Goal: Task Accomplishment & Management: Use online tool/utility

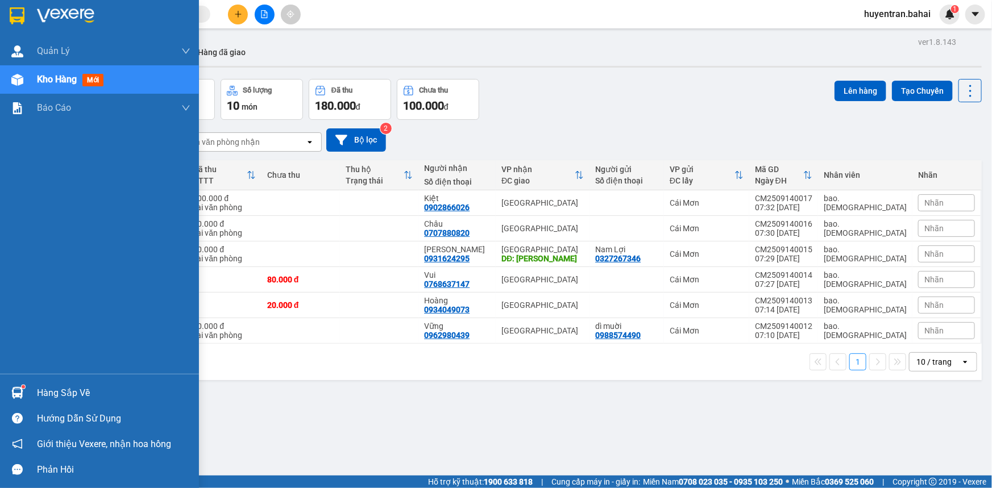
click at [40, 398] on div "Hàng sắp về" at bounding box center [113, 393] width 153 height 17
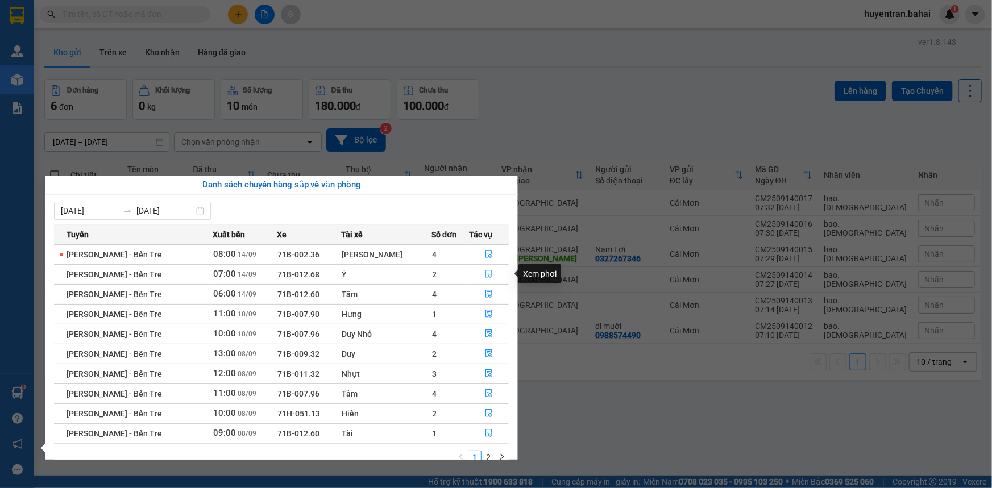
click at [485, 271] on icon "file-done" at bounding box center [489, 274] width 8 height 8
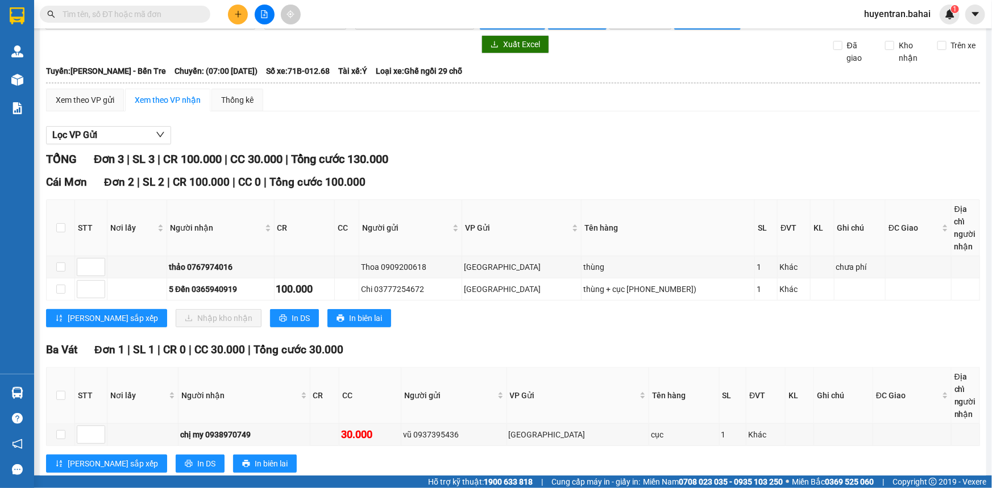
scroll to position [56, 0]
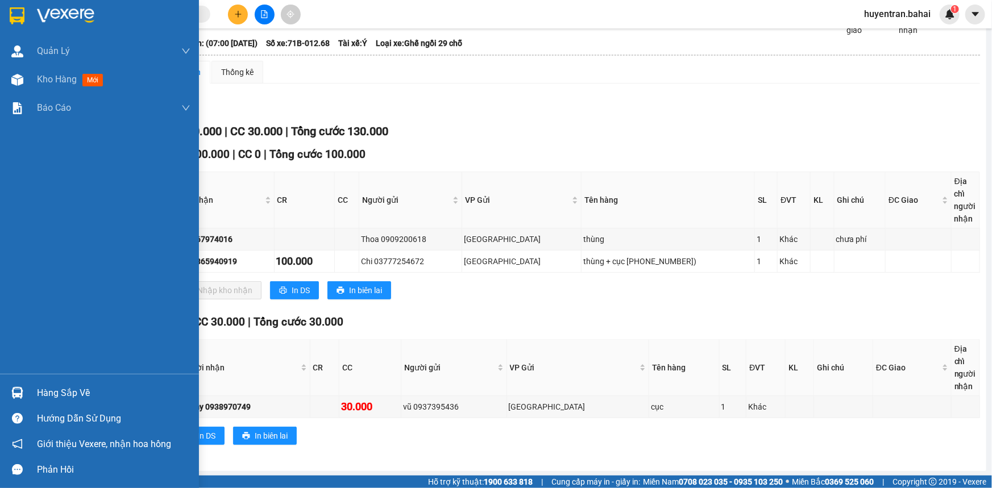
drag, startPoint x: 28, startPoint y: 391, endPoint x: 38, endPoint y: 387, distance: 9.9
click at [30, 391] on div "Hàng sắp về" at bounding box center [99, 393] width 199 height 26
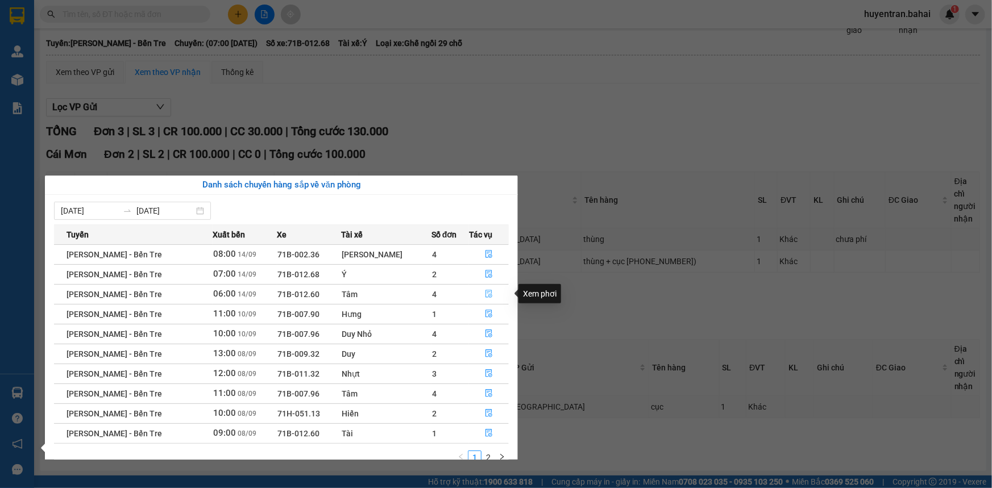
click at [488, 290] on icon "file-done" at bounding box center [489, 294] width 8 height 8
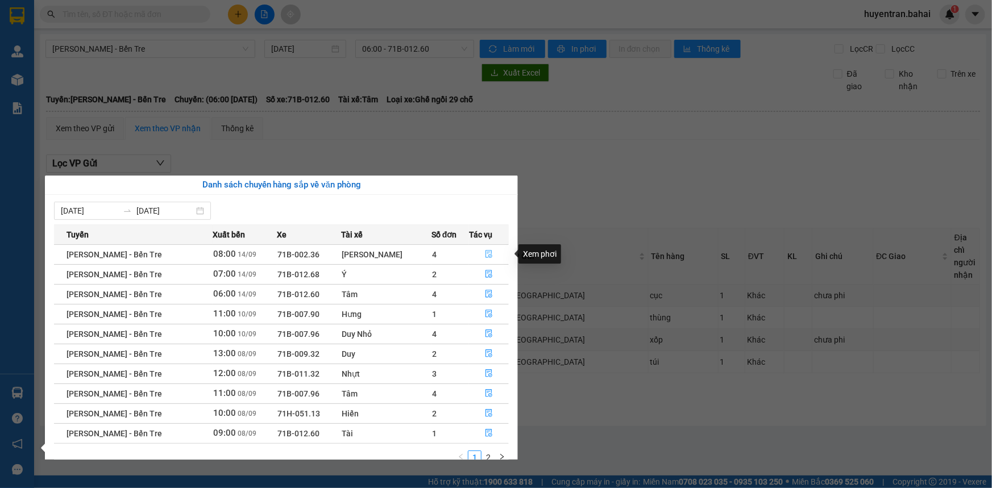
click at [489, 255] on button "button" at bounding box center [489, 255] width 39 height 18
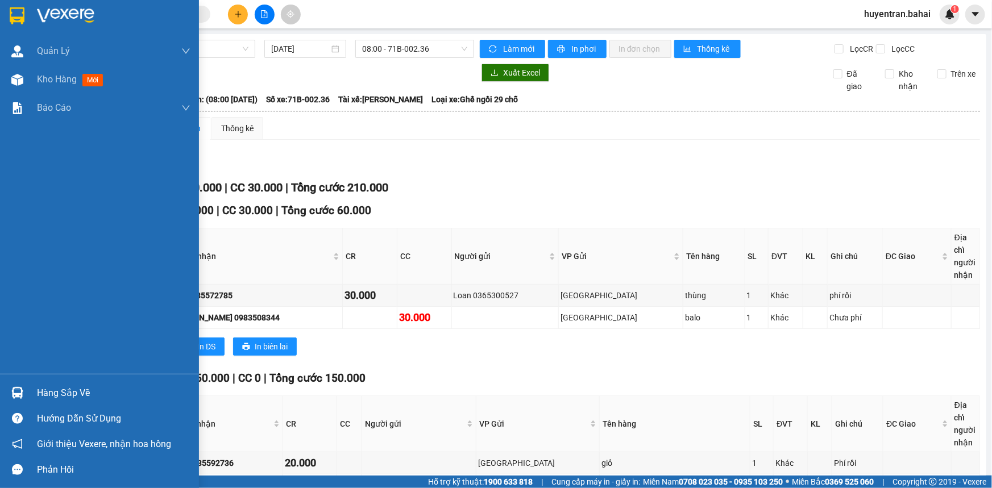
click at [49, 393] on div "Hàng sắp về" at bounding box center [113, 393] width 153 height 17
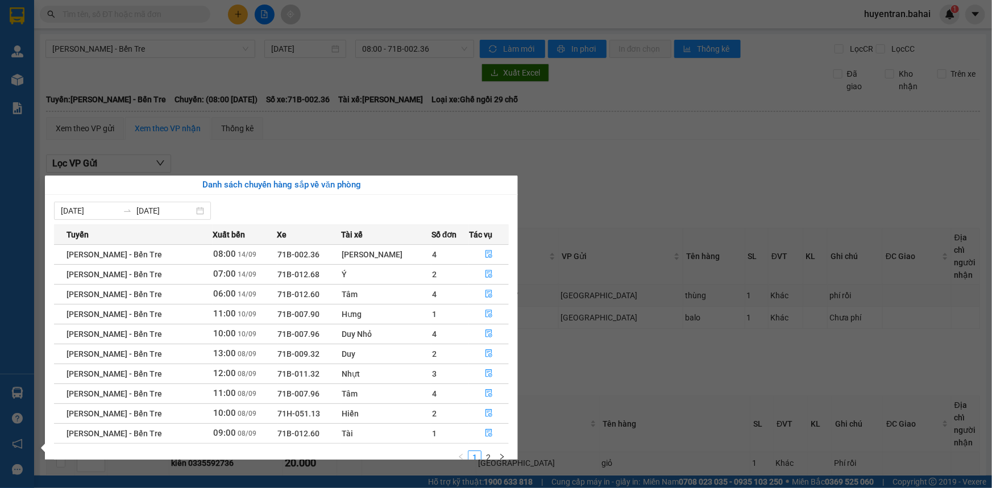
click at [662, 396] on section "Kết quả tìm kiếm ( 0 ) Bộ lọc No Data huyentran.bahai 1 Quản Lý Quản lý khách h…" at bounding box center [496, 244] width 992 height 488
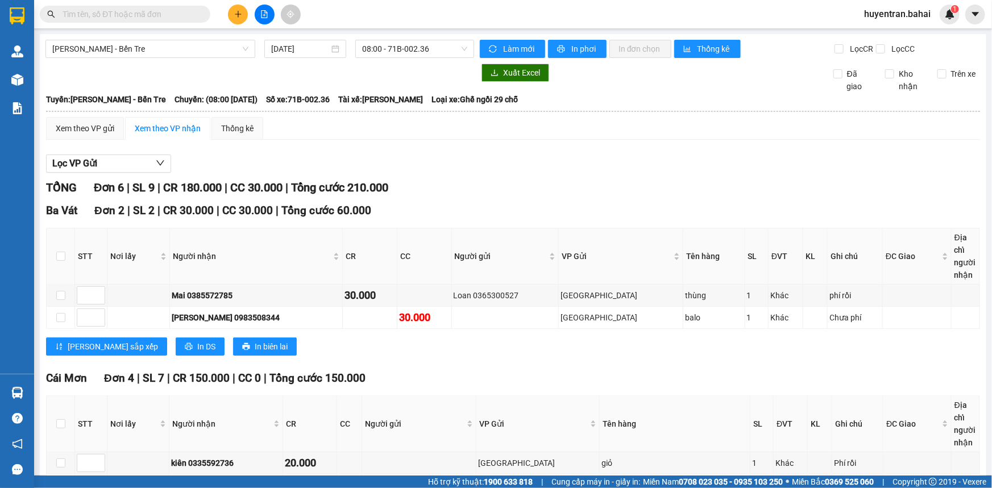
click at [512, 209] on div "Ba Vát Đơn 2 | SL 2 | CR 30.000 | CC 30.000 | Tổng cước 60.000" at bounding box center [513, 210] width 934 height 17
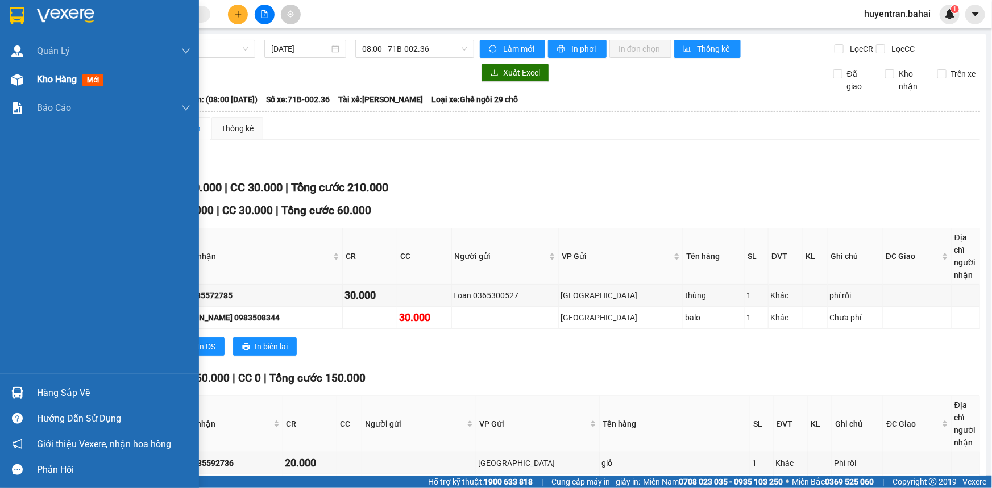
click at [57, 82] on span "Kho hàng" at bounding box center [57, 79] width 40 height 11
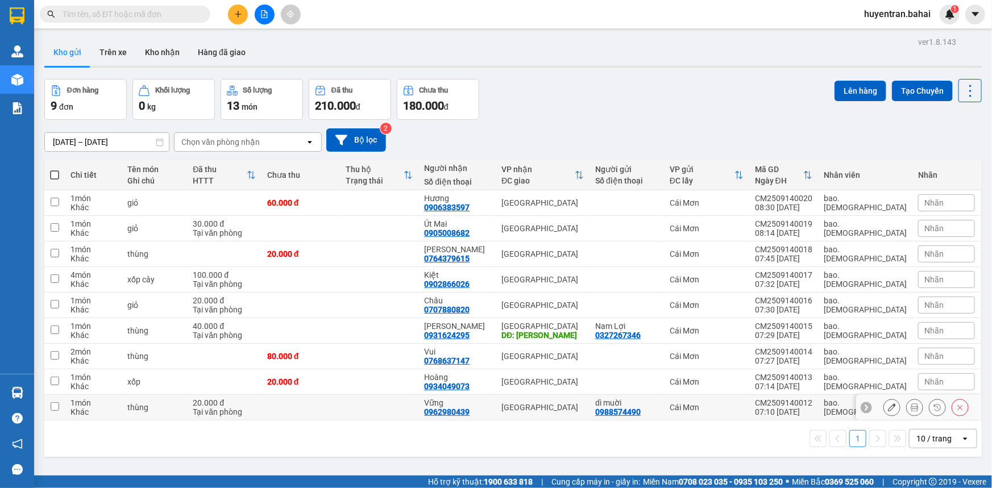
drag, startPoint x: 52, startPoint y: 401, endPoint x: 53, endPoint y: 393, distance: 8.1
click at [52, 398] on td at bounding box center [54, 408] width 20 height 26
checkbox input "true"
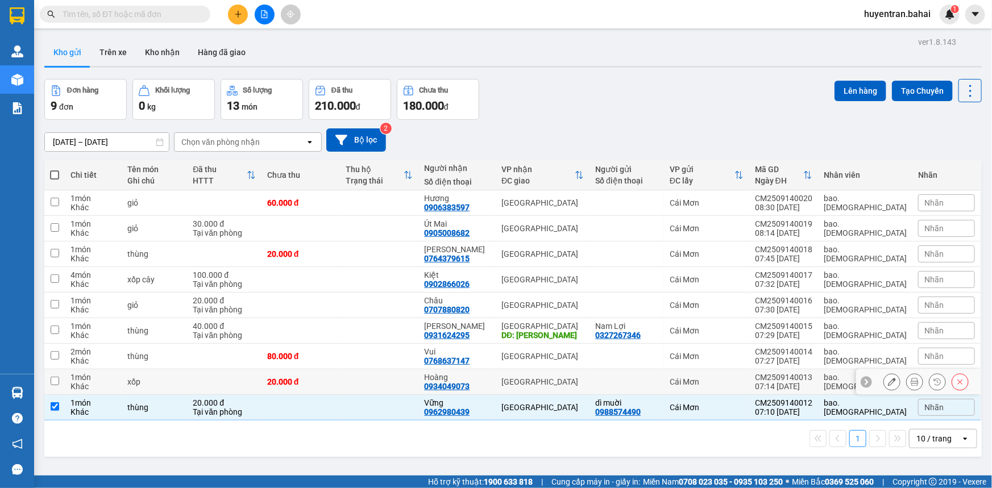
click at [56, 377] on input "checkbox" at bounding box center [55, 381] width 9 height 9
checkbox input "true"
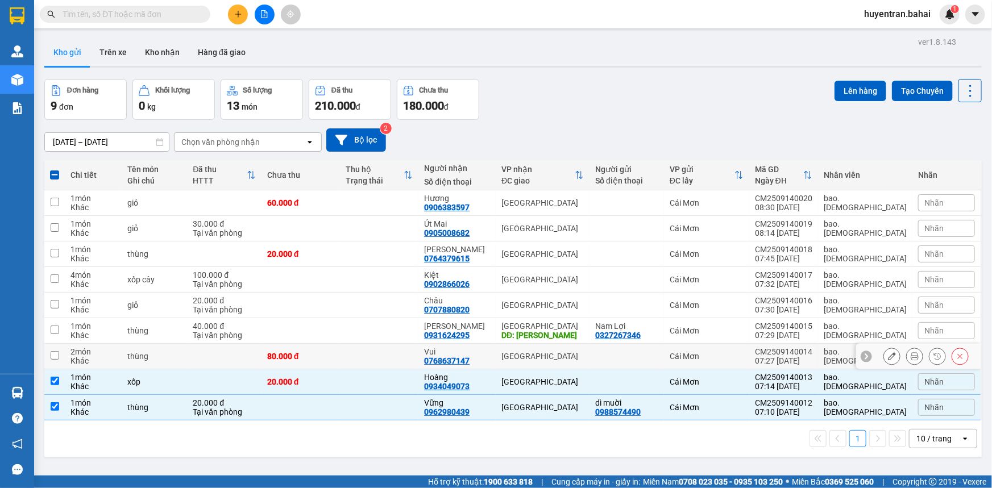
drag, startPoint x: 49, startPoint y: 351, endPoint x: 50, endPoint y: 344, distance: 7.5
click at [49, 348] on td at bounding box center [54, 357] width 20 height 26
checkbox input "true"
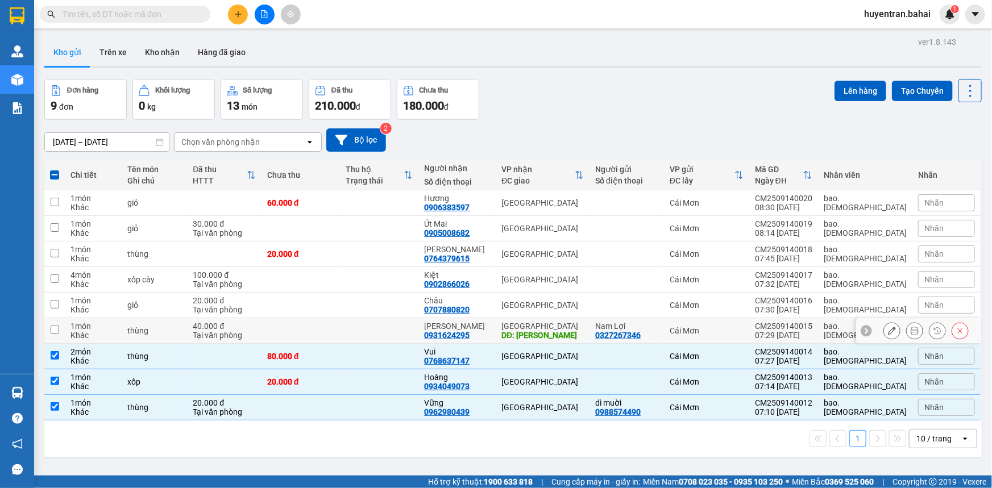
click at [54, 324] on td at bounding box center [54, 331] width 20 height 26
checkbox input "true"
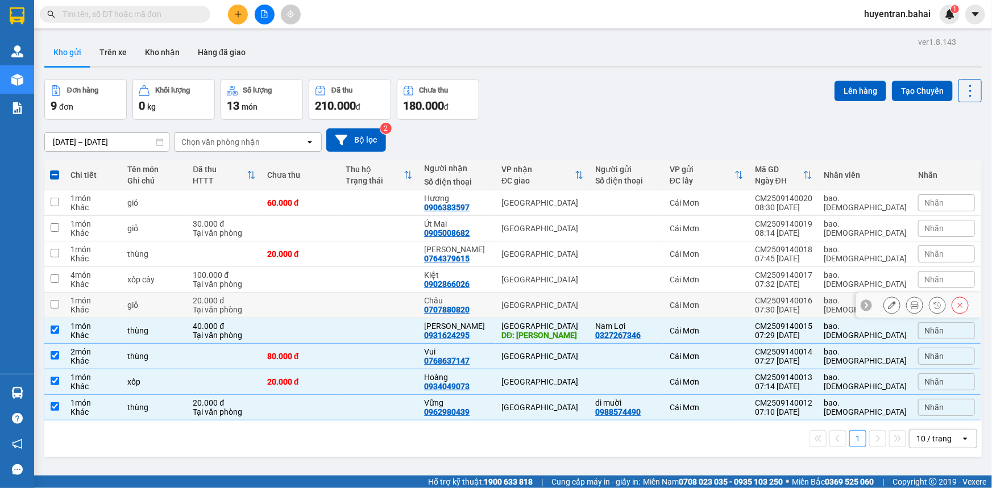
click at [57, 301] on input "checkbox" at bounding box center [55, 304] width 9 height 9
checkbox input "true"
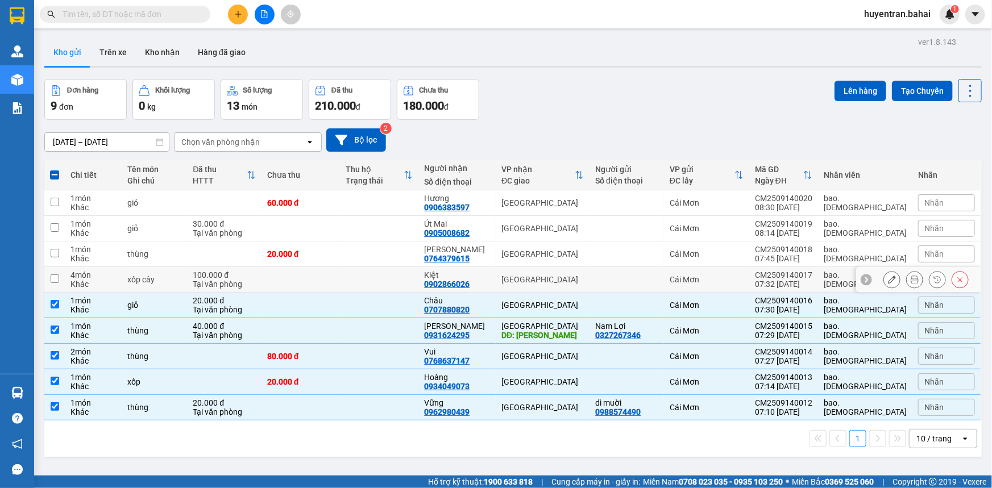
click at [61, 278] on td at bounding box center [54, 280] width 20 height 26
checkbox input "true"
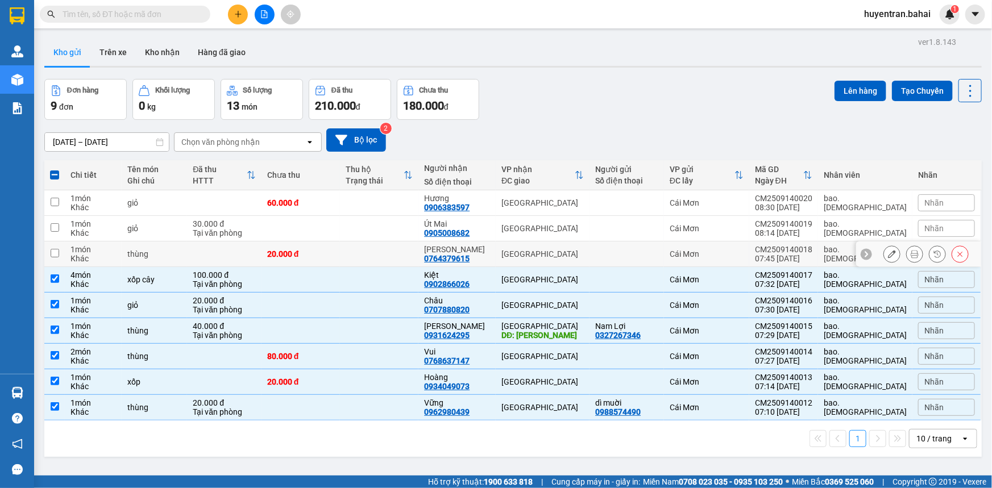
click at [52, 254] on input "checkbox" at bounding box center [55, 253] width 9 height 9
checkbox input "true"
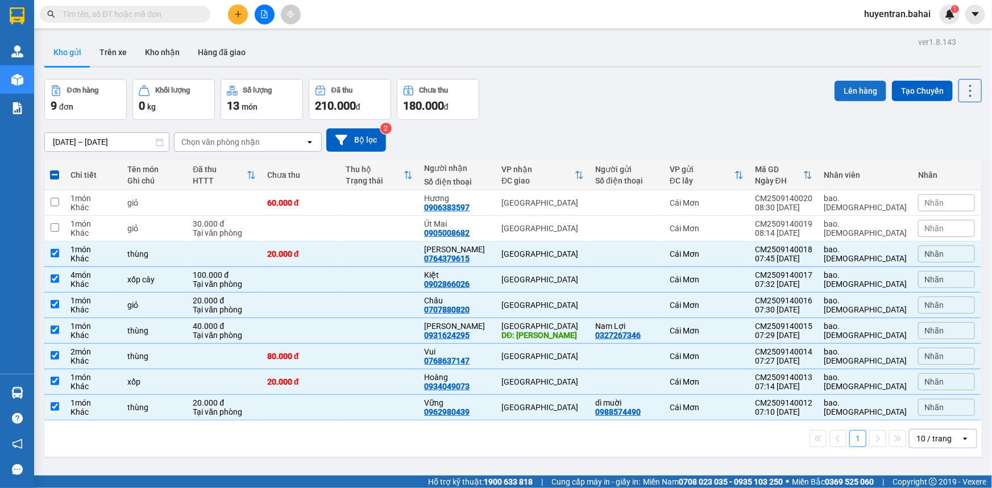
click at [866, 92] on button "Lên hàng" at bounding box center [860, 91] width 52 height 20
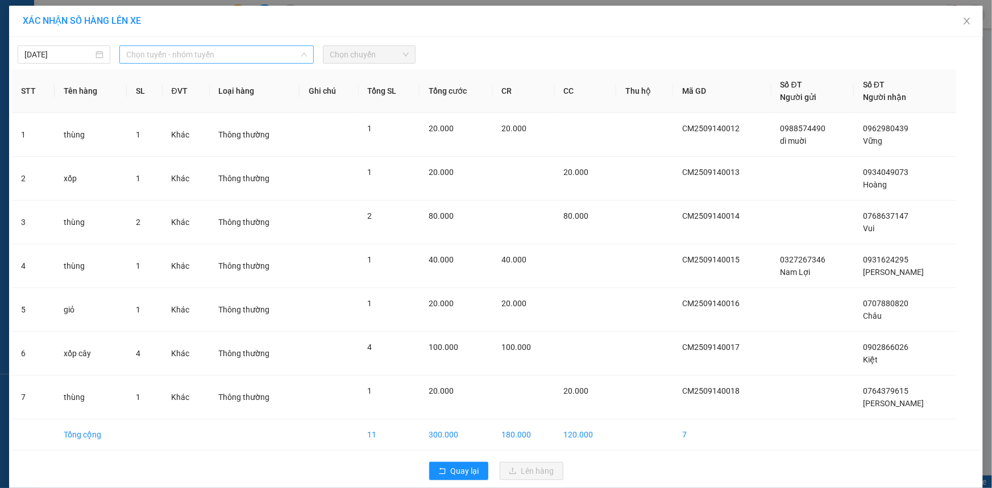
click at [201, 56] on span "Chọn tuyến - nhóm tuyến" at bounding box center [216, 54] width 181 height 17
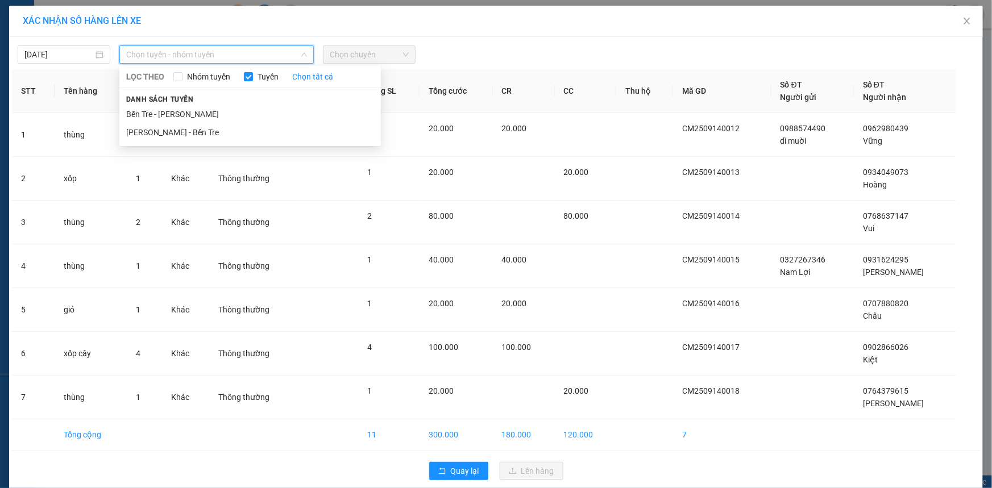
drag, startPoint x: 196, startPoint y: 100, endPoint x: 208, endPoint y: 95, distance: 12.8
click at [198, 100] on div "Danh sách tuyến Bến Tre - Hồ Chí Minh Hồ Chí Minh - Bến Tre" at bounding box center [249, 117] width 261 height 49
click at [381, 56] on span "Chọn chuyến" at bounding box center [369, 54] width 79 height 17
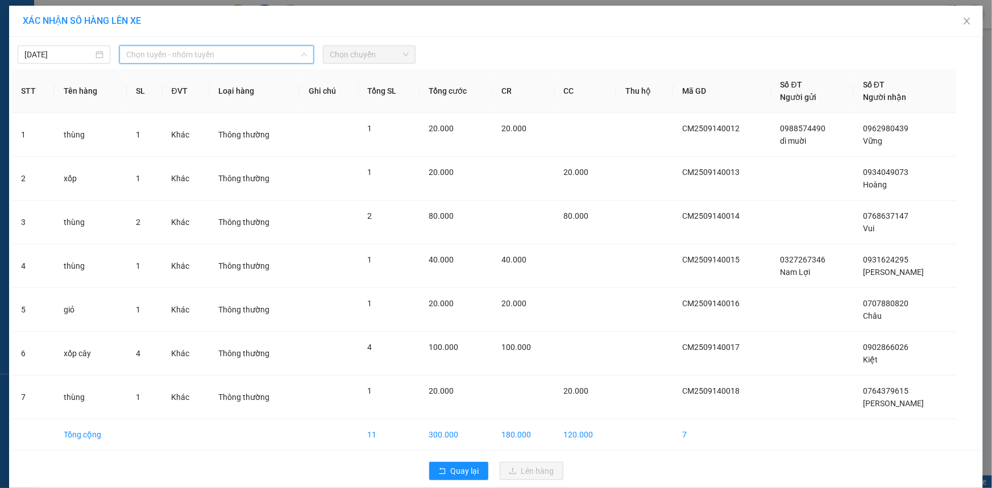
click at [291, 58] on span "Chọn tuyến - nhóm tuyến" at bounding box center [216, 54] width 181 height 17
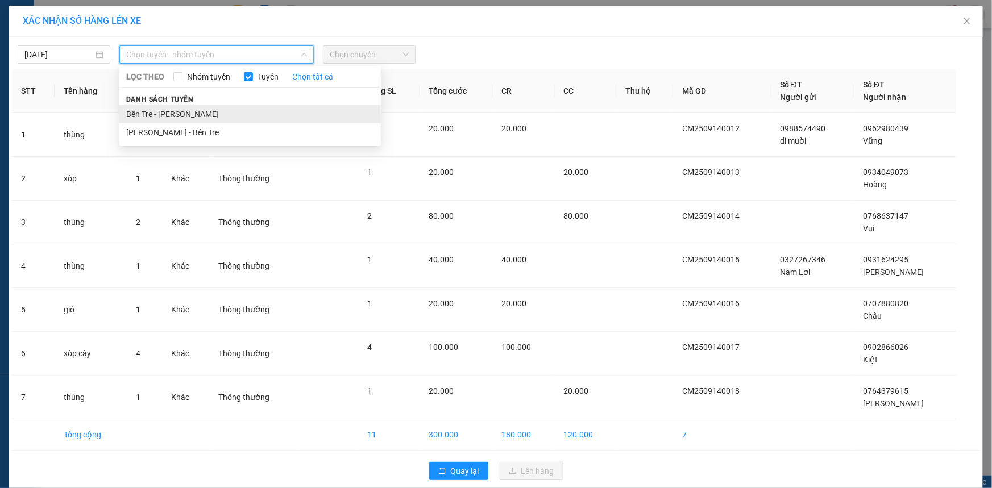
click at [237, 114] on li "Bến Tre - [PERSON_NAME]" at bounding box center [249, 114] width 261 height 18
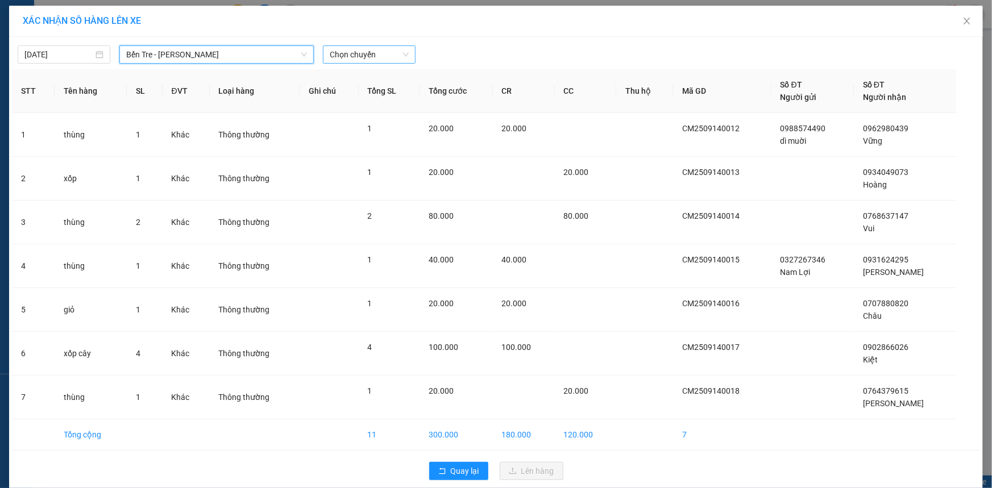
click at [370, 54] on span "Chọn chuyến" at bounding box center [369, 54] width 79 height 17
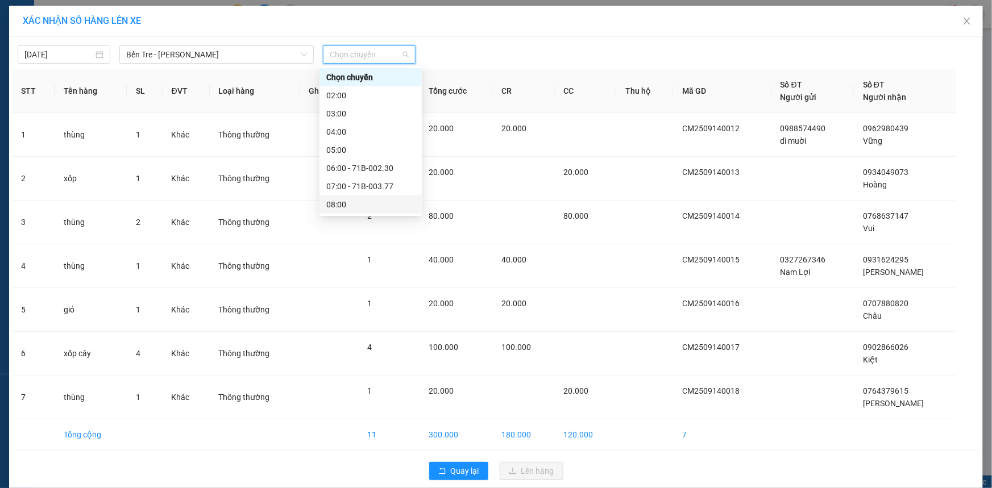
click at [366, 205] on div "08:00" at bounding box center [370, 204] width 89 height 13
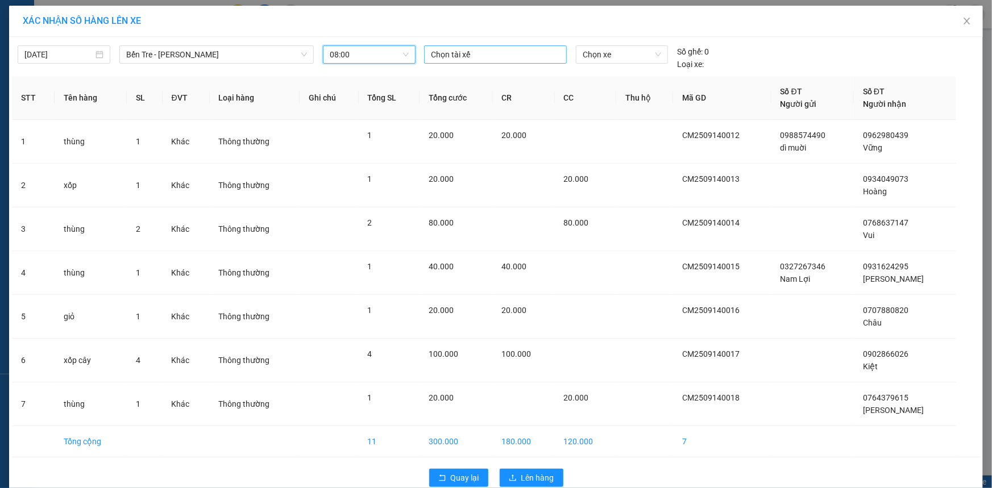
click at [456, 57] on div at bounding box center [495, 55] width 137 height 14
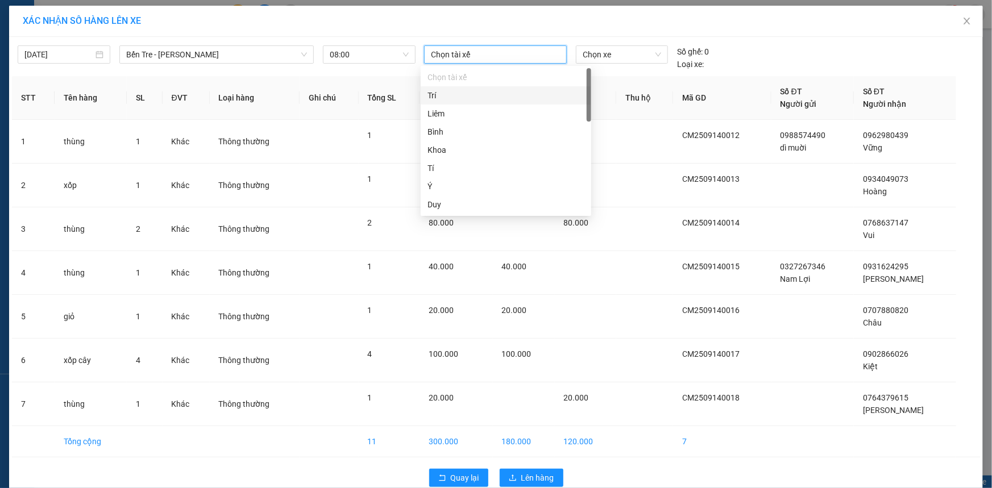
drag, startPoint x: 460, startPoint y: 95, endPoint x: 539, endPoint y: 76, distance: 80.8
click at [461, 94] on div "Trí" at bounding box center [505, 95] width 157 height 13
click at [593, 55] on span "Chọn xe" at bounding box center [622, 54] width 78 height 17
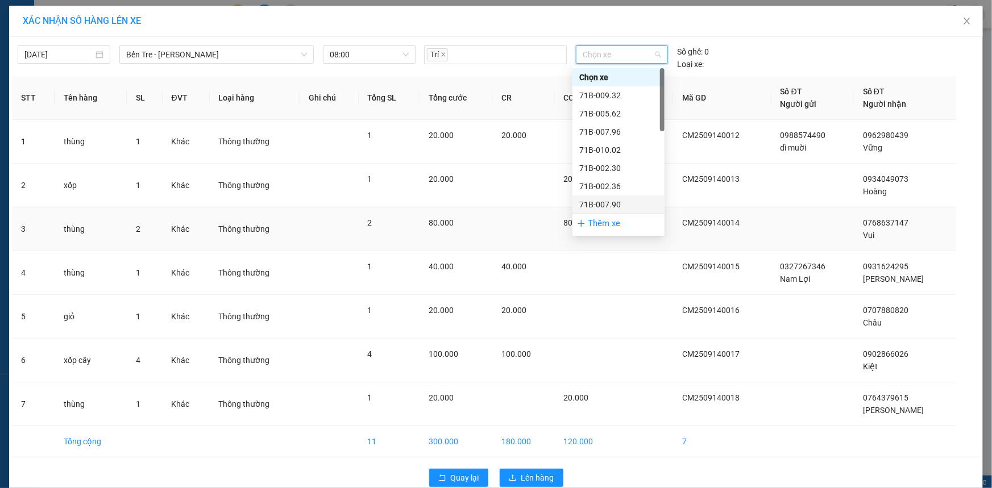
click at [593, 201] on div "71B-007.90" at bounding box center [618, 204] width 78 height 13
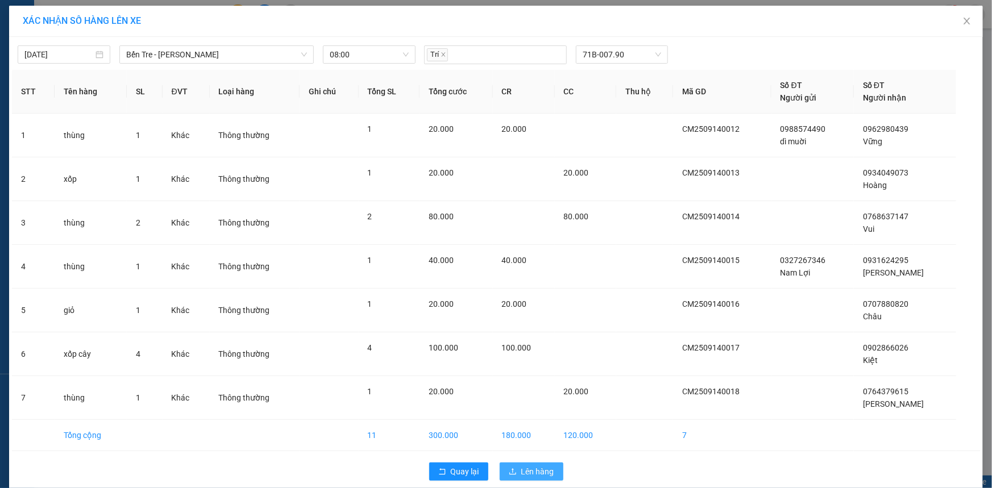
drag, startPoint x: 530, startPoint y: 475, endPoint x: 535, endPoint y: 471, distance: 6.0
click at [531, 473] on span "Lên hàng" at bounding box center [537, 472] width 33 height 13
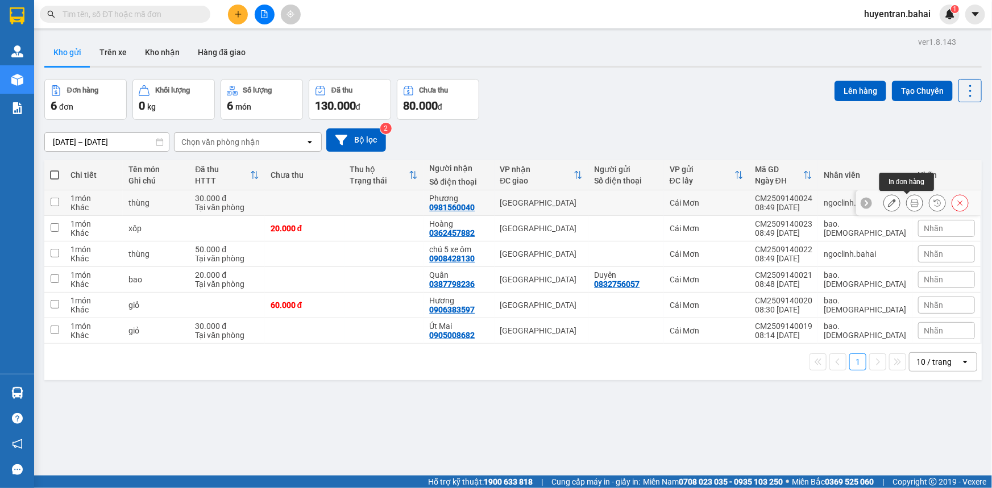
click at [911, 205] on button at bounding box center [915, 203] width 16 height 20
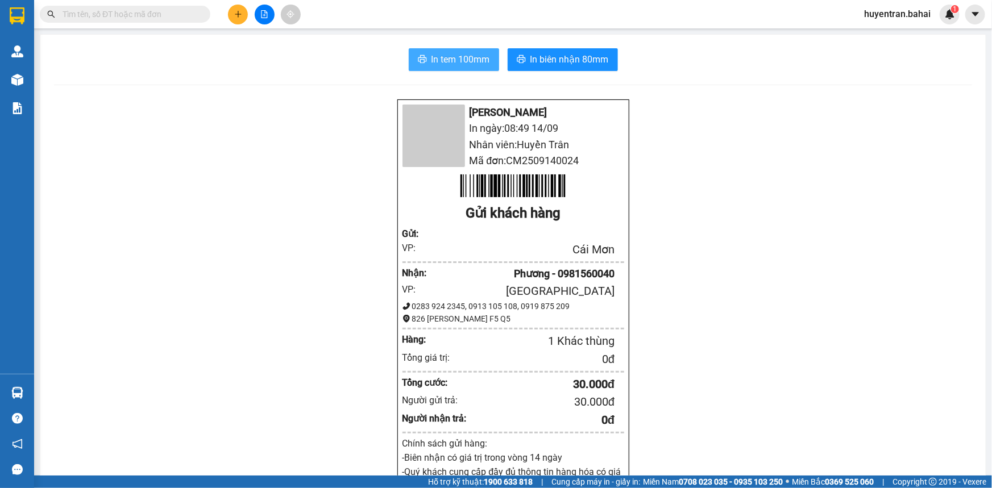
drag, startPoint x: 464, startPoint y: 53, endPoint x: 546, endPoint y: 136, distance: 116.6
click at [466, 54] on span "In tem 100mm" at bounding box center [460, 59] width 59 height 14
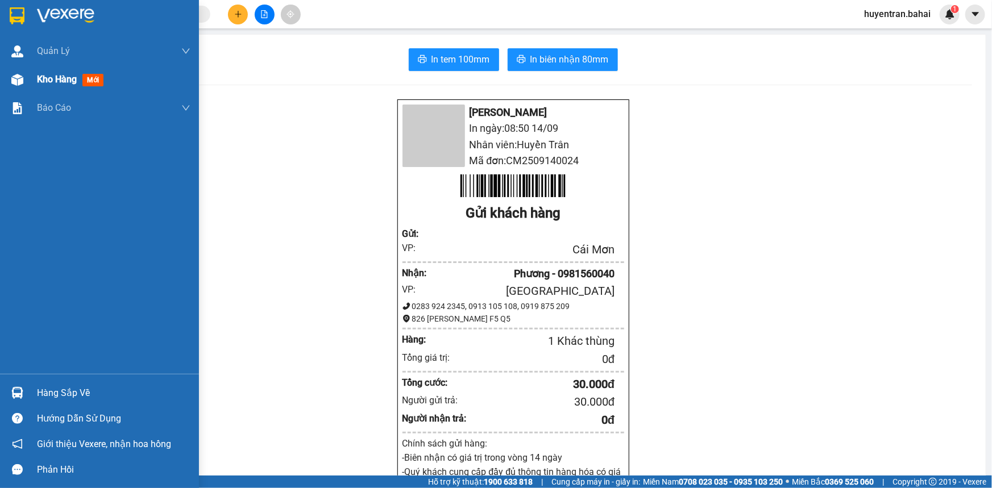
drag, startPoint x: 44, startPoint y: 85, endPoint x: 52, endPoint y: 85, distance: 7.4
click at [52, 85] on span "Kho hàng" at bounding box center [57, 79] width 40 height 11
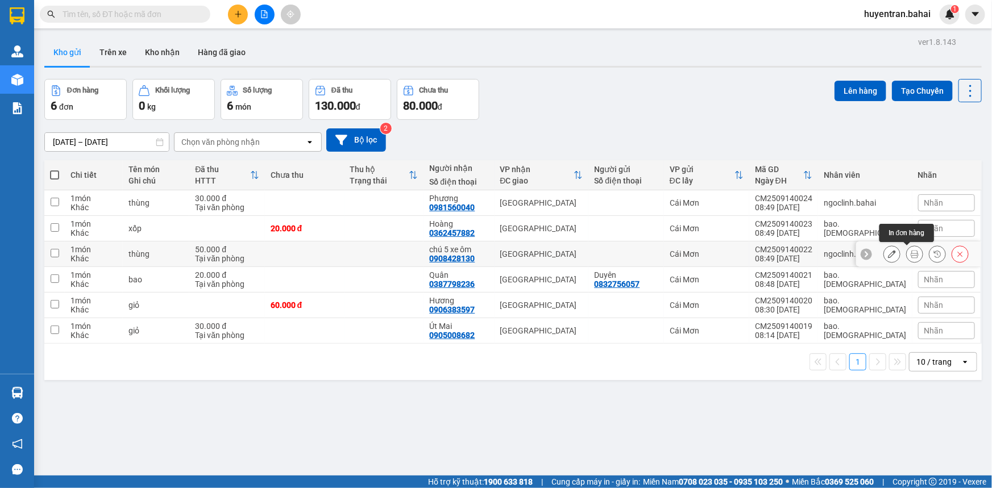
click at [911, 253] on icon at bounding box center [915, 254] width 8 height 8
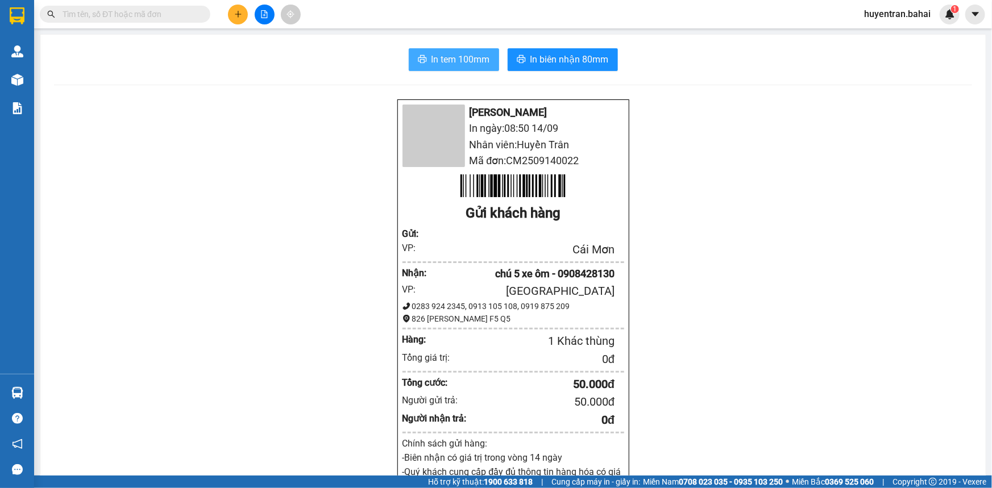
click at [451, 57] on span "In tem 100mm" at bounding box center [460, 59] width 59 height 14
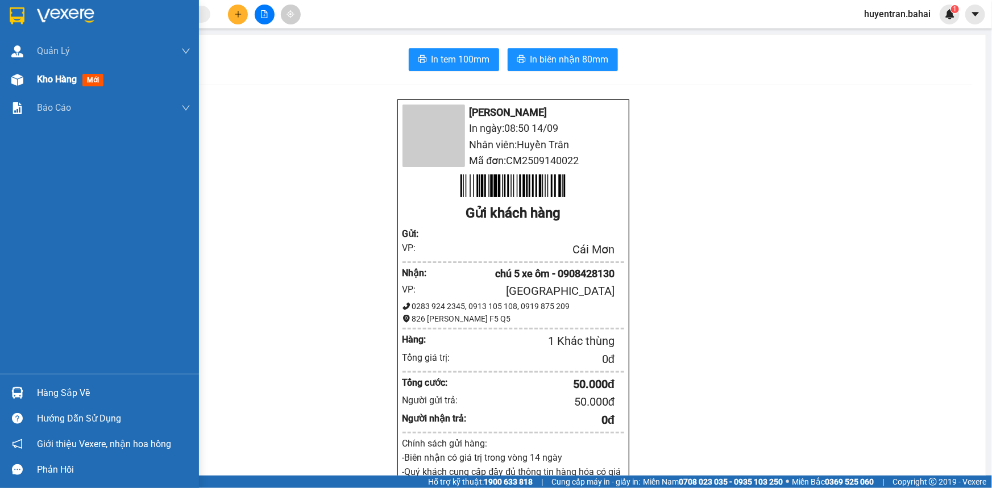
click at [45, 80] on span "Kho hàng" at bounding box center [57, 79] width 40 height 11
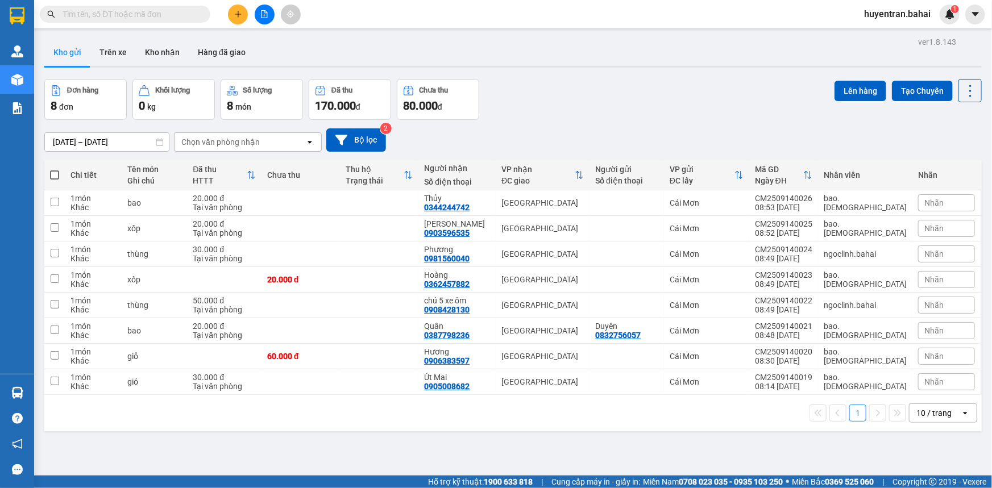
click at [56, 172] on span at bounding box center [54, 175] width 9 height 9
click at [55, 169] on input "checkbox" at bounding box center [55, 169] width 0 height 0
checkbox input "true"
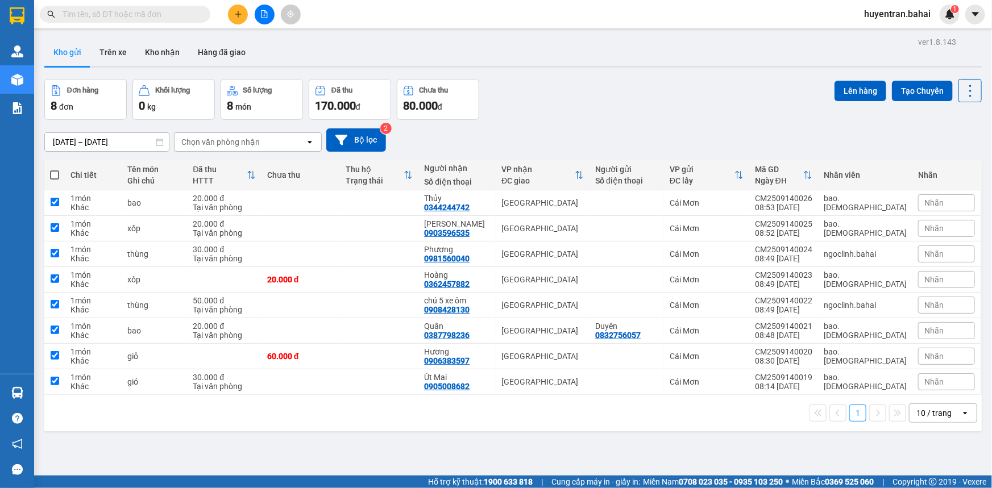
checkbox input "true"
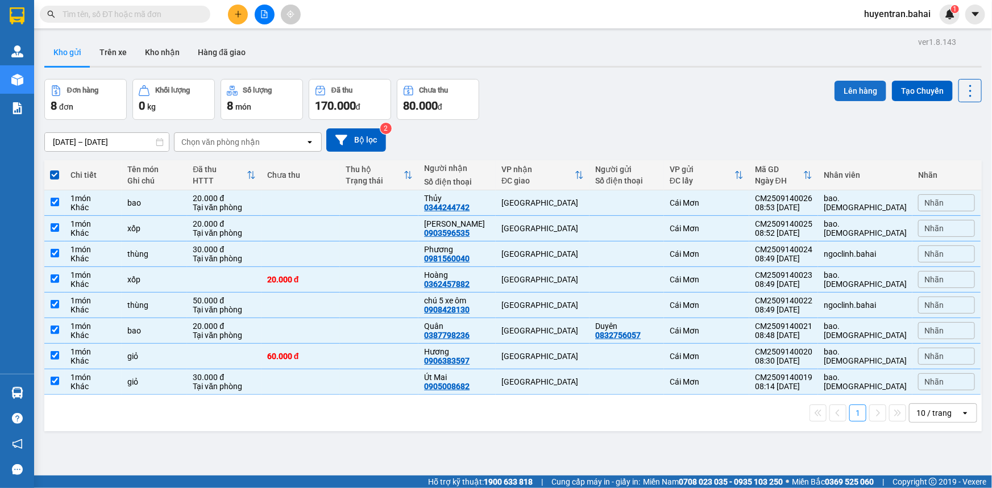
click at [854, 94] on button "Lên hàng" at bounding box center [860, 91] width 52 height 20
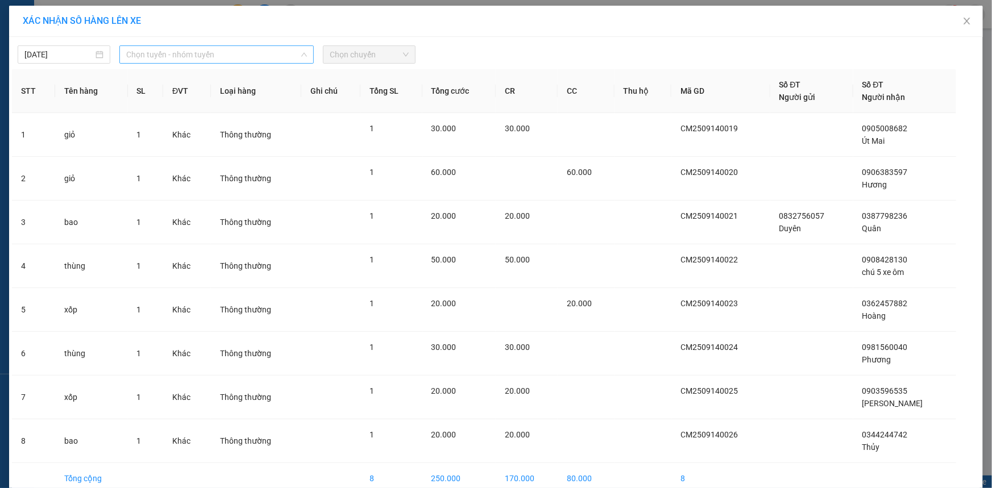
click at [151, 60] on span "Chọn tuyến - nhóm tuyến" at bounding box center [216, 54] width 181 height 17
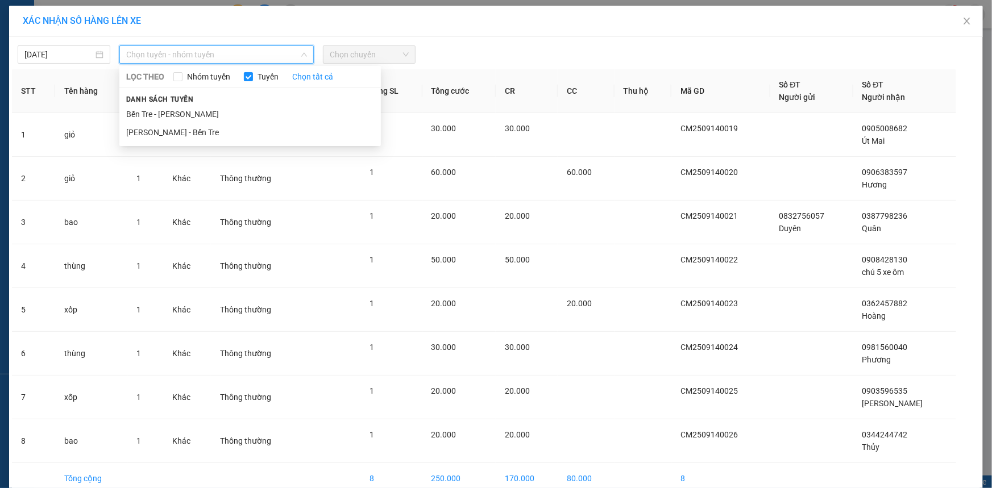
drag, startPoint x: 155, startPoint y: 114, endPoint x: 277, endPoint y: 92, distance: 123.6
click at [160, 114] on li "Bến Tre - Hồ Chí Minh" at bounding box center [249, 114] width 261 height 18
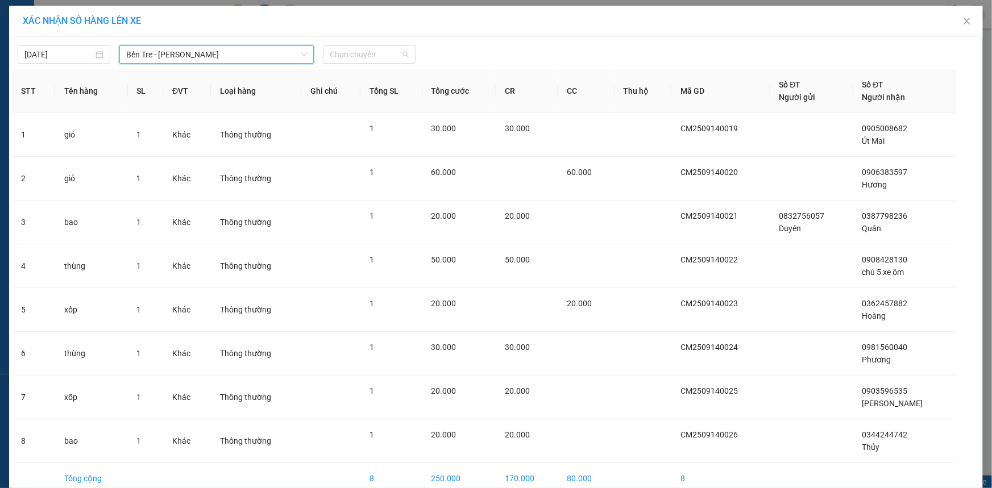
drag, startPoint x: 369, startPoint y: 53, endPoint x: 359, endPoint y: 100, distance: 47.6
click at [369, 56] on span "Chọn chuyến" at bounding box center [369, 54] width 79 height 17
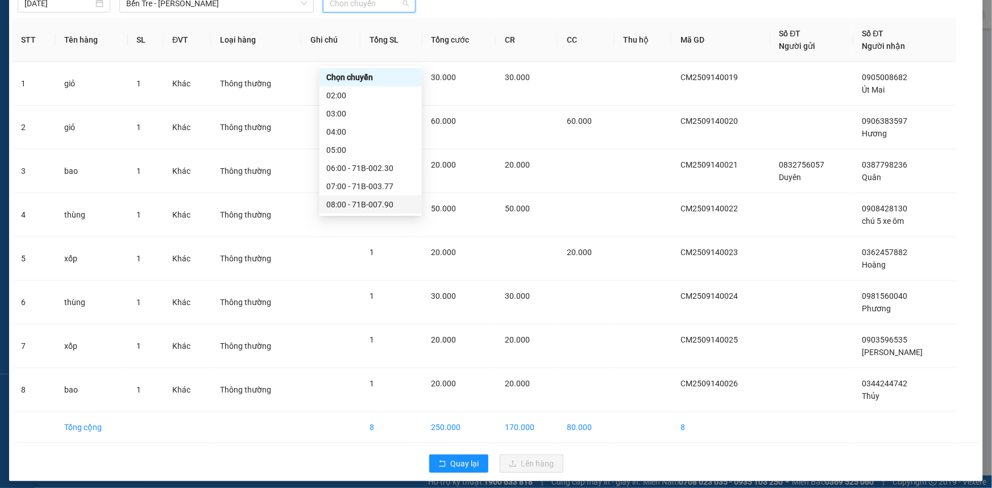
scroll to position [51, 0]
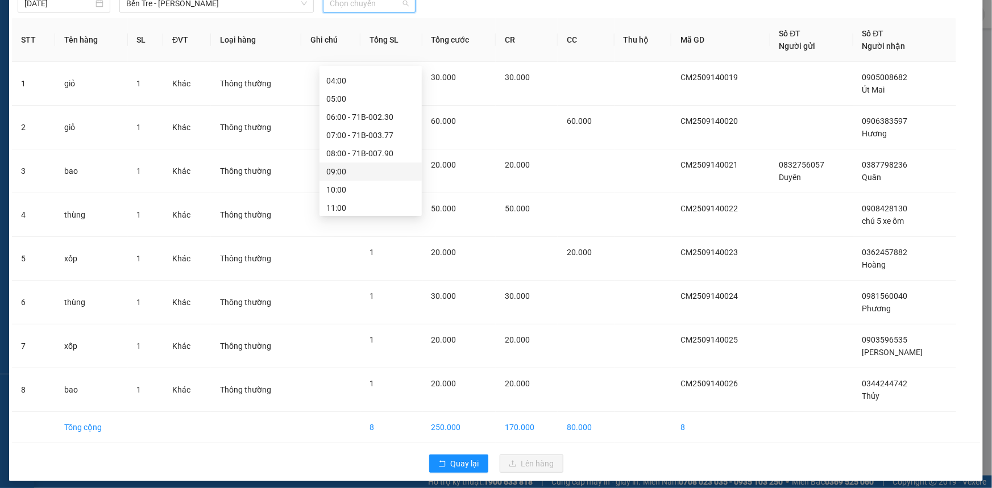
click at [359, 168] on div "09:00" at bounding box center [370, 171] width 89 height 13
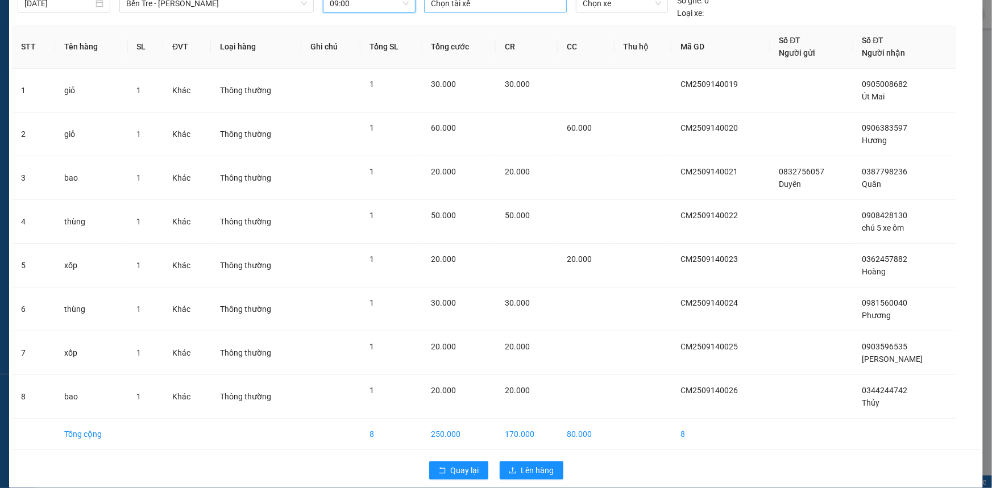
click at [553, 7] on div at bounding box center [495, 4] width 137 height 14
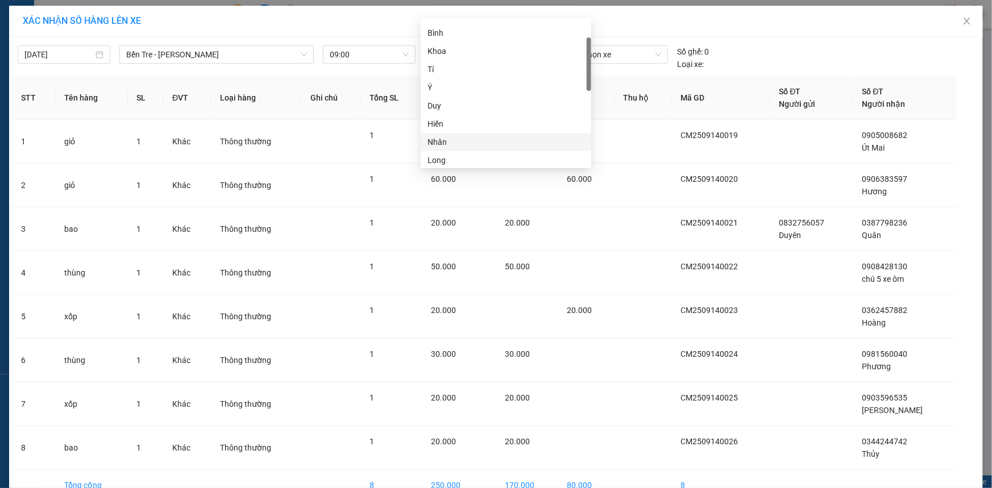
click at [483, 142] on div "Nhân" at bounding box center [505, 142] width 157 height 13
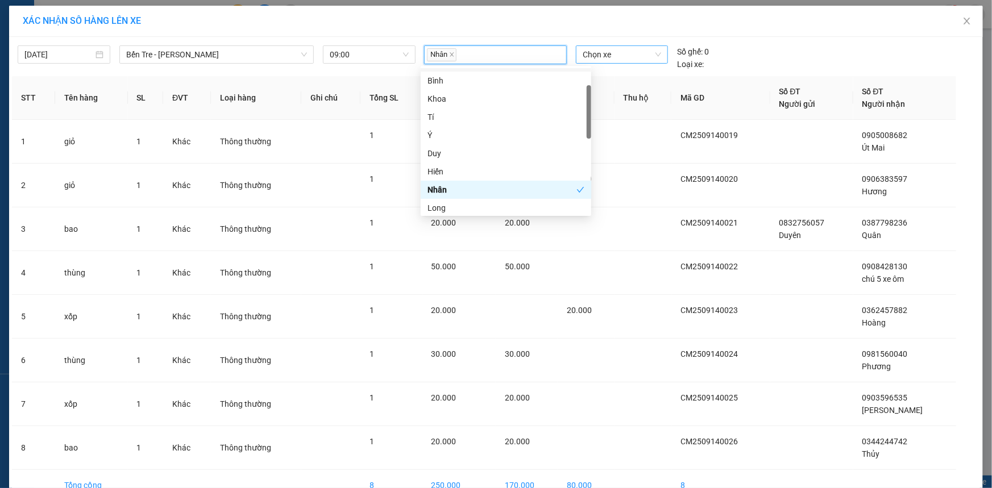
click at [608, 59] on span "Chọn xe" at bounding box center [622, 54] width 78 height 17
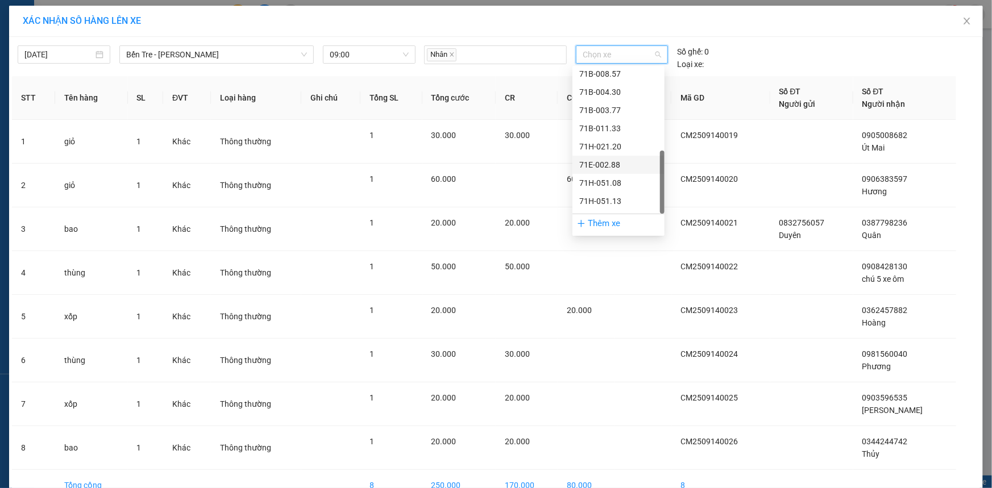
scroll to position [273, 0]
drag, startPoint x: 604, startPoint y: 185, endPoint x: 603, endPoint y: 191, distance: 5.9
click at [604, 188] on div "71H-051.13" at bounding box center [618, 186] width 78 height 13
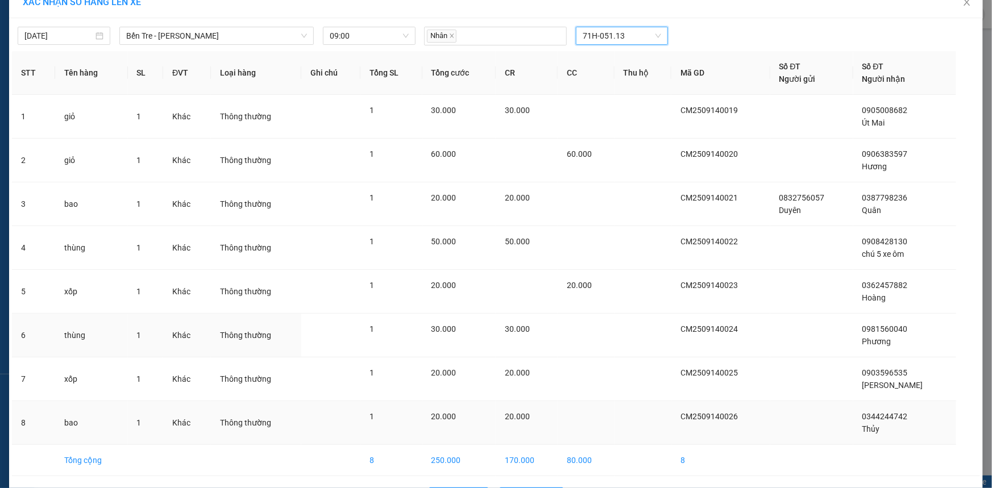
scroll to position [57, 0]
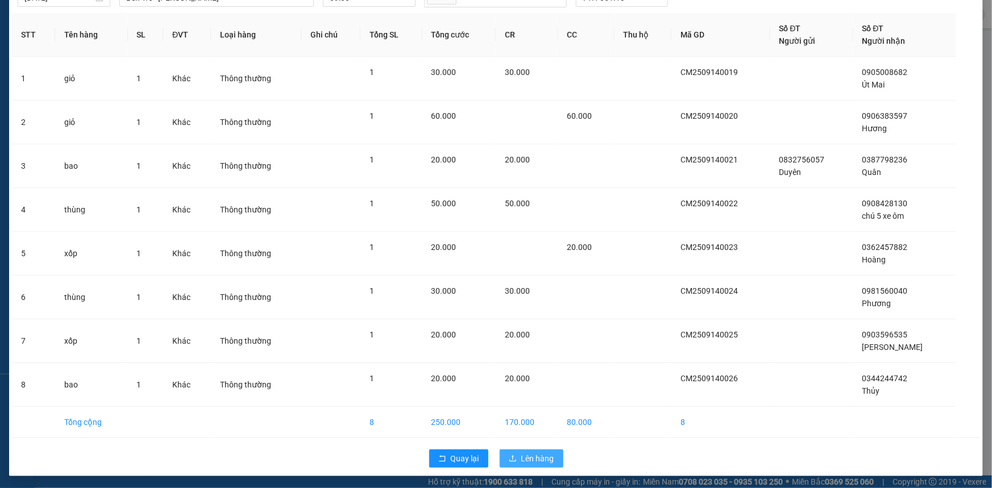
click at [521, 454] on span "Lên hàng" at bounding box center [537, 458] width 33 height 13
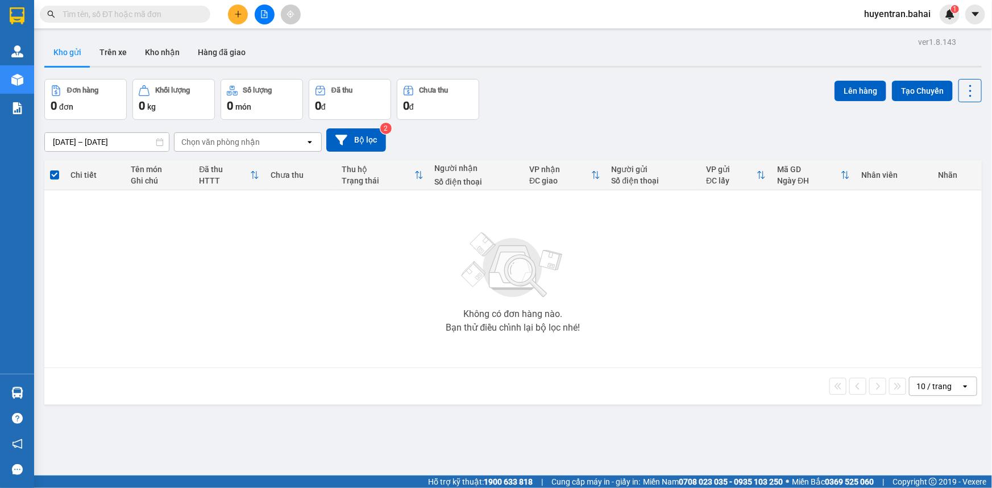
click at [172, 15] on input "text" at bounding box center [130, 14] width 134 height 13
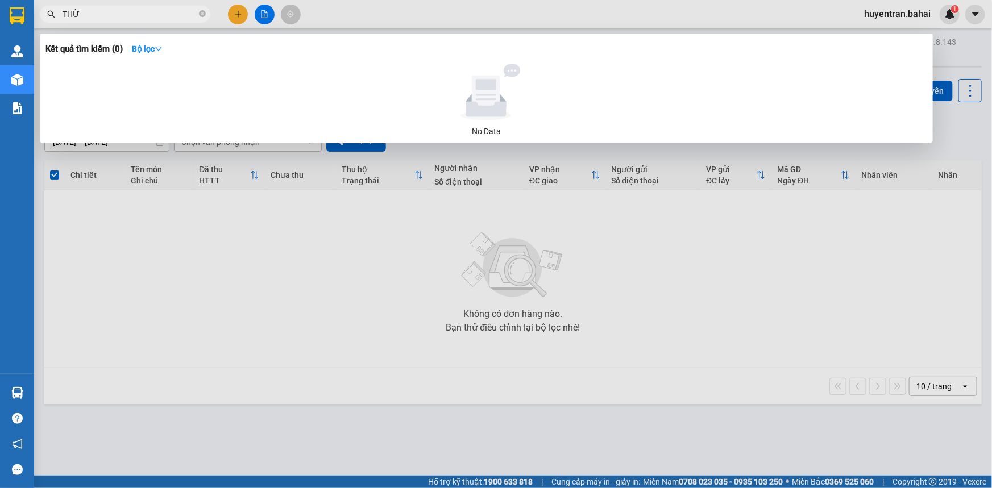
type input "THỪA"
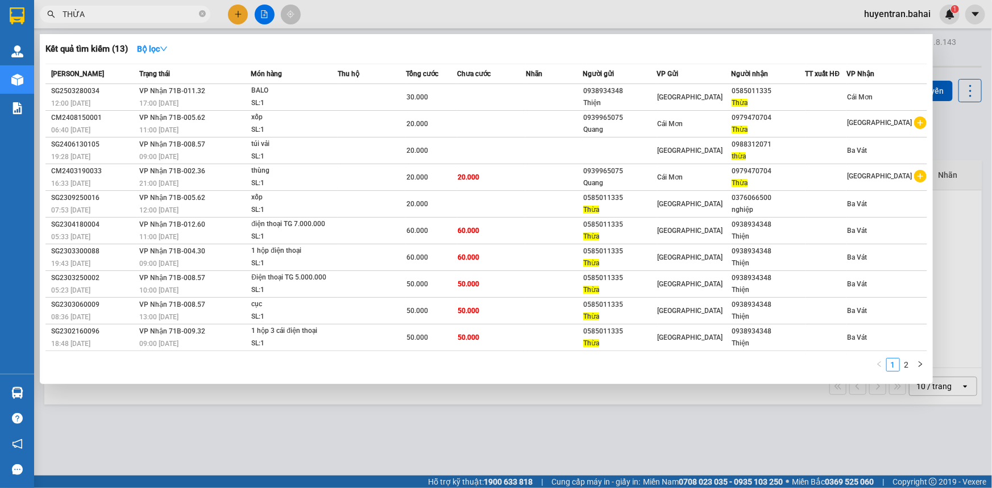
click at [201, 15] on icon "close-circle" at bounding box center [202, 13] width 7 height 7
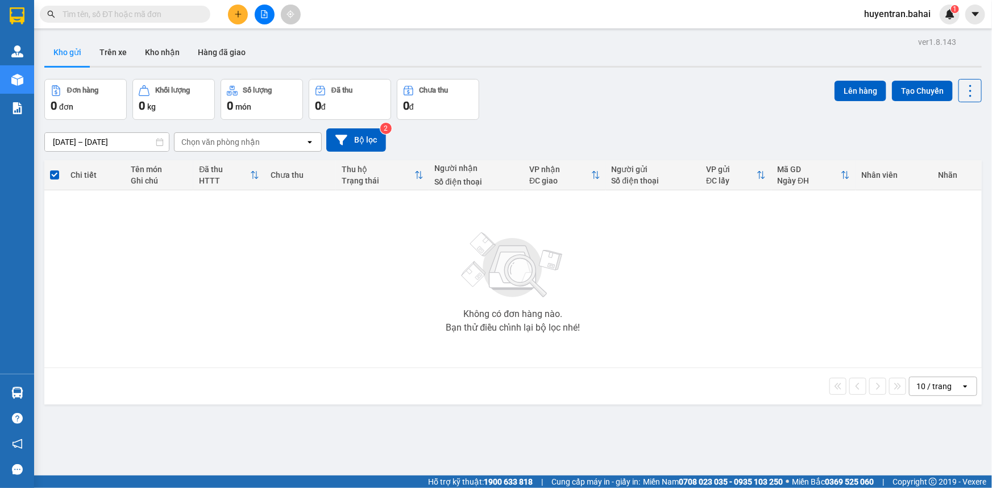
click at [200, 1] on div "Kết quả tìm kiếm ( 13 ) Bộ lọc Mã ĐH Trạng thái Món hàng Thu hộ Tổng cước Chưa …" at bounding box center [496, 14] width 992 height 28
click at [196, 15] on input "text" at bounding box center [130, 14] width 134 height 13
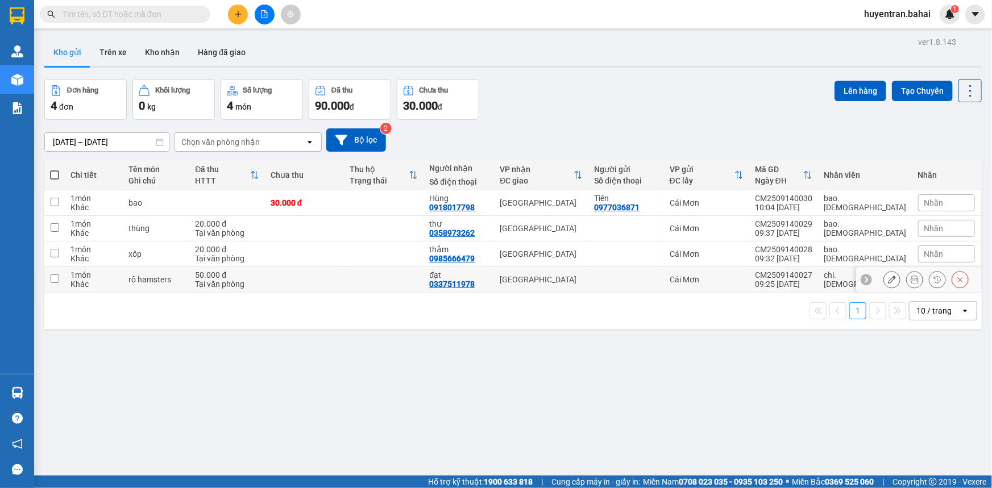
click at [724, 280] on div "Cái Mơn" at bounding box center [707, 279] width 74 height 9
checkbox input "true"
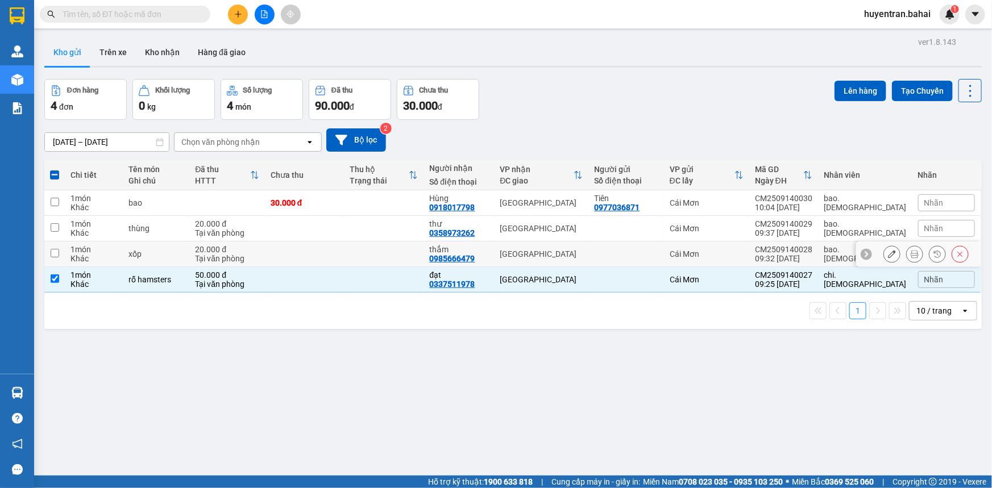
drag, startPoint x: 745, startPoint y: 260, endPoint x: 756, endPoint y: 239, distance: 23.9
click at [746, 259] on td "Cái Mơn" at bounding box center [706, 255] width 85 height 26
checkbox input "true"
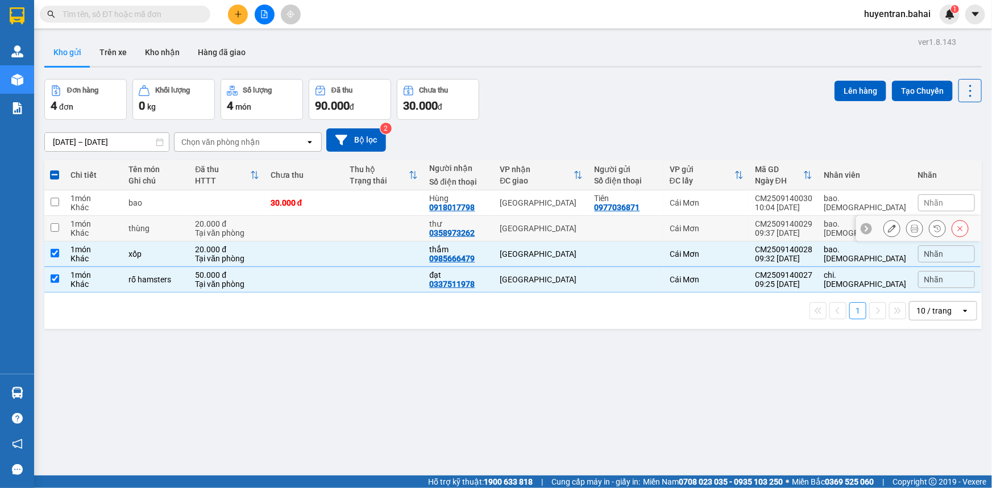
click at [749, 233] on td "Cái Mơn" at bounding box center [706, 229] width 85 height 26
checkbox input "true"
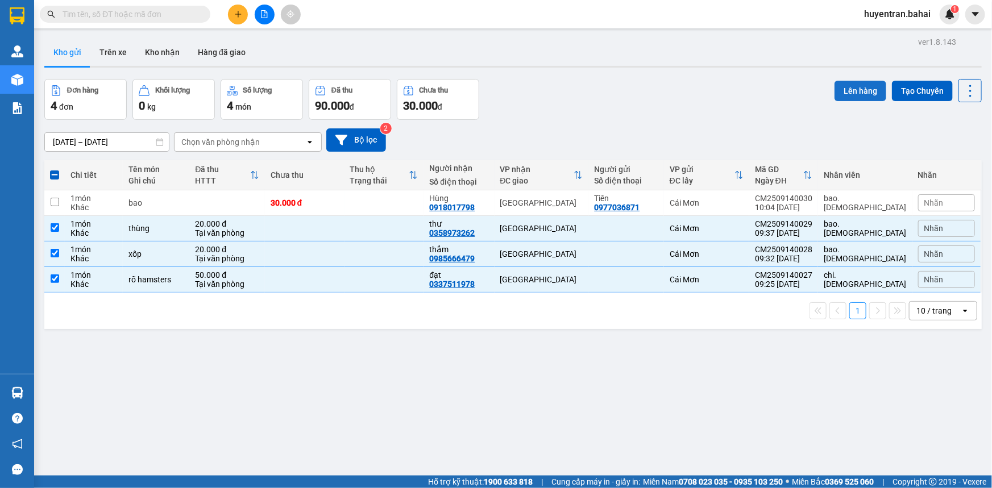
click at [847, 93] on button "Lên hàng" at bounding box center [860, 91] width 52 height 20
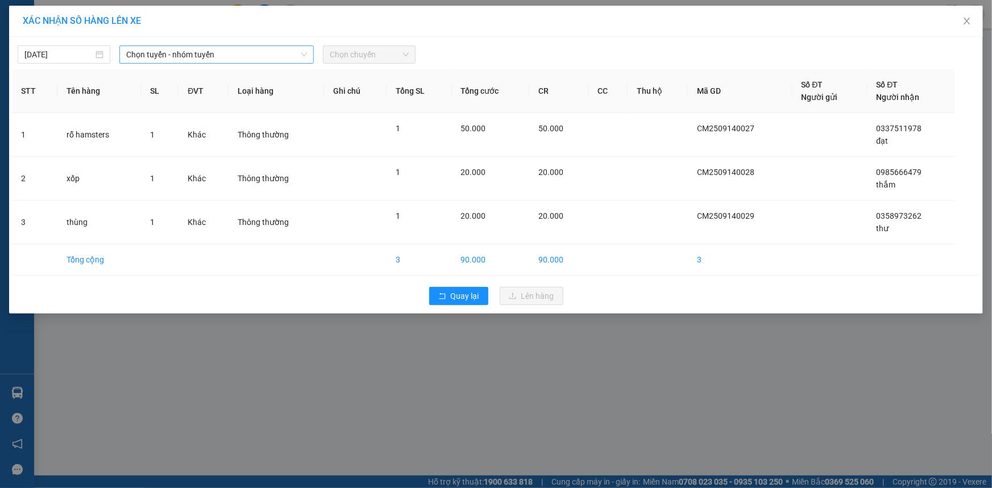
click at [171, 57] on span "Chọn tuyến - nhóm tuyến" at bounding box center [216, 54] width 181 height 17
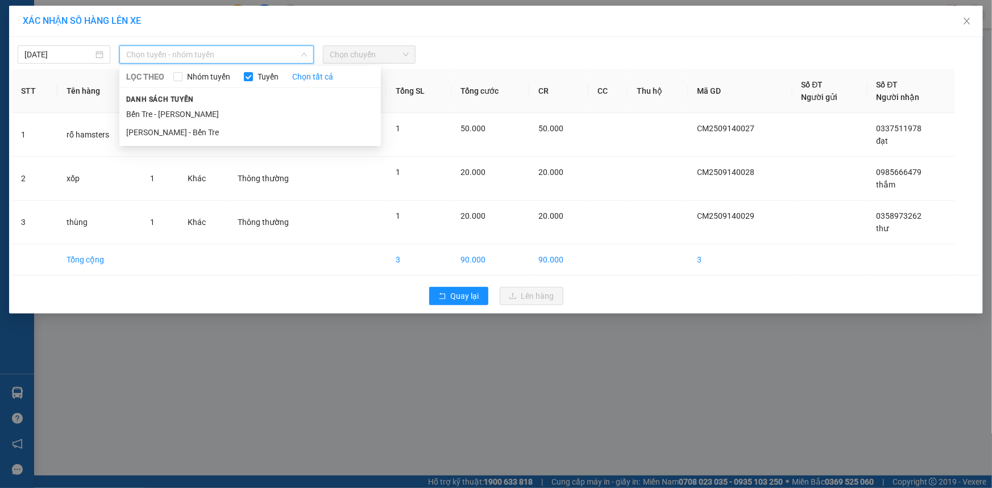
click at [199, 115] on li "Bến Tre - [PERSON_NAME]" at bounding box center [249, 114] width 261 height 18
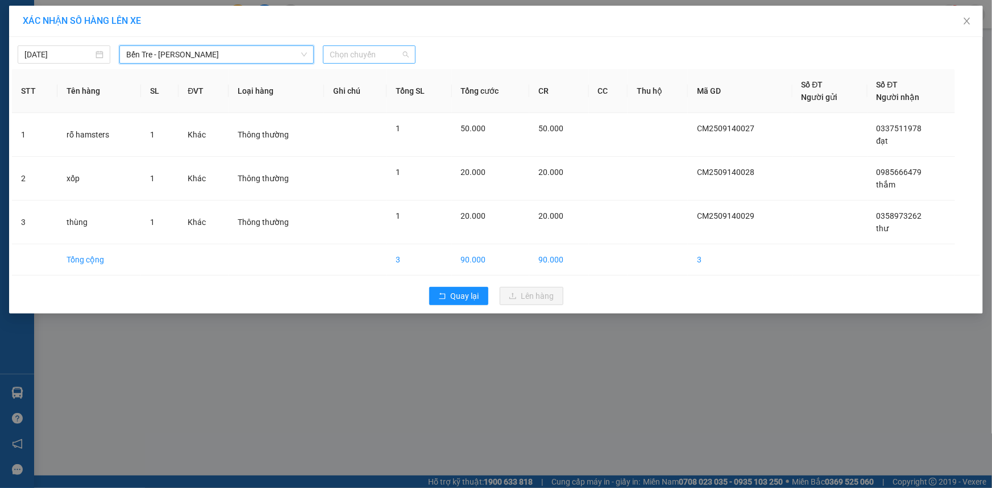
click at [385, 47] on span "Chọn chuyến" at bounding box center [369, 54] width 79 height 17
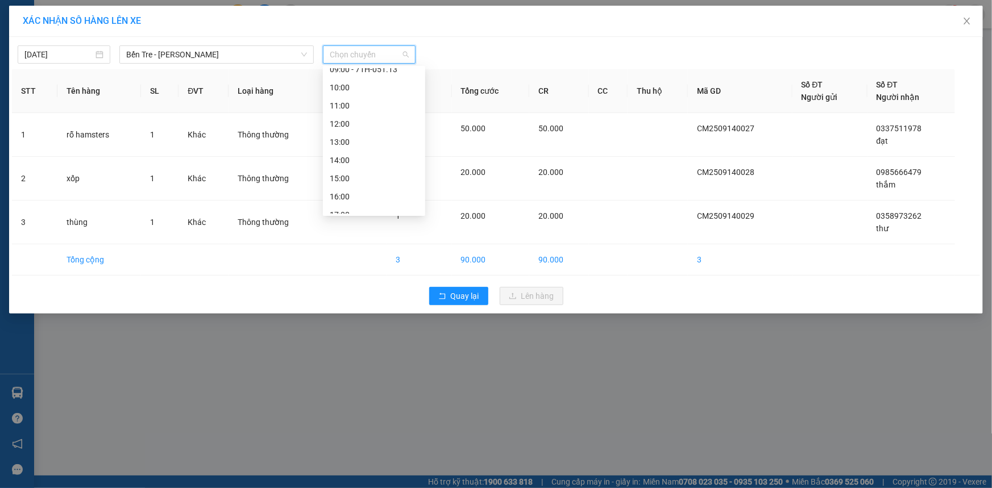
scroll to position [155, 0]
click at [366, 92] on div "10:00" at bounding box center [374, 86] width 102 height 18
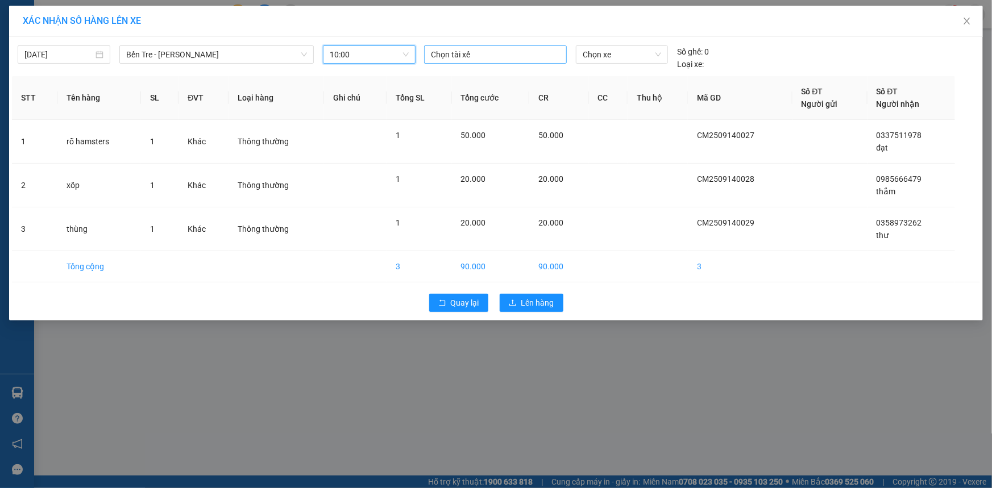
click at [438, 57] on div at bounding box center [495, 55] width 137 height 14
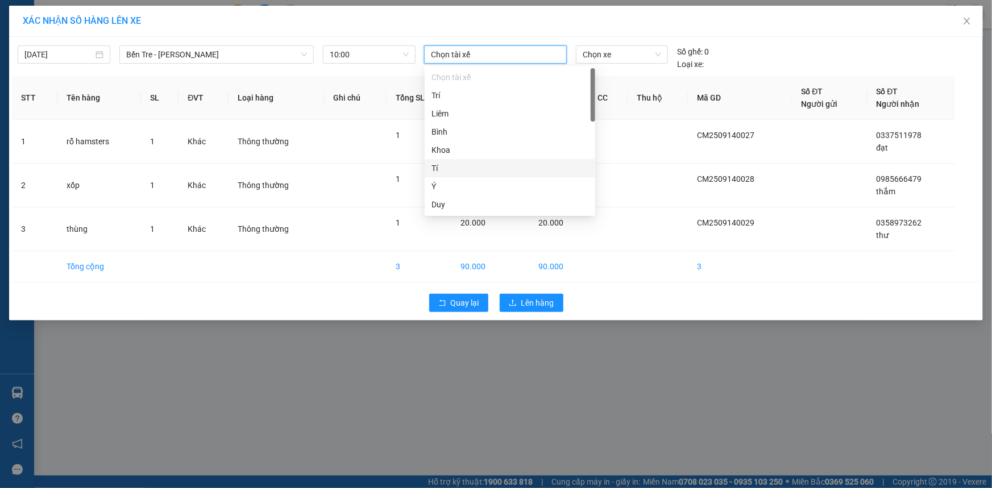
click at [478, 173] on div "Tí" at bounding box center [509, 168] width 157 height 13
click at [652, 56] on span "Chọn xe" at bounding box center [622, 54] width 78 height 17
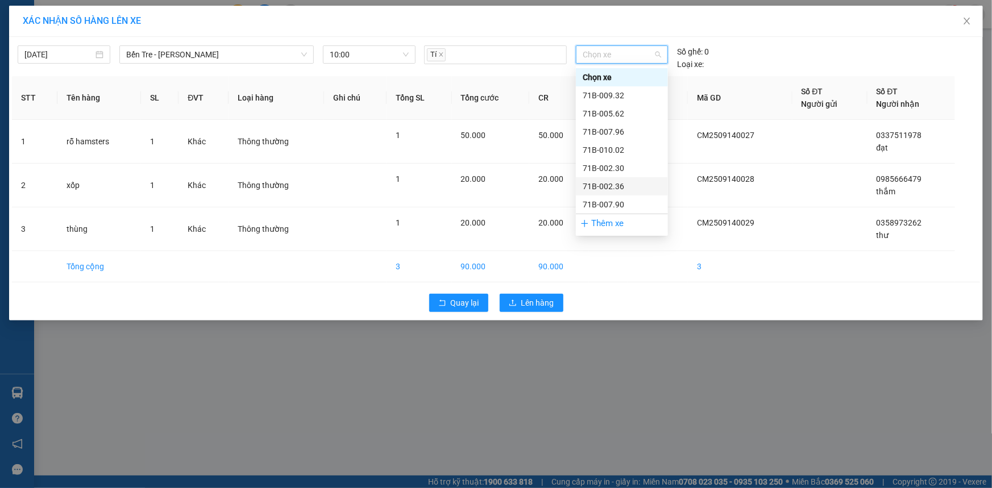
scroll to position [103, 0]
click at [646, 119] on div "71B-012.60" at bounding box center [622, 120] width 78 height 13
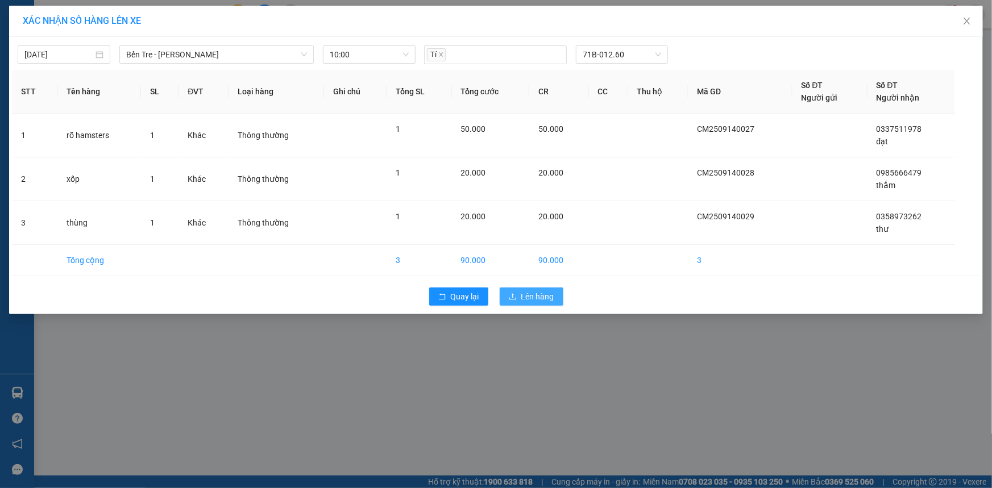
click at [530, 293] on span "Lên hàng" at bounding box center [537, 296] width 33 height 13
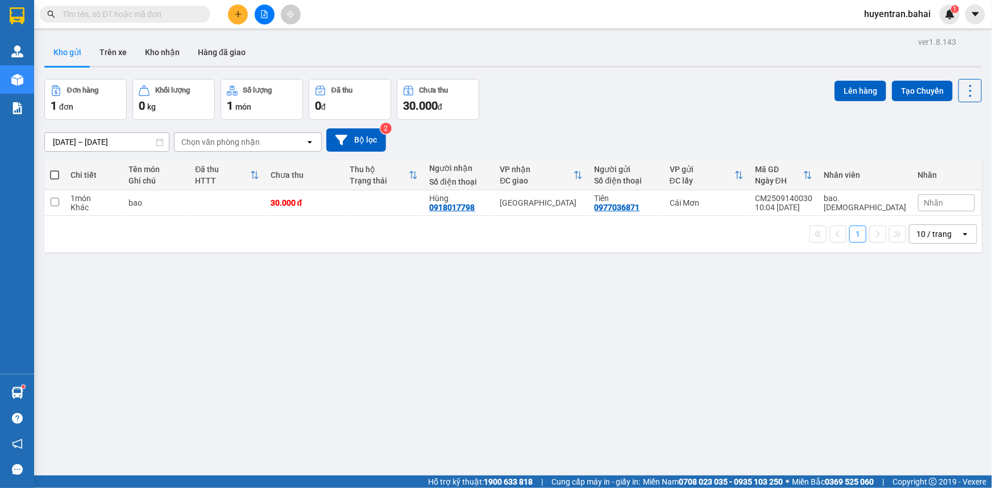
click at [955, 174] on div "ver 1.8.143 Kho gửi Trên xe Kho nhận Hàng đã giao Đơn hàng 1 đơn Khối lượng 0 k…" at bounding box center [513, 278] width 946 height 488
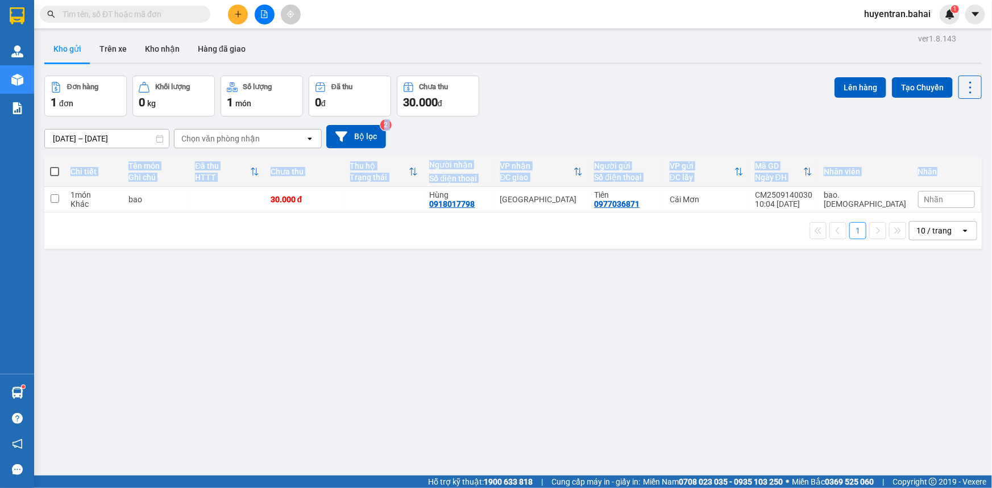
scroll to position [5, 0]
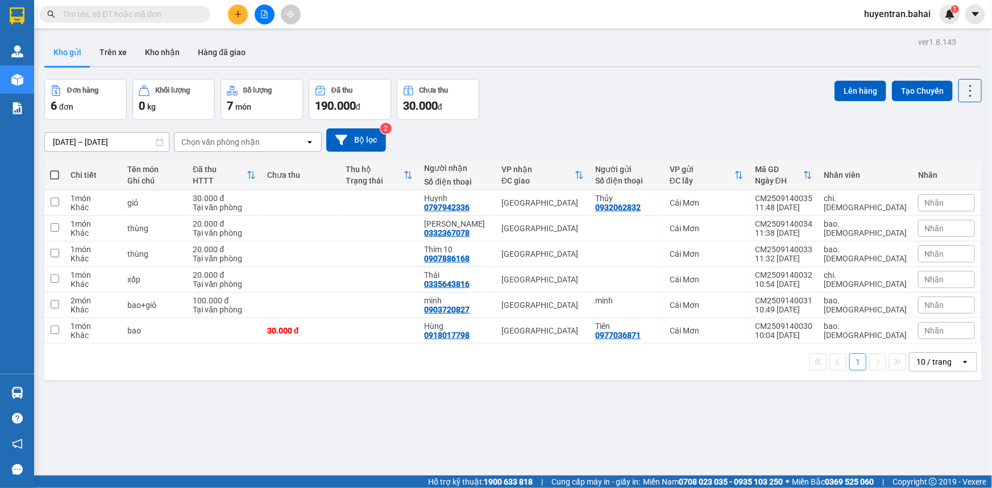
click at [51, 170] on label at bounding box center [54, 174] width 9 height 11
click at [55, 169] on input "checkbox" at bounding box center [55, 169] width 0 height 0
checkbox input "true"
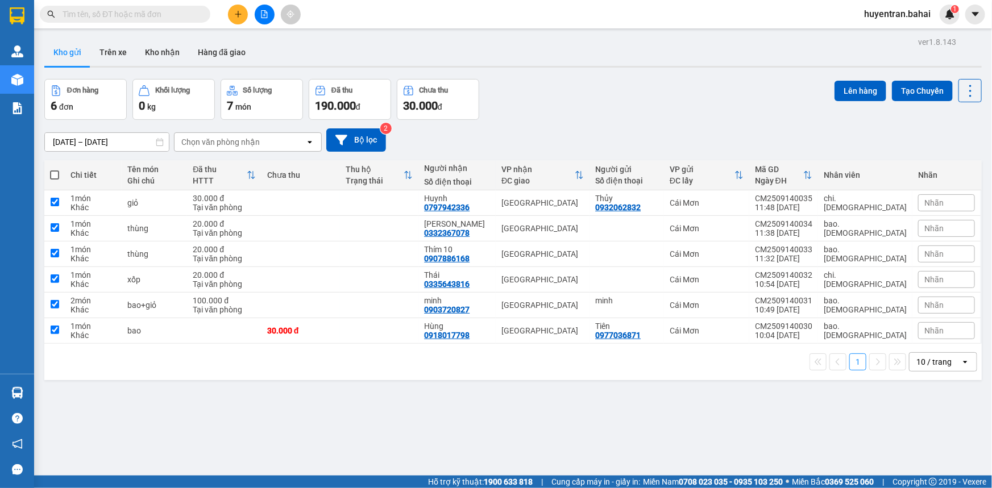
checkbox input "true"
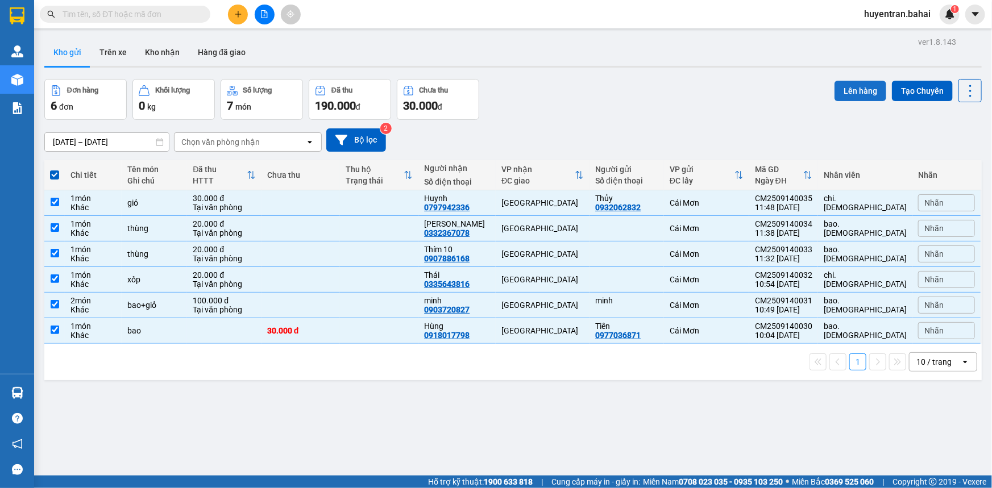
click at [863, 89] on button "Lên hàng" at bounding box center [860, 91] width 52 height 20
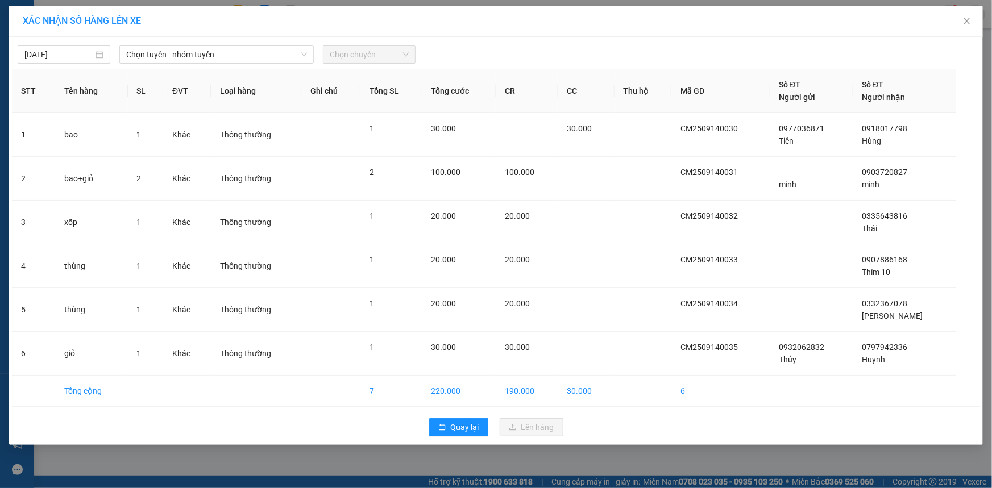
click at [217, 64] on div "14/09/2025 Chọn tuyến - nhóm tuyến Chọn chuyến STT Tên hàng SL ĐVT Loại hàng Gh…" at bounding box center [496, 241] width 974 height 408
click at [221, 57] on span "Chọn tuyến - nhóm tuyến" at bounding box center [216, 54] width 181 height 17
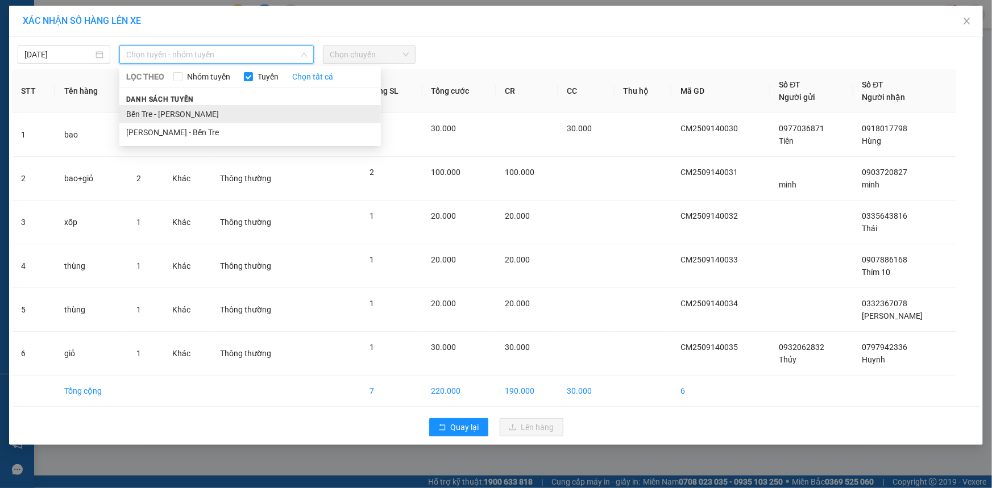
click at [191, 111] on li "Bến Tre - [PERSON_NAME]" at bounding box center [249, 114] width 261 height 18
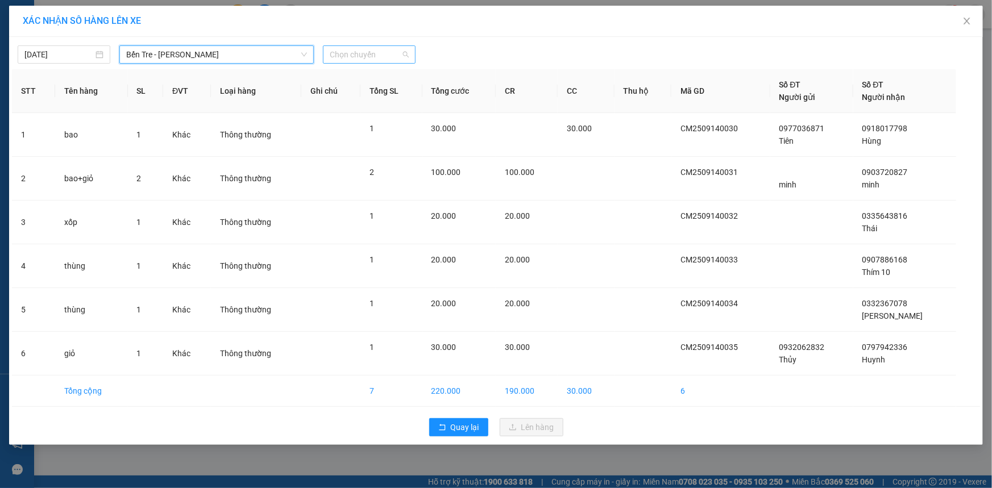
click at [373, 57] on span "Chọn chuyến" at bounding box center [369, 54] width 79 height 17
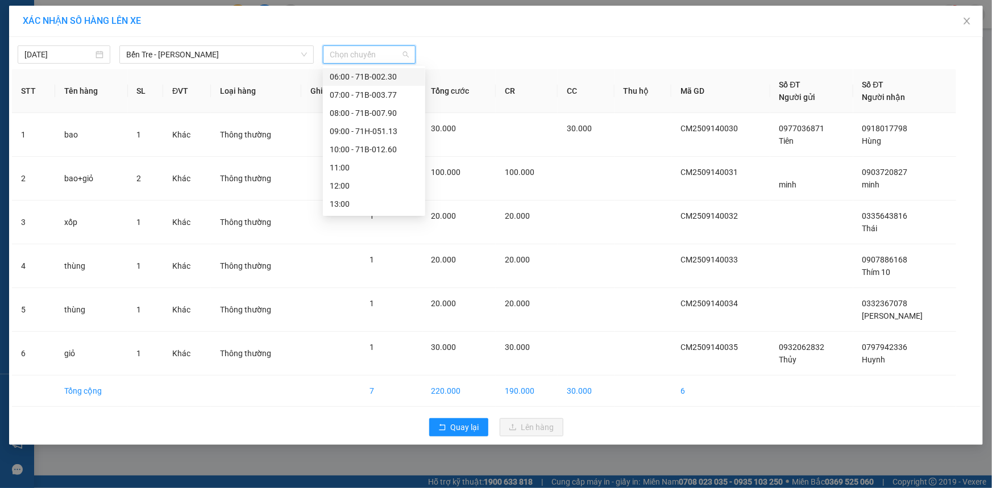
scroll to position [103, 0]
click at [381, 172] on div "12:00" at bounding box center [374, 174] width 89 height 13
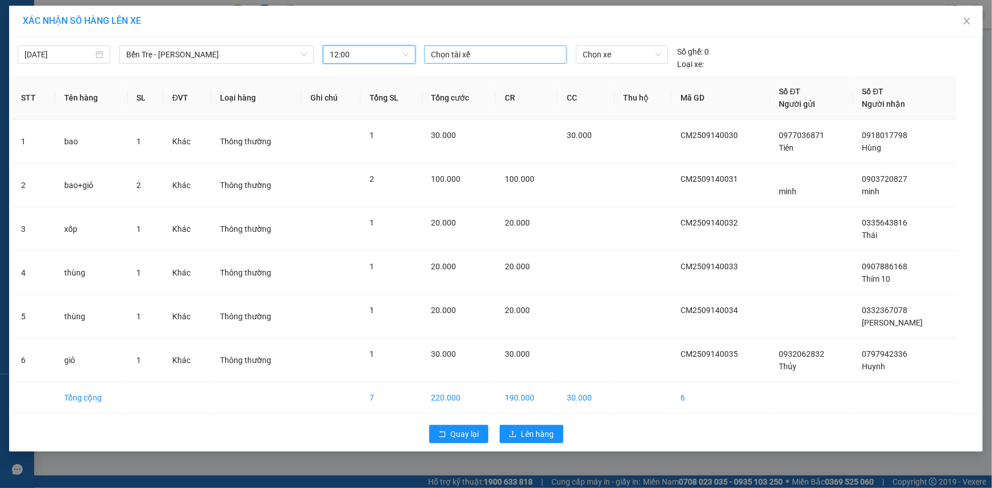
click at [488, 58] on div at bounding box center [495, 55] width 137 height 14
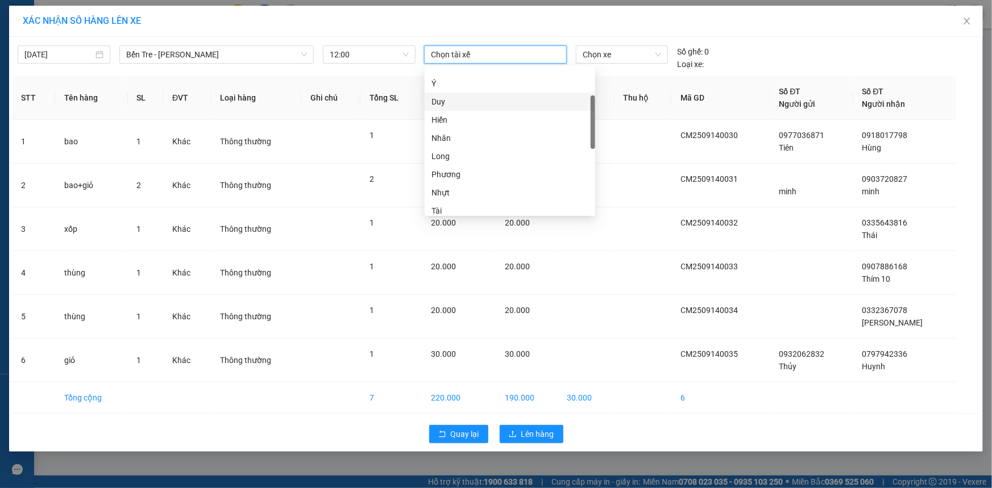
click at [485, 106] on div "Duy" at bounding box center [509, 101] width 157 height 13
click at [605, 41] on div "14/09/2025 Bến Tre - Hồ Chí Minh LỌC THEO Nhóm tuyến Tuyến Chọn tất cả Danh sác…" at bounding box center [496, 55] width 968 height 31
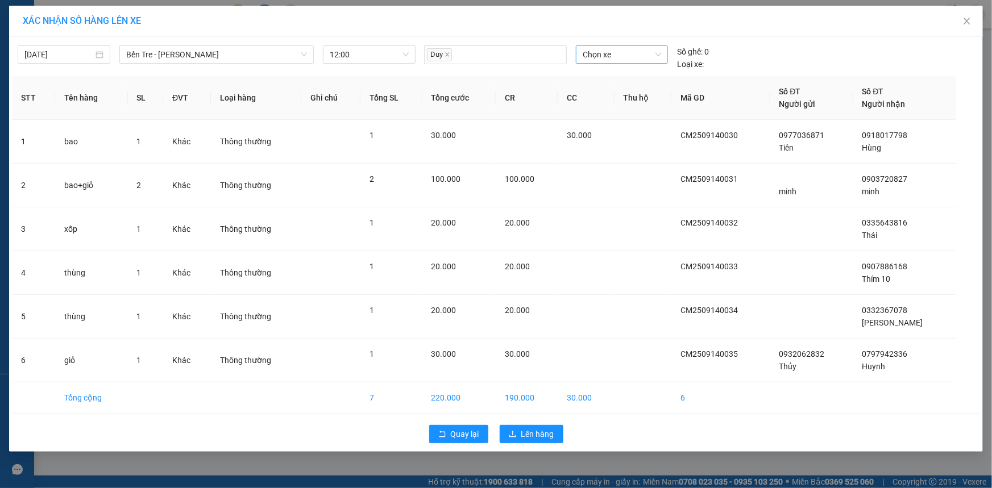
click at [609, 52] on span "Chọn xe" at bounding box center [622, 54] width 78 height 17
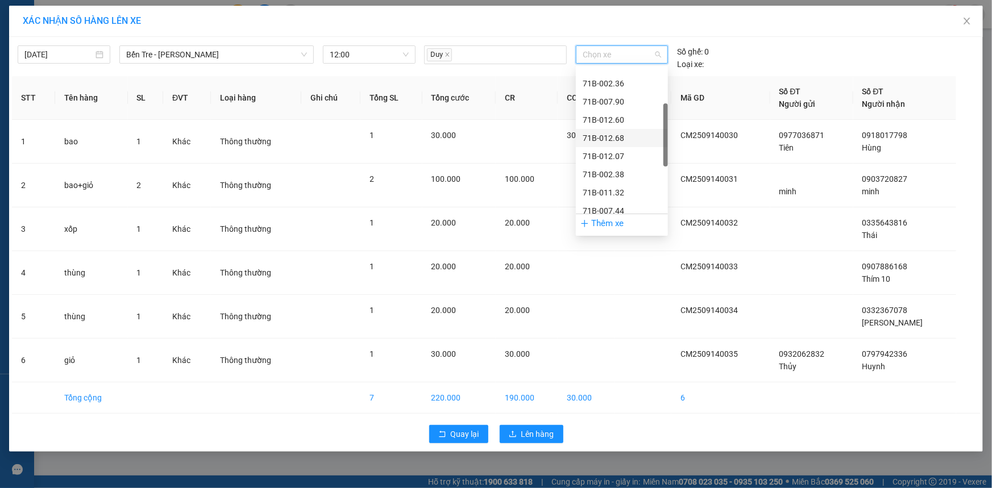
click at [625, 145] on div "71B-012.68" at bounding box center [622, 138] width 92 height 18
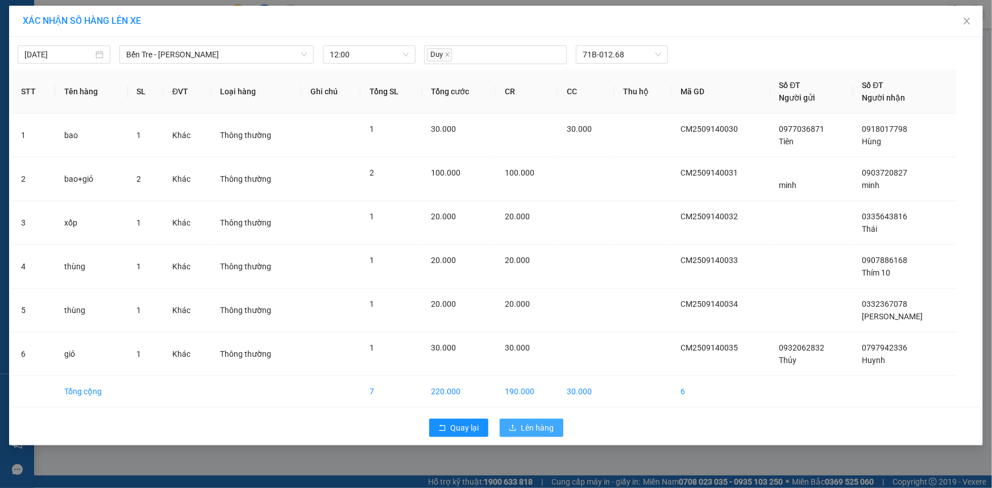
click at [534, 433] on button "Lên hàng" at bounding box center [532, 428] width 64 height 18
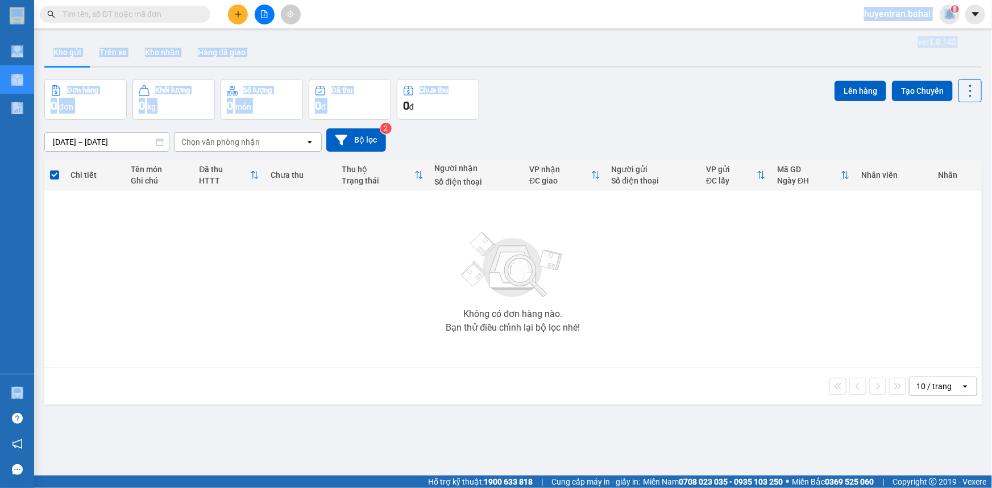
click at [567, 74] on section "Kết quả tìm kiếm ( 0 ) Bộ lọc No Data huyentran.bahai 1 Quản Lý Quản lý khách h…" at bounding box center [496, 244] width 992 height 488
click at [679, 333] on div "ver 1.8.143 Kho gửi Trên xe Kho nhận Hàng đã giao Đơn hàng 0 đơn Khối lượng 0 k…" at bounding box center [513, 278] width 946 height 488
click at [95, 311] on div "Không có đơn hàng nào. Bạn thử điều chỉnh lại bộ lọc nhé!" at bounding box center [513, 279] width 926 height 171
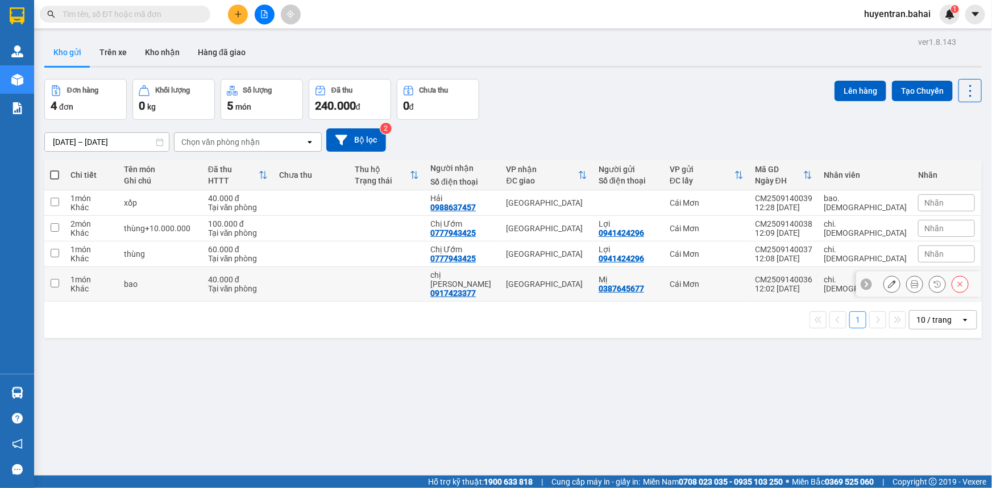
click at [739, 286] on td "Cái Mơn" at bounding box center [706, 284] width 85 height 35
checkbox input "true"
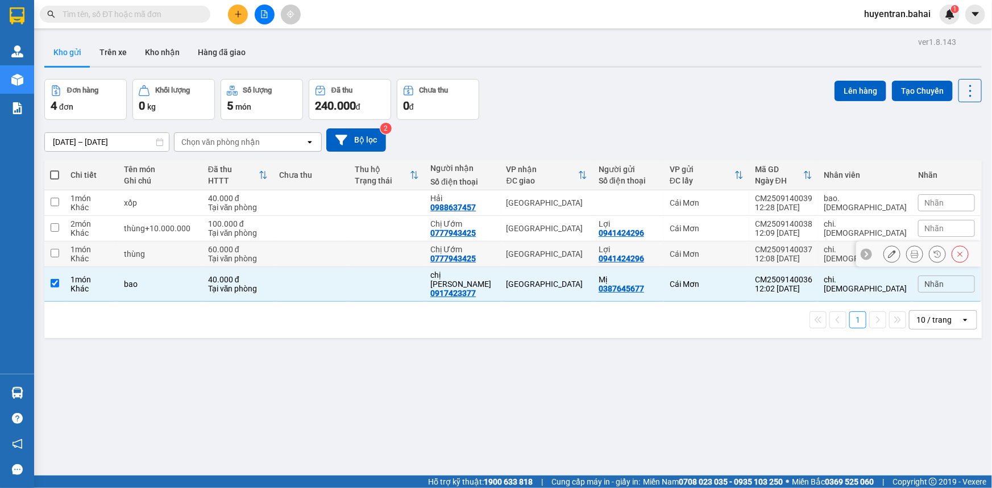
click at [741, 261] on td "Cái Mơn" at bounding box center [706, 255] width 85 height 26
checkbox input "true"
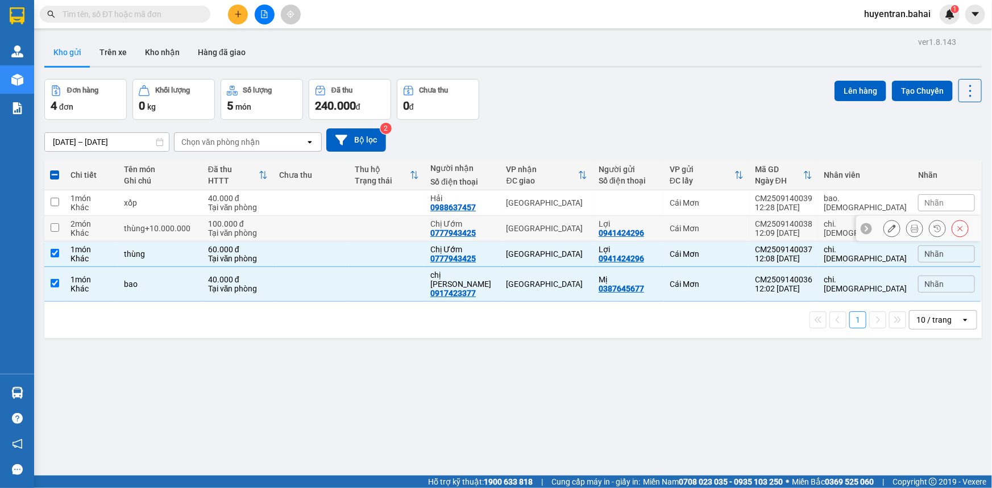
drag, startPoint x: 753, startPoint y: 227, endPoint x: 756, endPoint y: 211, distance: 16.2
click at [744, 226] on div "Cái Mơn" at bounding box center [707, 228] width 74 height 9
checkbox input "true"
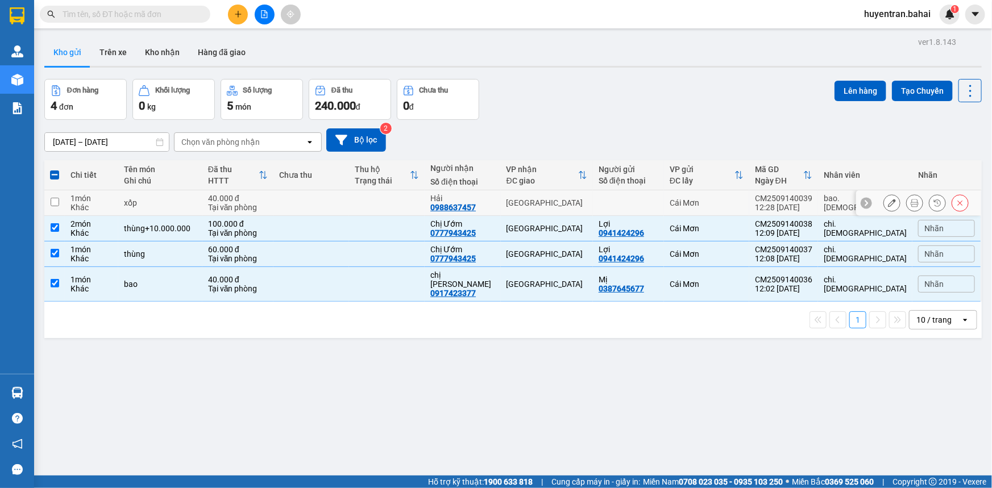
click at [749, 209] on td "Cái Mơn" at bounding box center [706, 203] width 85 height 26
checkbox input "true"
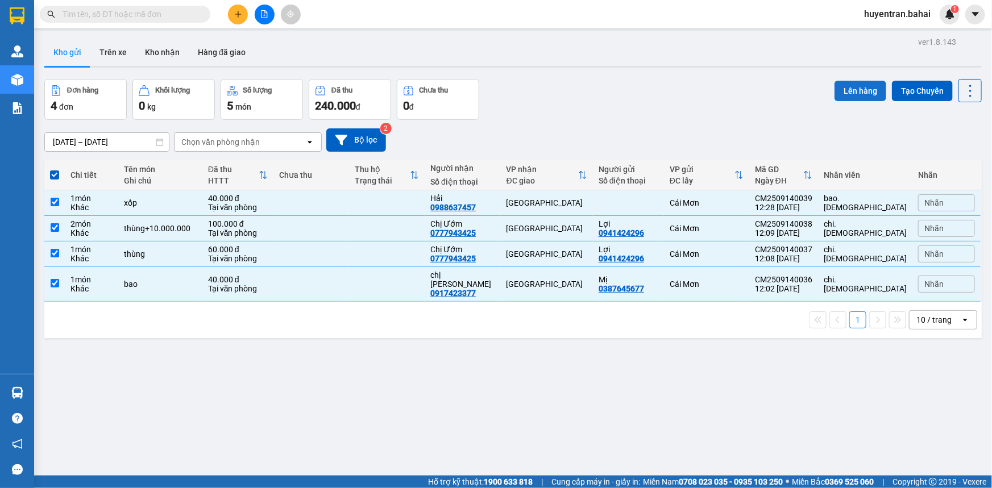
click at [877, 85] on button "Lên hàng" at bounding box center [860, 91] width 52 height 20
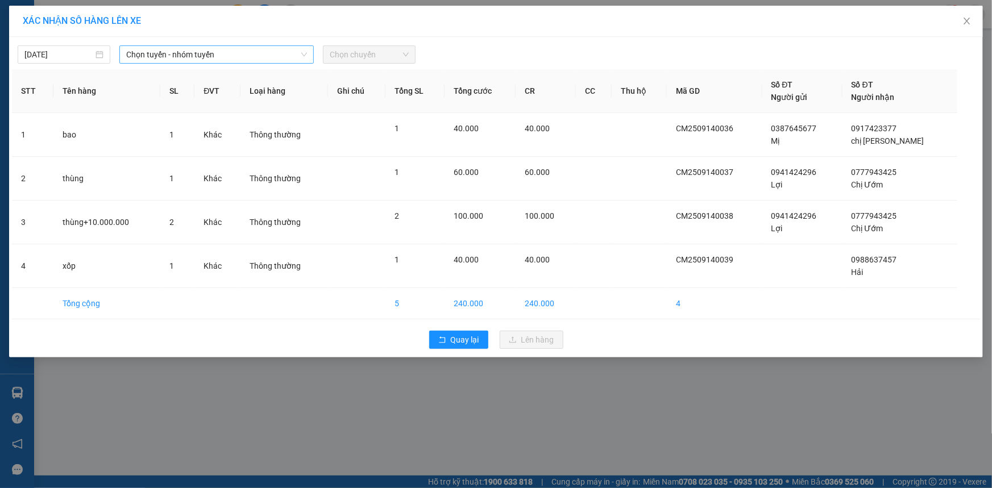
click at [213, 46] on span "Chọn tuyến - nhóm tuyến" at bounding box center [216, 54] width 181 height 17
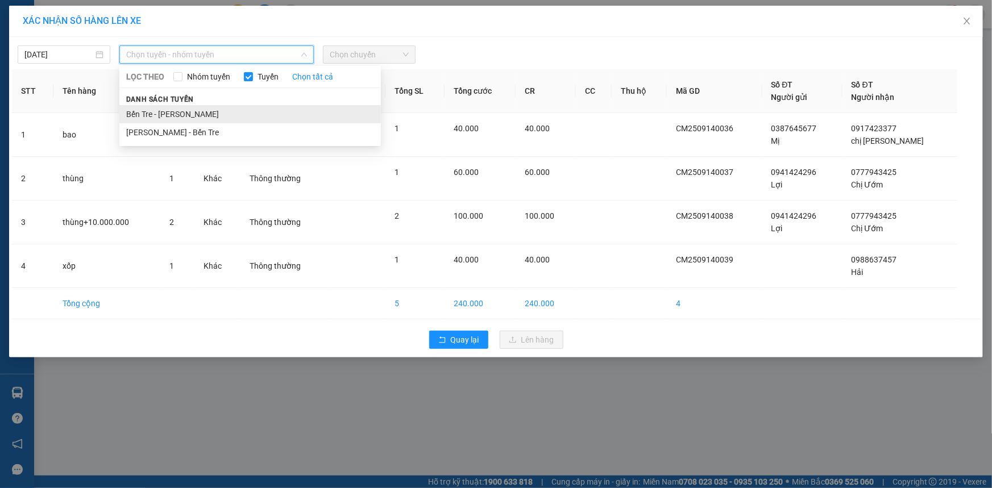
click at [196, 111] on li "Bến Tre - [PERSON_NAME]" at bounding box center [249, 114] width 261 height 18
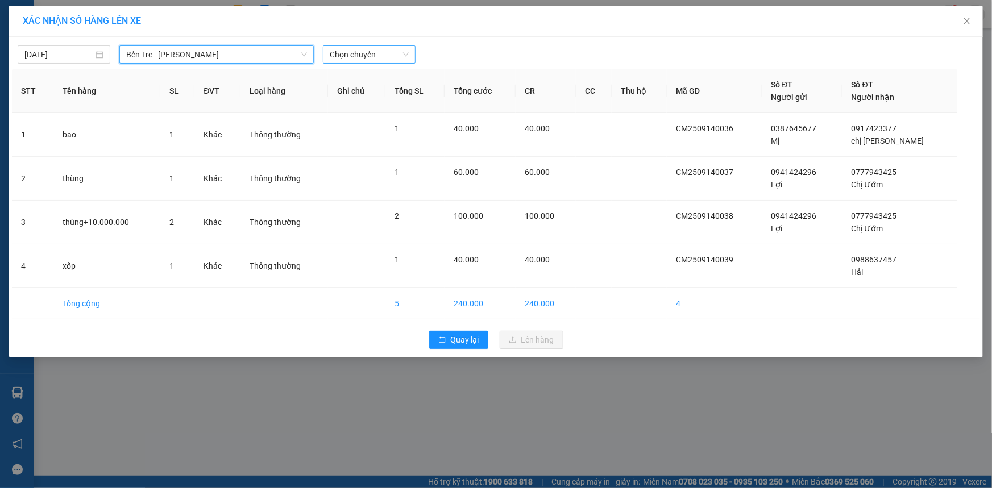
click at [395, 57] on span "Chọn chuyến" at bounding box center [369, 54] width 79 height 17
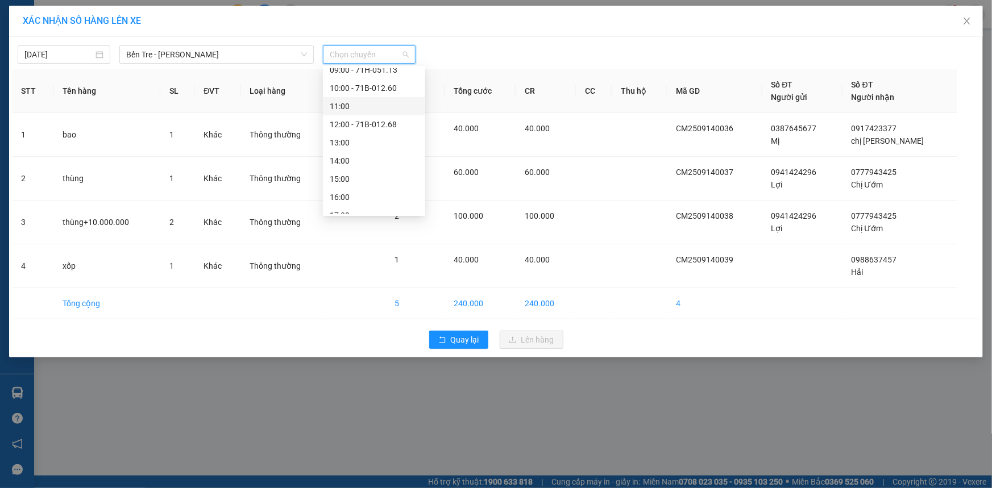
scroll to position [155, 0]
click at [367, 135] on div "13:00" at bounding box center [374, 141] width 89 height 13
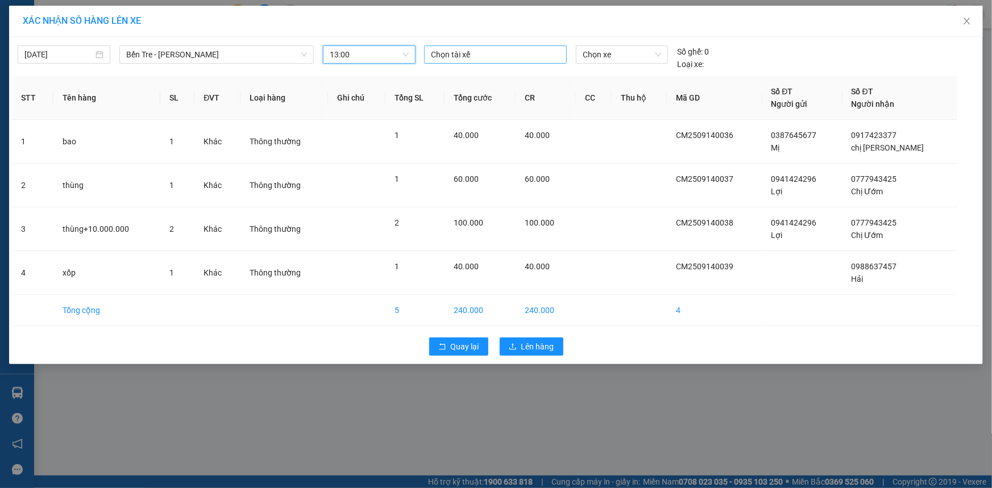
click at [477, 51] on div at bounding box center [495, 55] width 137 height 14
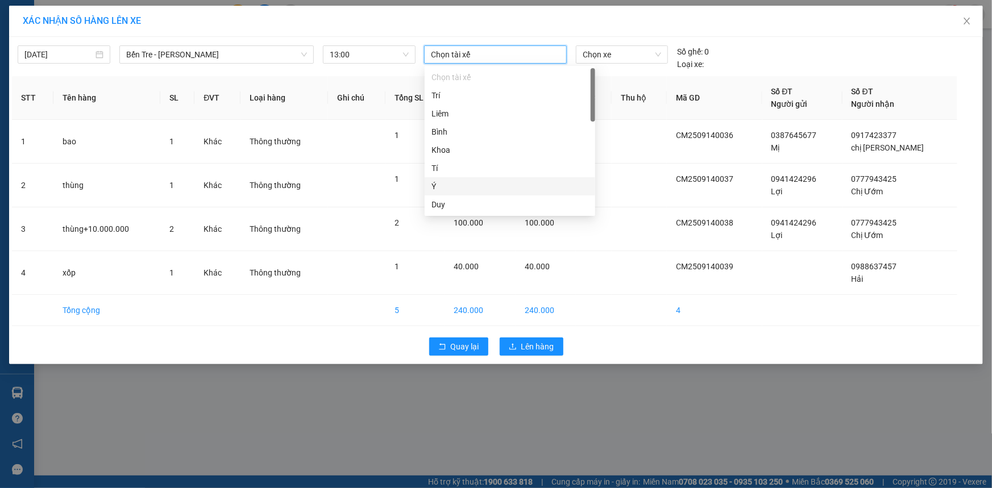
drag, startPoint x: 483, startPoint y: 188, endPoint x: 618, endPoint y: 92, distance: 166.4
click at [482, 188] on div "Ý" at bounding box center [509, 186] width 157 height 13
click at [651, 55] on span "Chọn xe" at bounding box center [622, 54] width 78 height 17
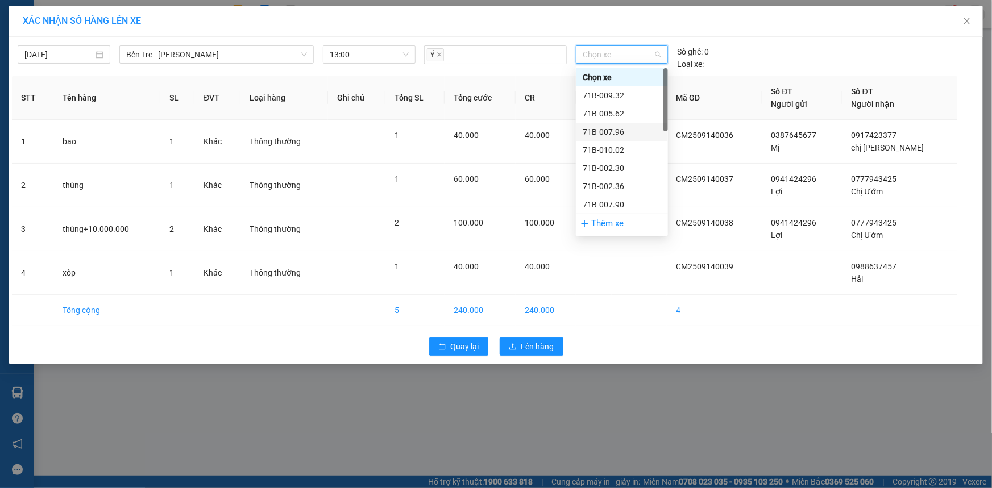
scroll to position [206, 0]
click at [614, 83] on div "71B-011.32" at bounding box center [622, 89] width 78 height 13
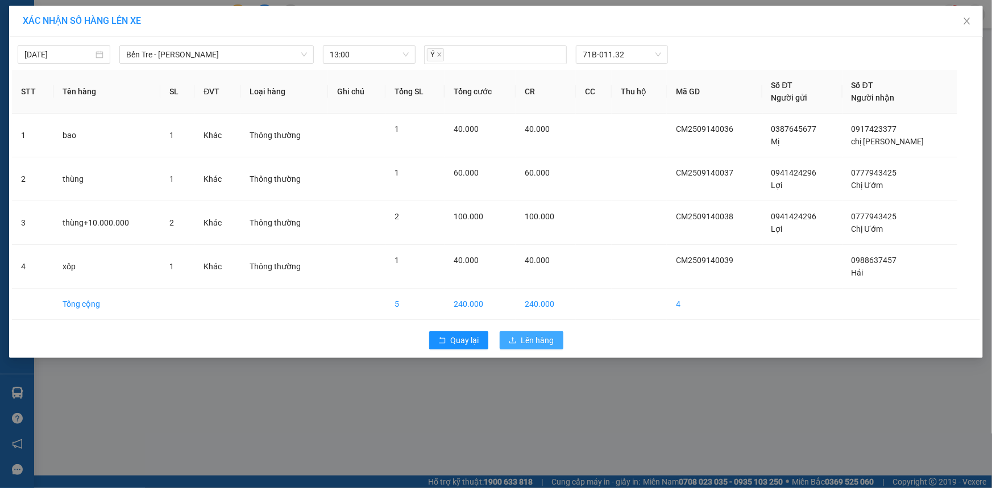
click at [545, 339] on span "Lên hàng" at bounding box center [537, 340] width 33 height 13
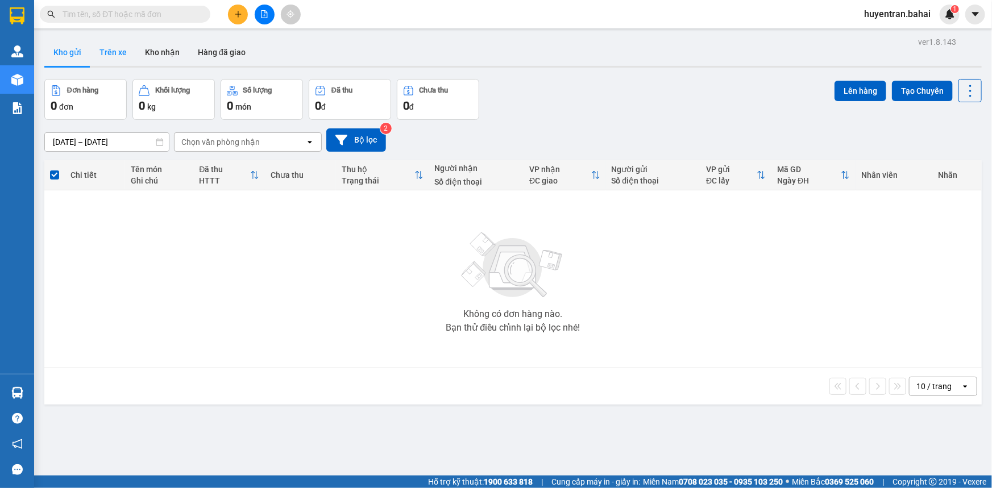
click at [118, 59] on button "Trên xe" at bounding box center [112, 52] width 45 height 27
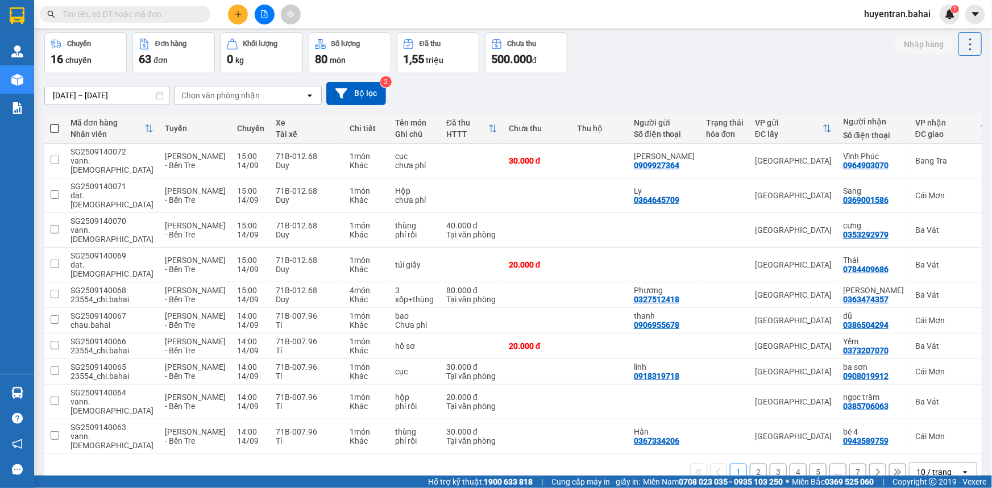
scroll to position [51, 0]
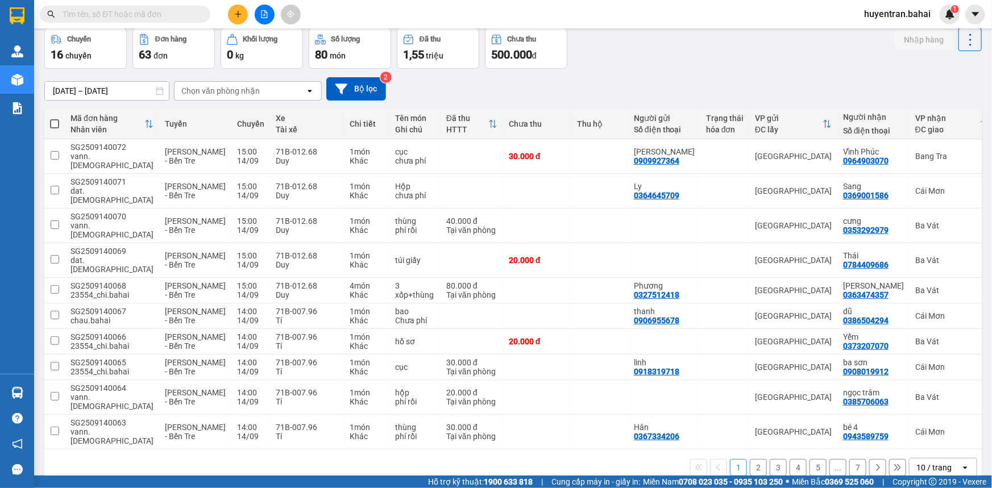
click at [750, 459] on button "2" at bounding box center [758, 467] width 17 height 17
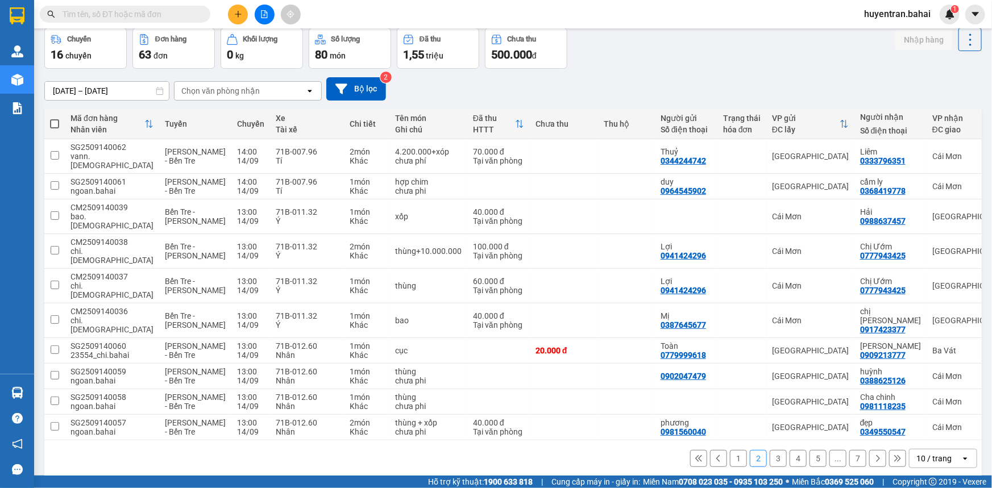
click at [771, 450] on button "3" at bounding box center [778, 458] width 17 height 17
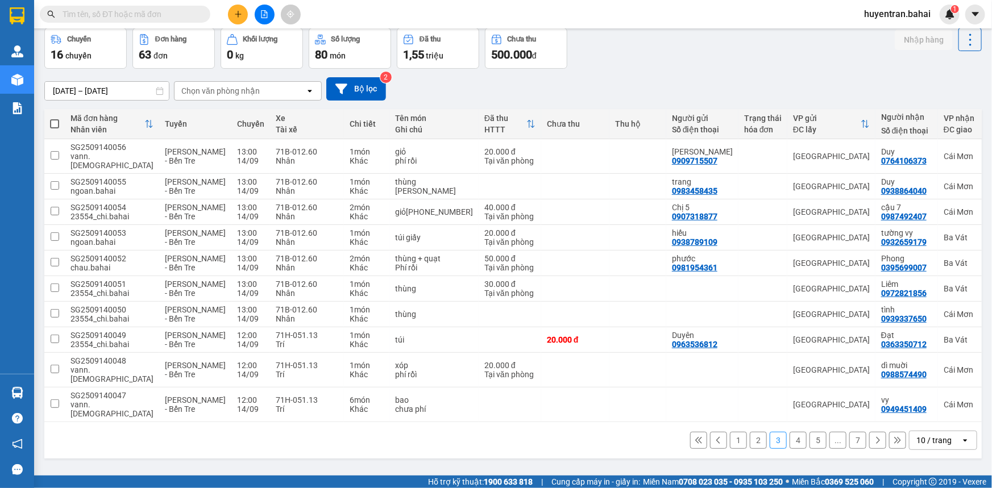
click at [791, 432] on button "4" at bounding box center [798, 440] width 17 height 17
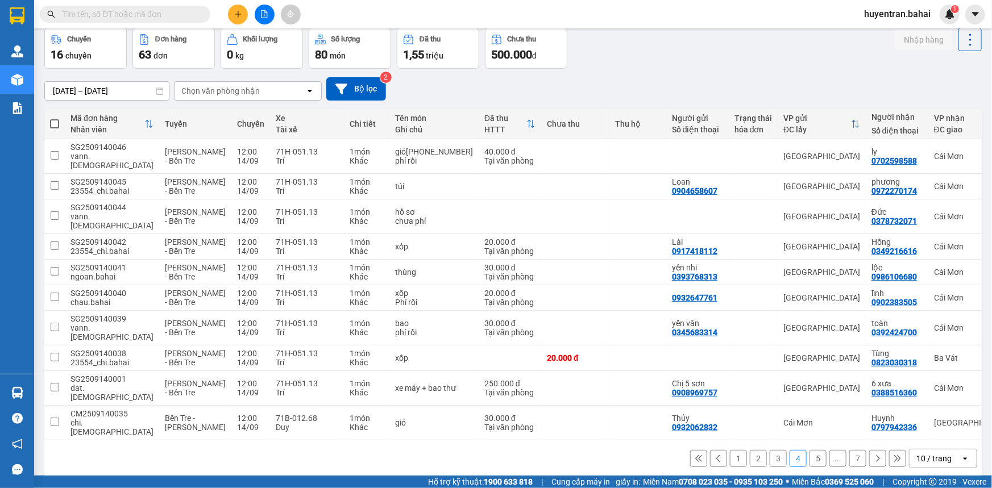
click at [811, 450] on button "5" at bounding box center [817, 458] width 17 height 17
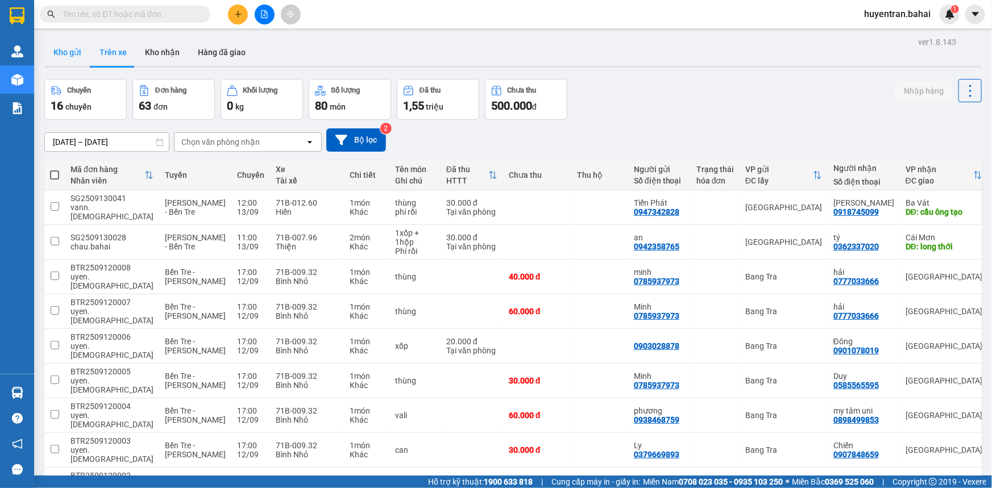
click at [67, 54] on button "Kho gửi" at bounding box center [67, 52] width 46 height 27
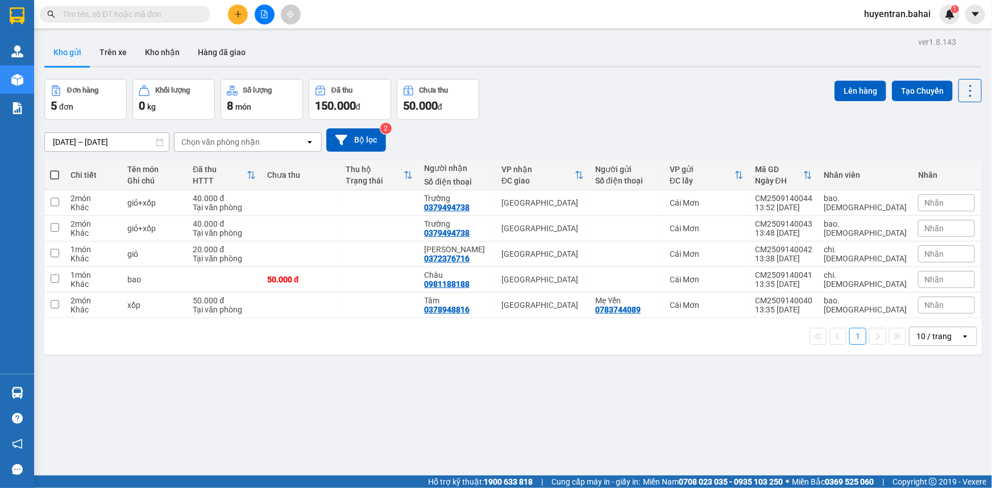
click at [124, 11] on input "text" at bounding box center [130, 14] width 134 height 13
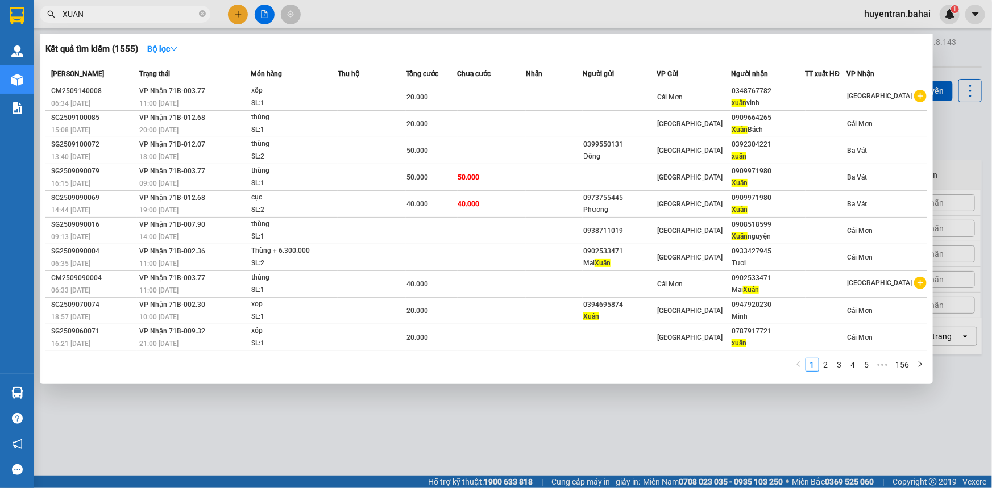
type input "XUAN"
click at [668, 412] on div at bounding box center [496, 244] width 992 height 488
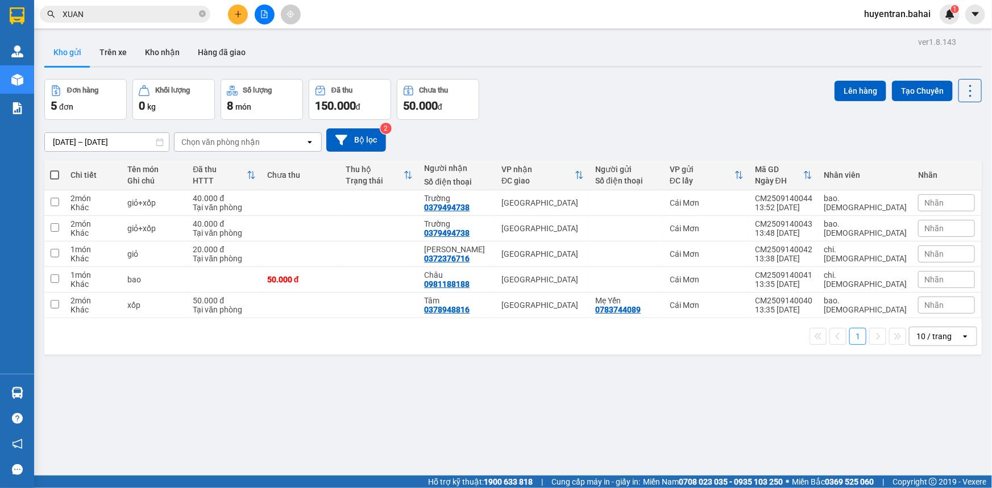
click at [485, 337] on div "1 10 / trang open" at bounding box center [513, 336] width 928 height 19
click at [744, 307] on div "Cái Mơn" at bounding box center [707, 305] width 74 height 9
checkbox input "true"
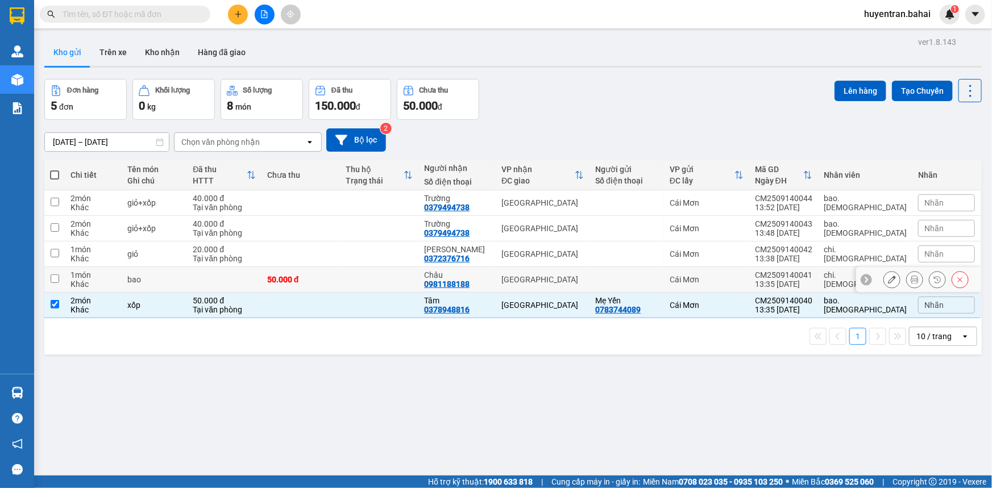
drag, startPoint x: 784, startPoint y: 285, endPoint x: 787, endPoint y: 263, distance: 22.4
click at [749, 284] on td "Cái Mơn" at bounding box center [706, 280] width 85 height 26
checkbox input "true"
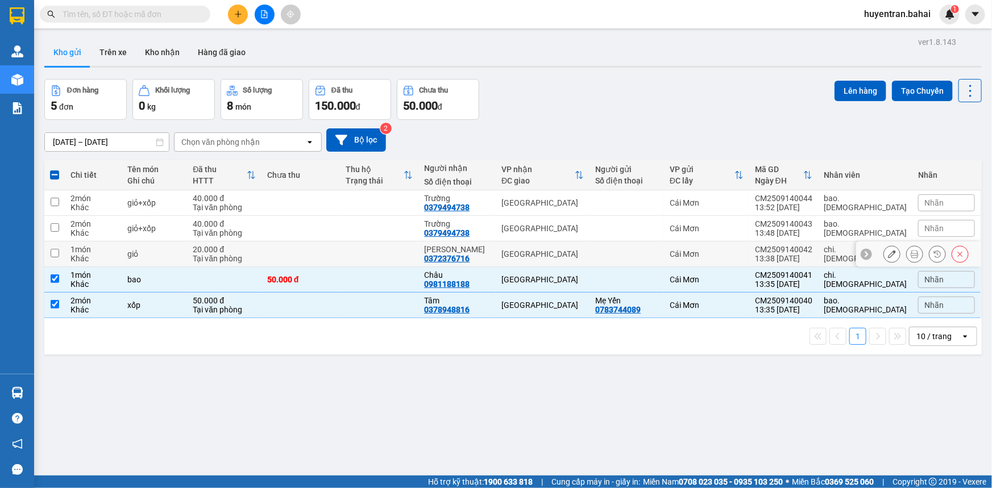
drag, startPoint x: 788, startPoint y: 259, endPoint x: 790, endPoint y: 250, distance: 9.4
click at [749, 258] on td "Cái Mơn" at bounding box center [706, 255] width 85 height 26
checkbox input "true"
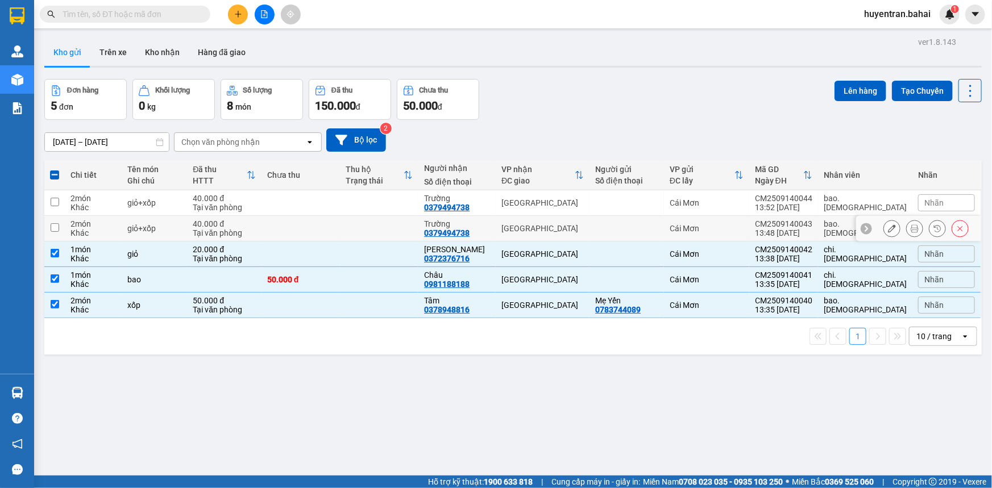
click at [798, 222] on div "CM2509140043" at bounding box center [783, 223] width 57 height 9
checkbox input "true"
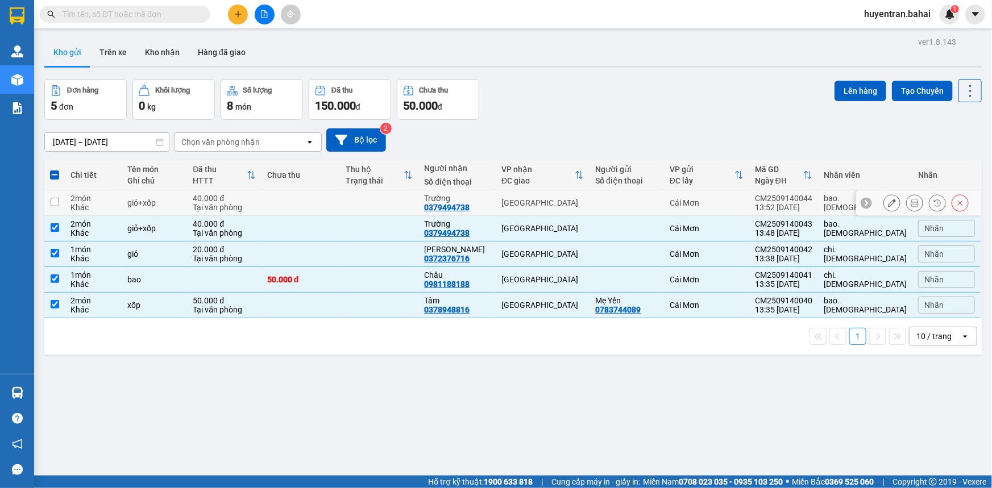
click at [798, 201] on td "CM2509140044 13:52 [DATE]" at bounding box center [783, 203] width 69 height 26
checkbox input "true"
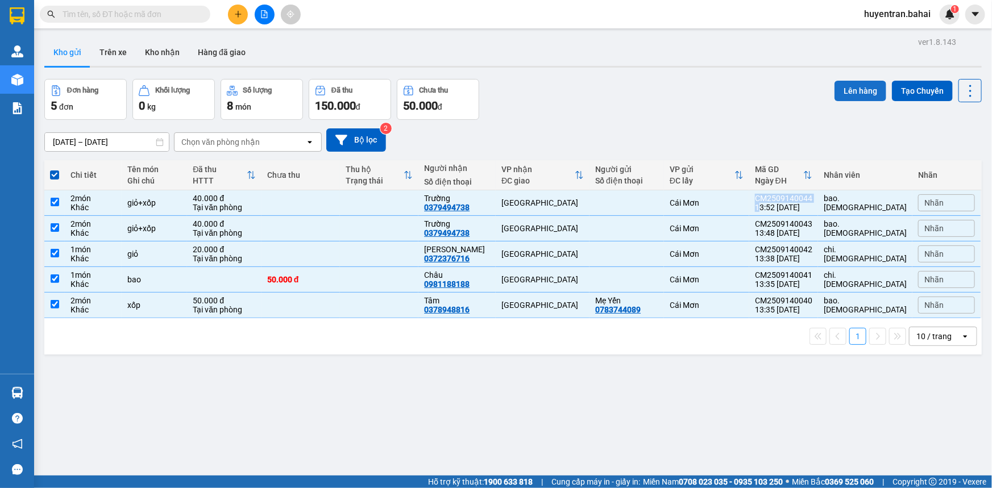
click at [854, 97] on button "Lên hàng" at bounding box center [860, 91] width 52 height 20
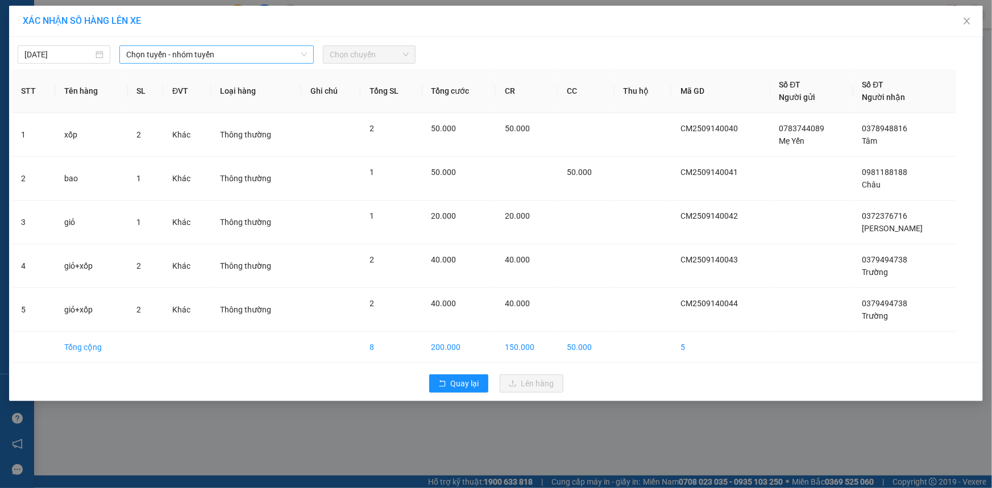
click at [183, 53] on span "Chọn tuyến - nhóm tuyến" at bounding box center [216, 54] width 181 height 17
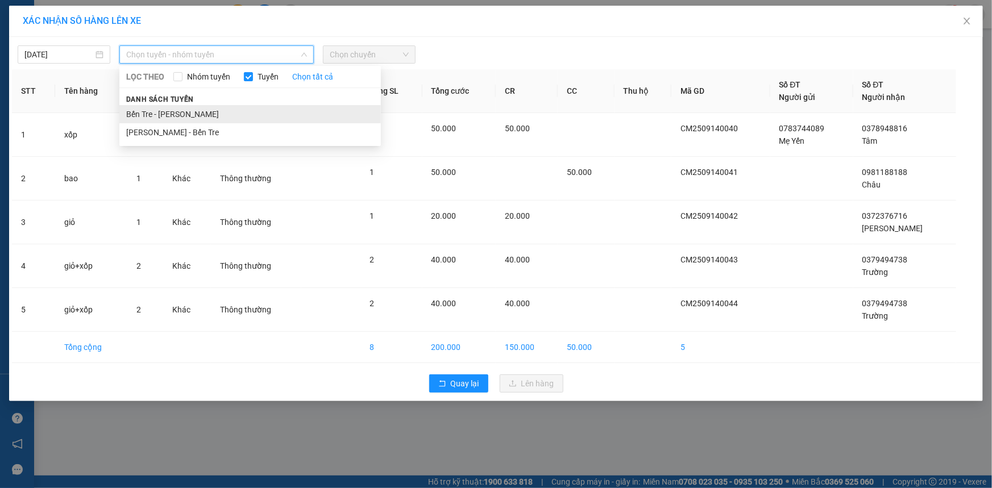
click at [180, 118] on li "Bến Tre - [PERSON_NAME]" at bounding box center [249, 114] width 261 height 18
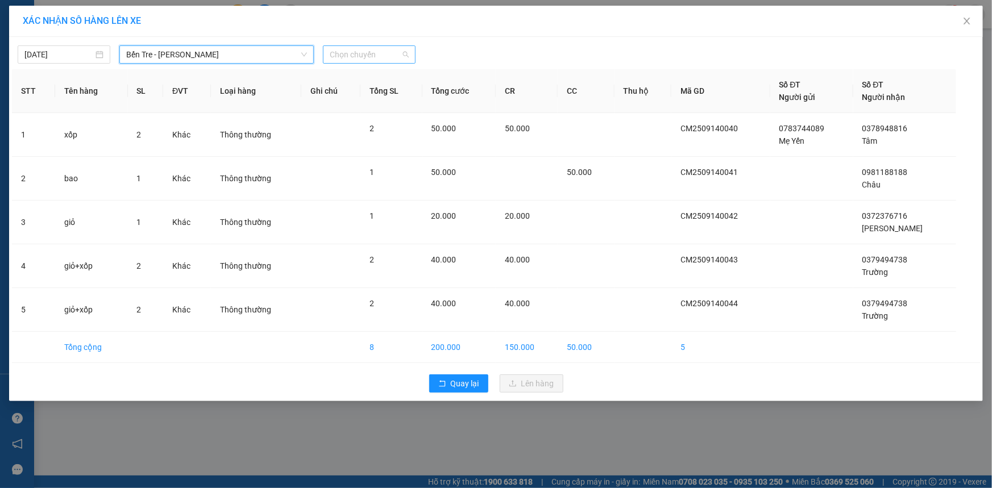
click at [339, 57] on span "Chọn chuyến" at bounding box center [369, 54] width 79 height 17
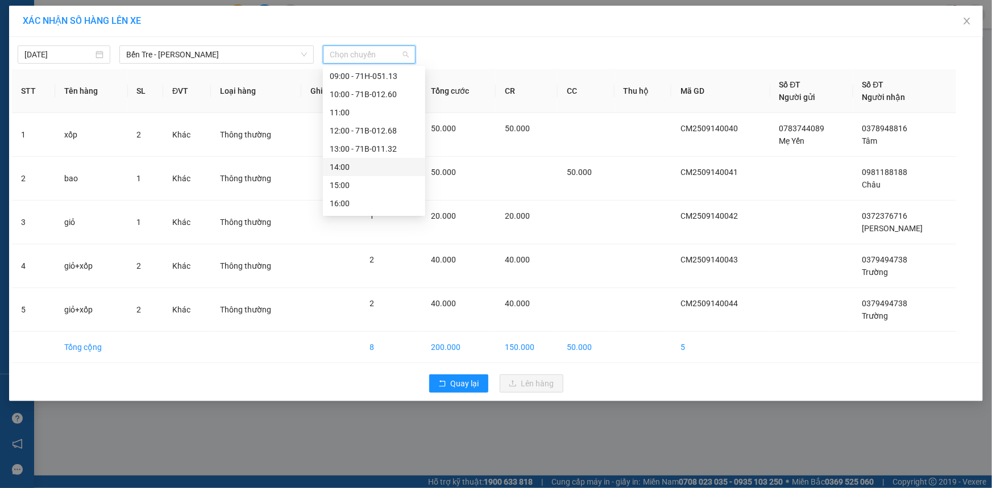
scroll to position [155, 0]
click at [355, 155] on div "14:00" at bounding box center [374, 159] width 89 height 13
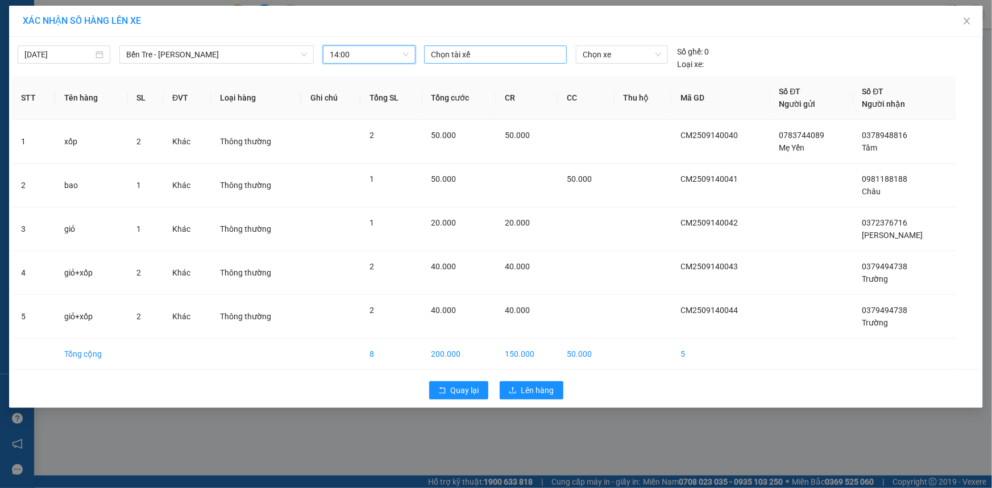
click at [473, 56] on div at bounding box center [495, 55] width 137 height 14
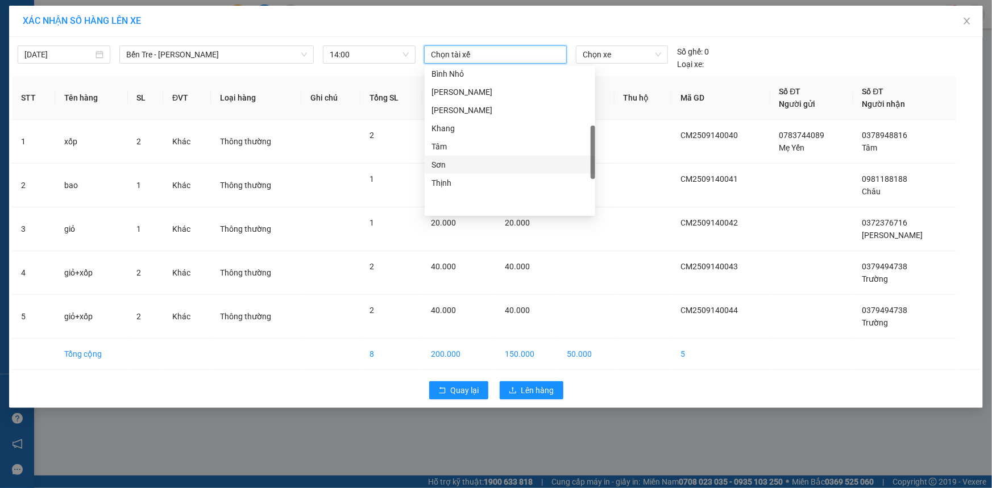
scroll to position [206, 0]
click at [480, 95] on div "Nhựt" at bounding box center [510, 89] width 171 height 18
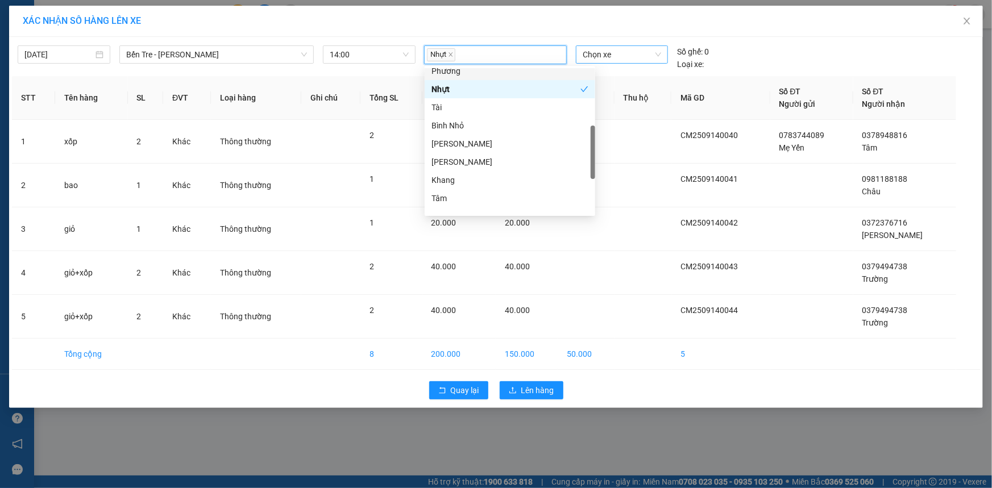
click at [593, 61] on span "Chọn xe" at bounding box center [622, 54] width 78 height 17
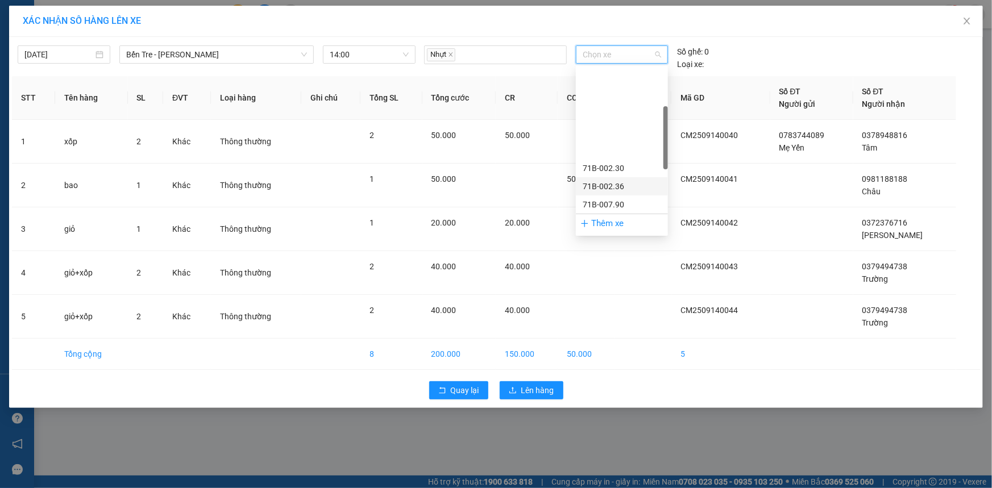
scroll to position [155, 0]
click at [622, 107] on div "71B-012.07" at bounding box center [622, 104] width 78 height 13
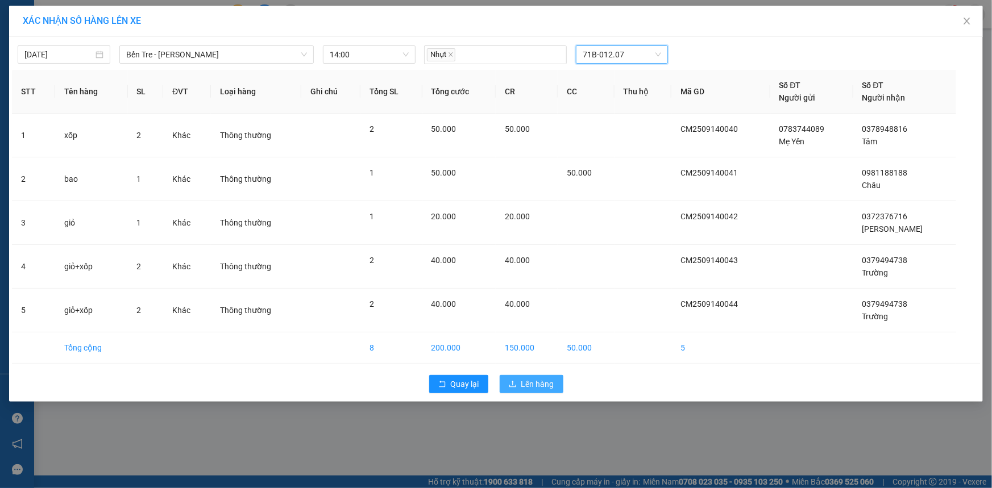
click at [542, 380] on span "Lên hàng" at bounding box center [537, 384] width 33 height 13
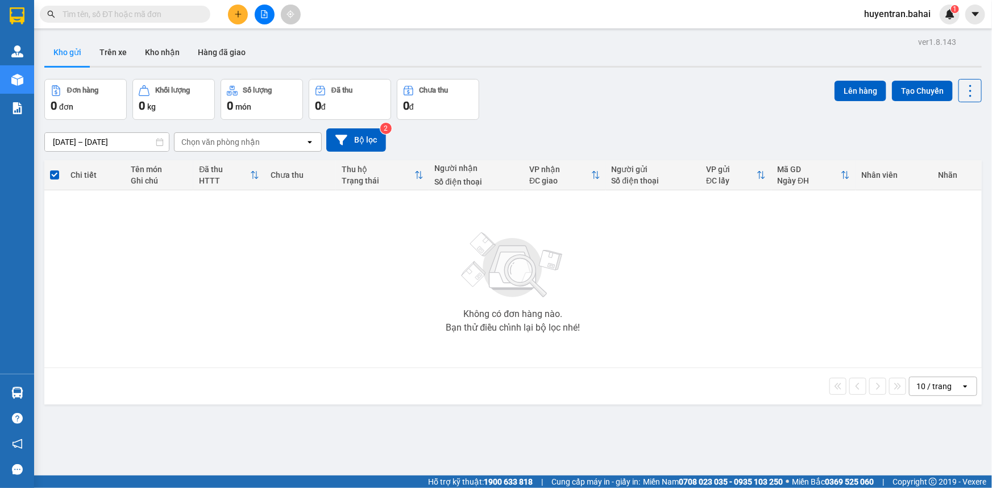
drag, startPoint x: 114, startPoint y: 20, endPoint x: 114, endPoint y: 6, distance: 14.2
click at [114, 11] on span at bounding box center [125, 14] width 171 height 17
drag, startPoint x: 114, startPoint y: 6, endPoint x: 119, endPoint y: 11, distance: 7.2
click at [115, 7] on span at bounding box center [125, 14] width 171 height 17
click at [124, 15] on input "text" at bounding box center [130, 14] width 134 height 13
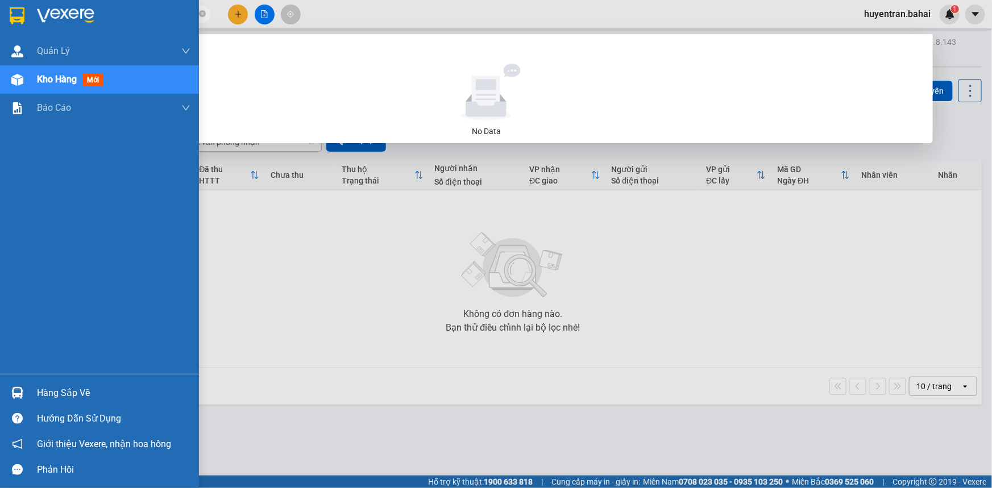
type input "778"
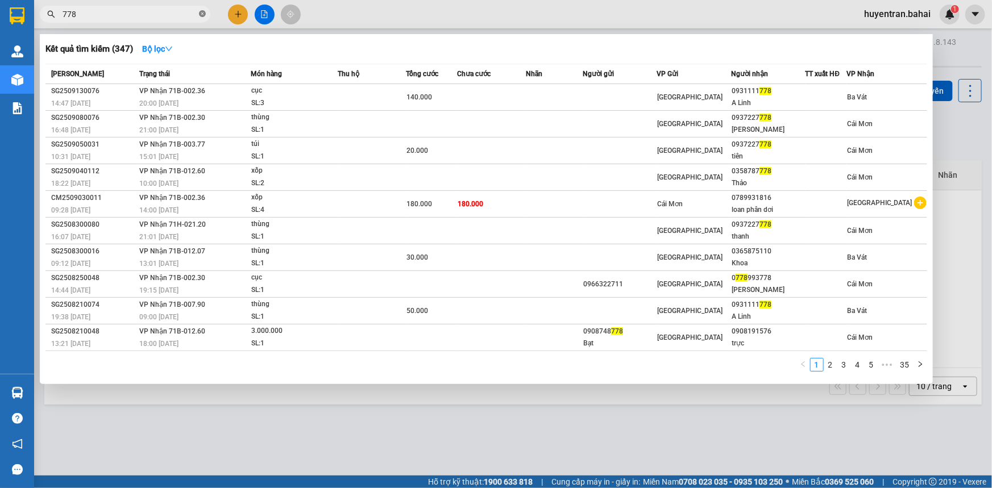
click at [202, 15] on icon "close-circle" at bounding box center [202, 13] width 7 height 7
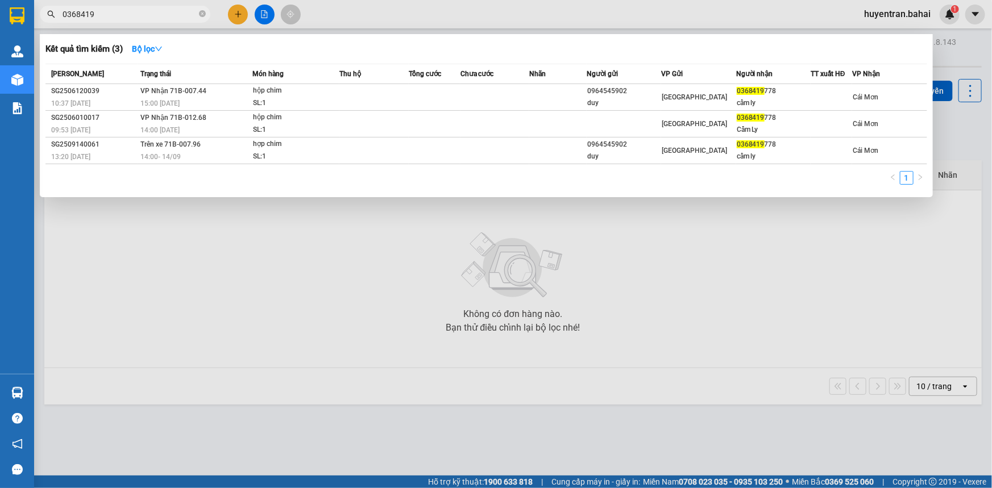
click at [369, 300] on div at bounding box center [496, 244] width 992 height 488
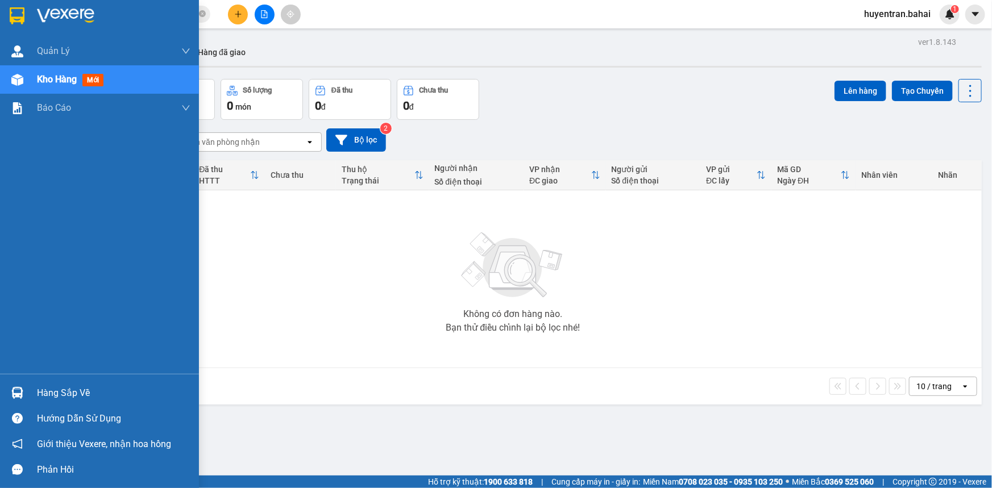
drag, startPoint x: 28, startPoint y: 400, endPoint x: 41, endPoint y: 394, distance: 14.3
click at [30, 399] on div "Hàng sắp về" at bounding box center [99, 393] width 199 height 26
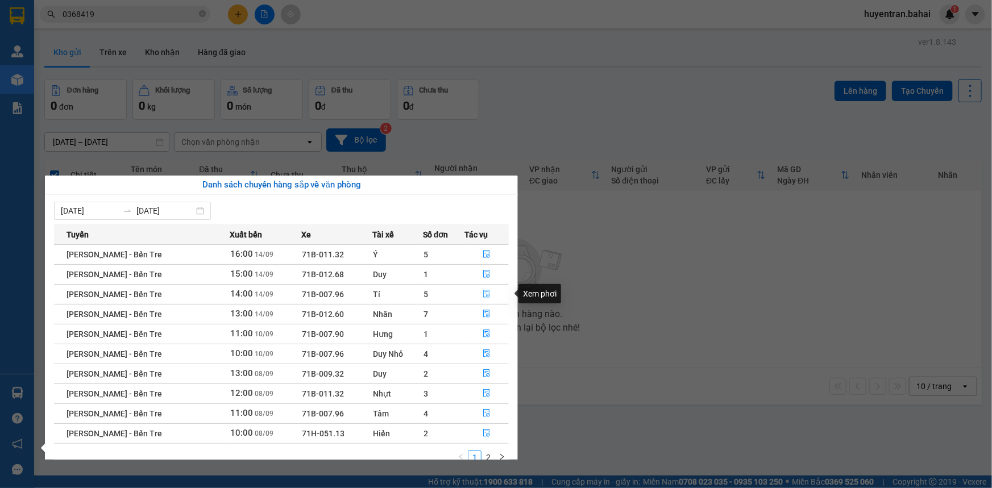
click at [487, 294] on icon "file-done" at bounding box center [487, 294] width 8 height 8
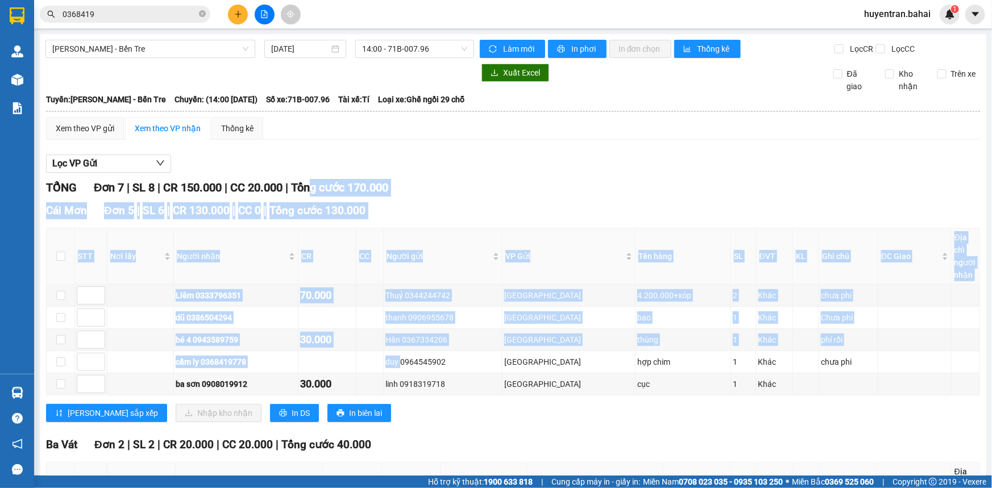
drag, startPoint x: 430, startPoint y: 368, endPoint x: 320, endPoint y: 181, distance: 217.6
click at [320, 181] on div "TỔNG Đơn 7 | SL 8 | CR 150.000 | CC 20.000 | Tổng cước 170.000 [GEOGRAPHIC_DATA…" at bounding box center [513, 391] width 934 height 425
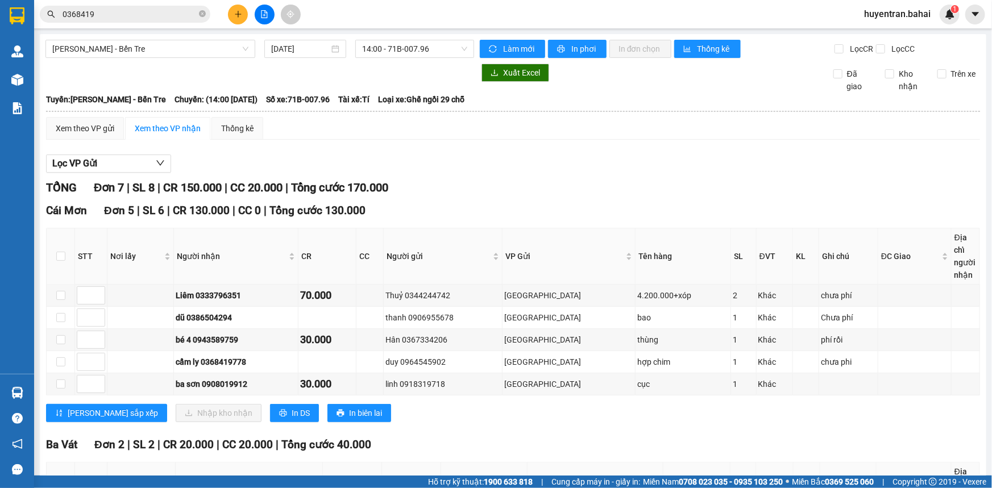
click at [572, 250] on div "Click to sort ascending" at bounding box center [572, 250] width 0 height 0
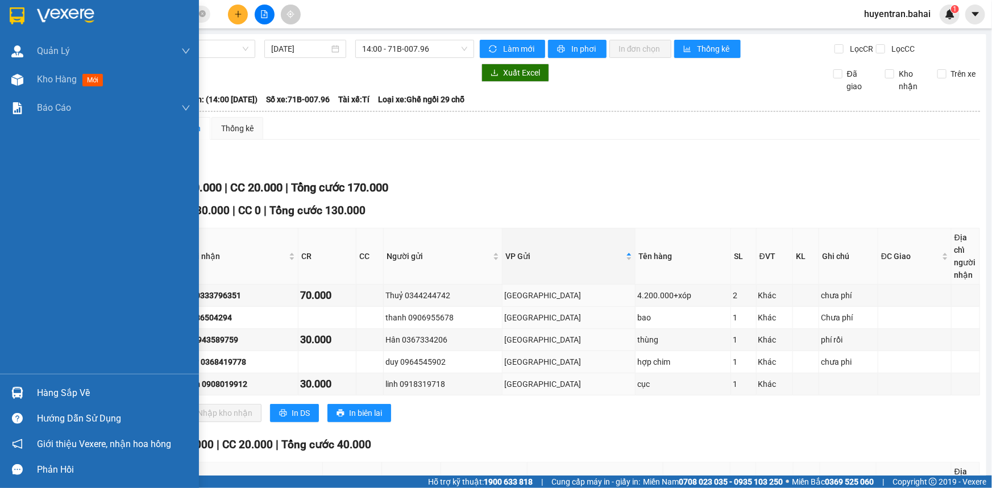
click at [59, 393] on div "Hàng sắp về" at bounding box center [113, 393] width 153 height 17
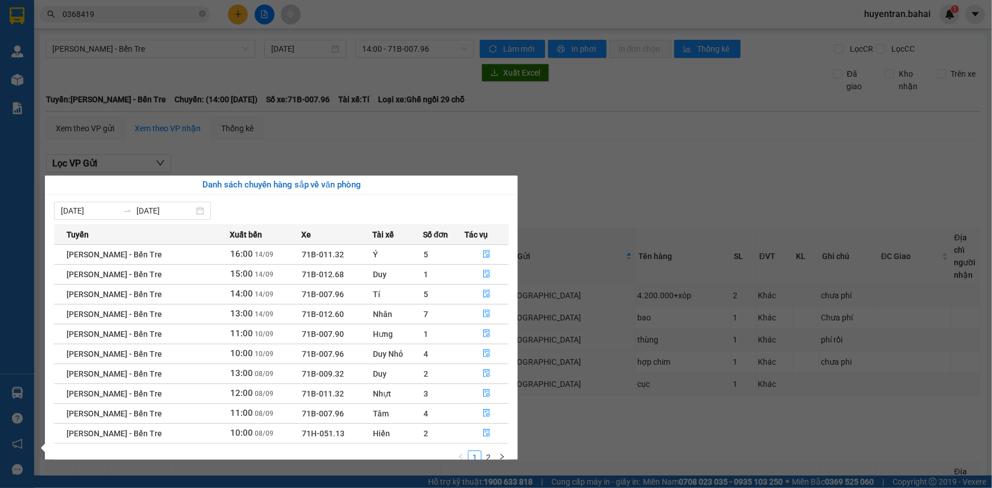
click at [689, 298] on section "Kết quả tìm kiếm ( 3 ) Bộ lọc Mã ĐH Trạng thái Món hàng Thu hộ Tổng cước Chưa c…" at bounding box center [496, 244] width 992 height 488
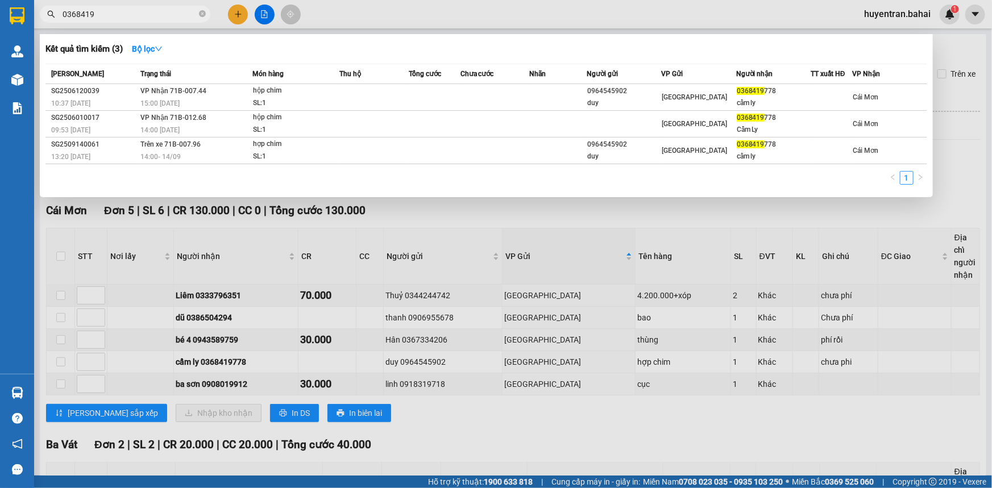
click at [143, 14] on input "0368419" at bounding box center [130, 14] width 134 height 13
type input "0368419778"
drag, startPoint x: 289, startPoint y: 365, endPoint x: 267, endPoint y: 366, distance: 22.2
click at [284, 366] on div at bounding box center [496, 244] width 992 height 488
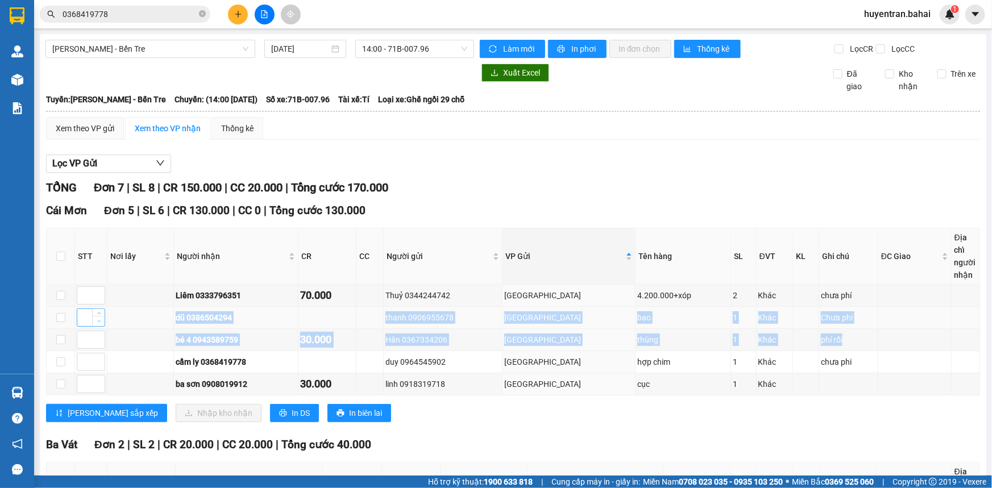
drag, startPoint x: 845, startPoint y: 347, endPoint x: 102, endPoint y: 325, distance: 743.3
click at [102, 325] on tbody "Liêm 0333796351 70.000 Thuỷ 0344244742 [GEOGRAPHIC_DATA] 4.200.000+xóp 2 Khác c…" at bounding box center [513, 340] width 933 height 111
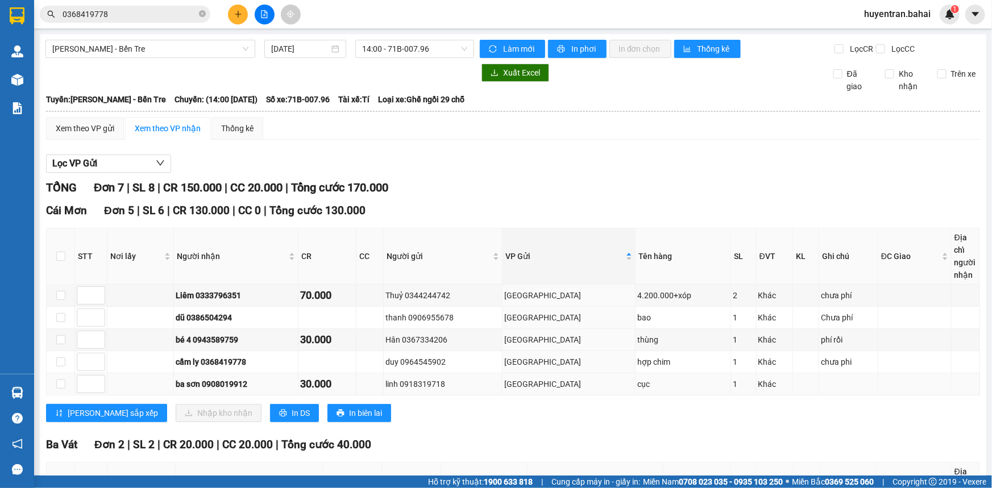
drag, startPoint x: 591, startPoint y: 386, endPoint x: 591, endPoint y: 393, distance: 7.4
click at [591, 387] on div "[GEOGRAPHIC_DATA]" at bounding box center [568, 384] width 129 height 13
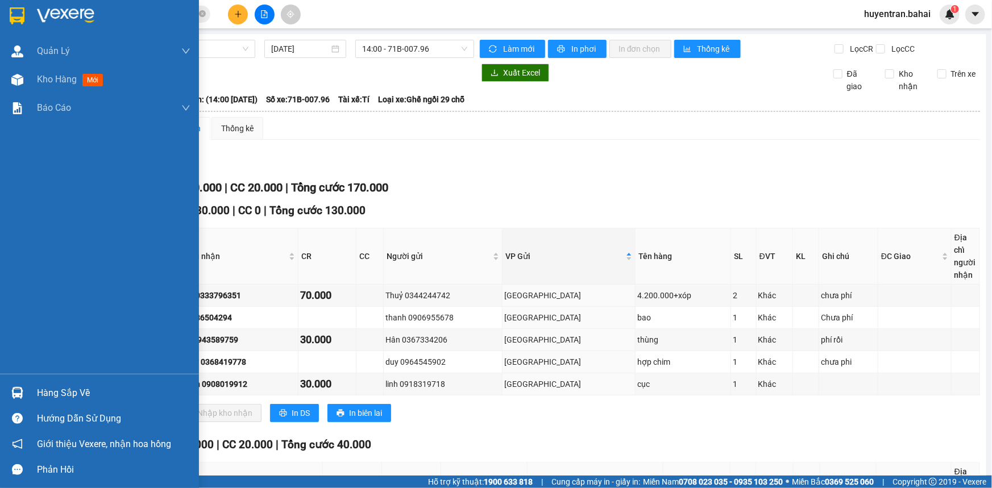
click at [38, 385] on div "Hàng sắp về" at bounding box center [113, 393] width 153 height 17
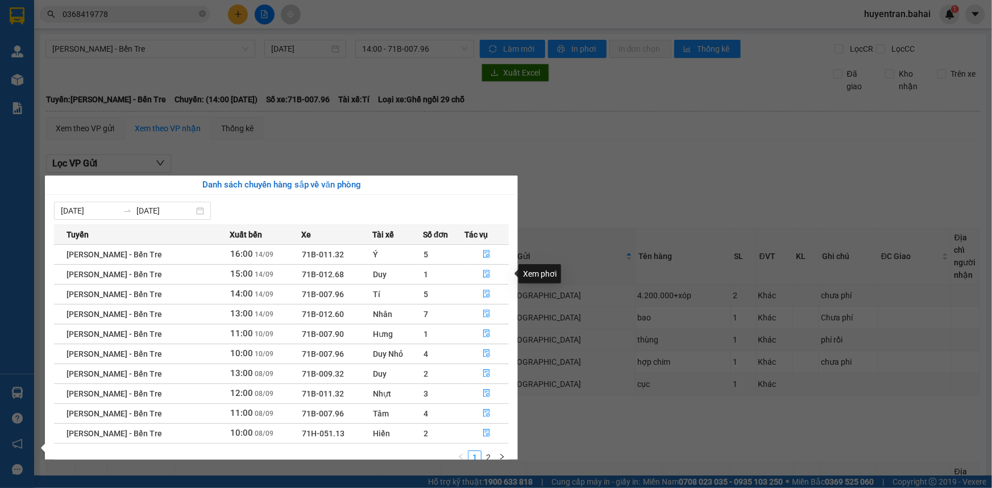
click at [649, 318] on section "Kết quả tìm kiếm ( 3 ) Bộ lọc Mã ĐH Trạng thái Món hàng Thu hộ Tổng cước Chưa c…" at bounding box center [496, 244] width 992 height 488
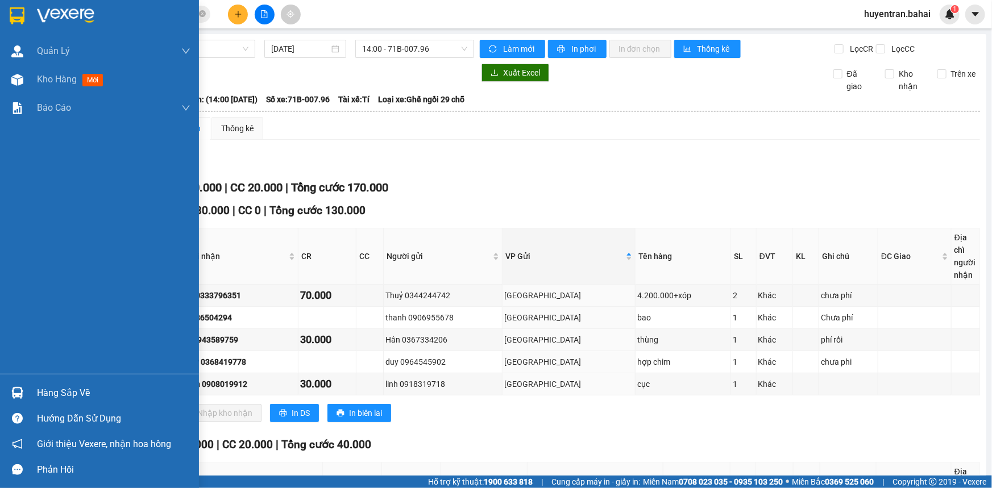
click at [43, 388] on div "Hàng sắp về" at bounding box center [113, 393] width 153 height 17
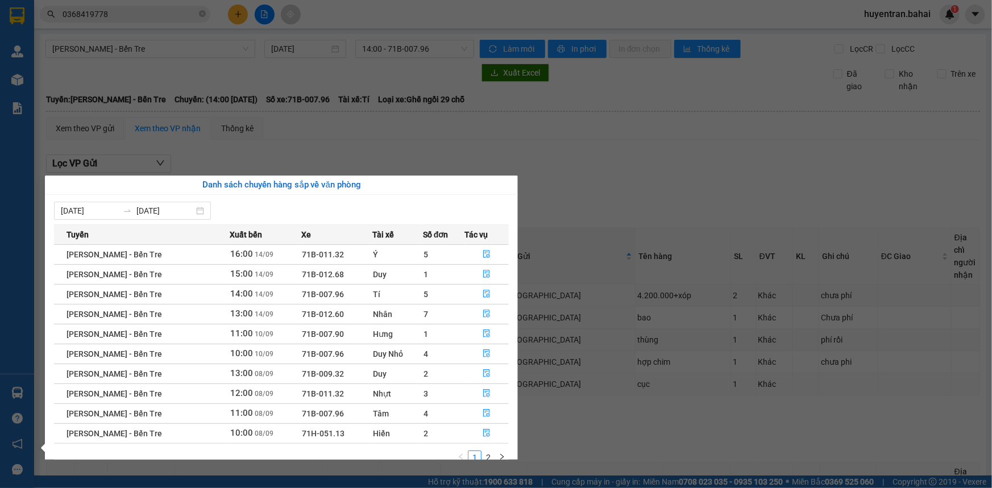
click at [611, 387] on section "Kết quả tìm kiếm ( 3 ) Bộ lọc Mã ĐH Trạng thái Món hàng Thu hộ Tổng cước Chưa c…" at bounding box center [496, 244] width 992 height 488
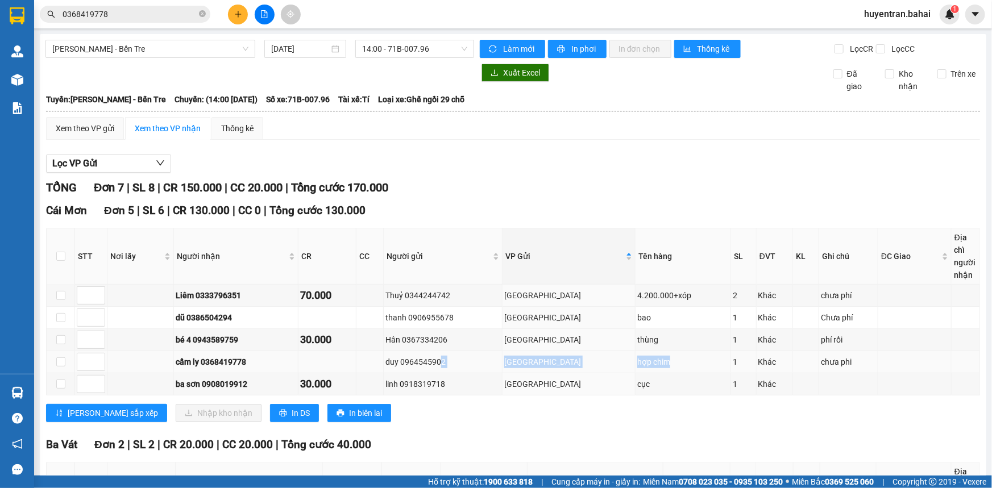
drag, startPoint x: 674, startPoint y: 364, endPoint x: 469, endPoint y: 358, distance: 205.3
click at [469, 358] on tr "cẩm ly 0368419778 duy 0964545902 [GEOGRAPHIC_DATA] hợp chim 1 Khác chưa phi" at bounding box center [513, 362] width 933 height 22
click at [521, 409] on div "[PERSON_NAME] sắp xếp Nhập kho nhận In DS In biên lai" at bounding box center [513, 413] width 934 height 18
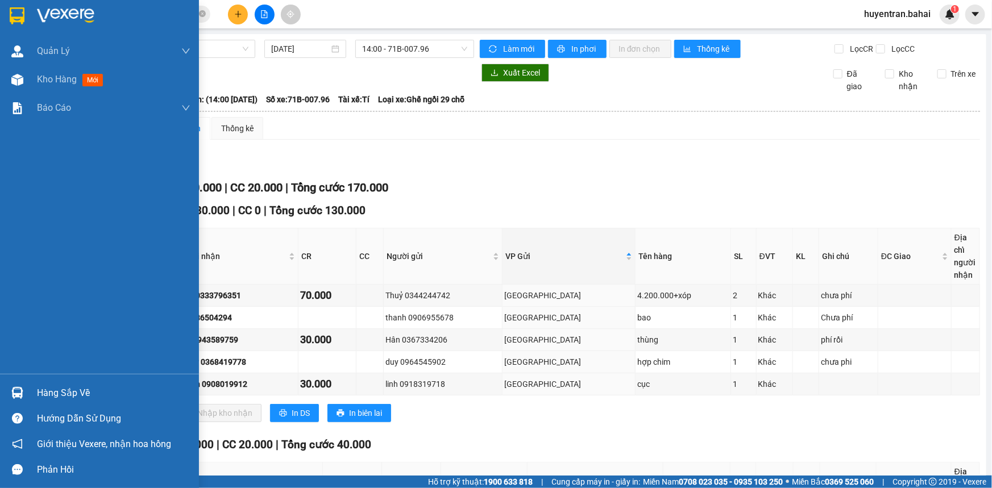
click at [62, 385] on div "Hàng sắp về" at bounding box center [99, 393] width 199 height 26
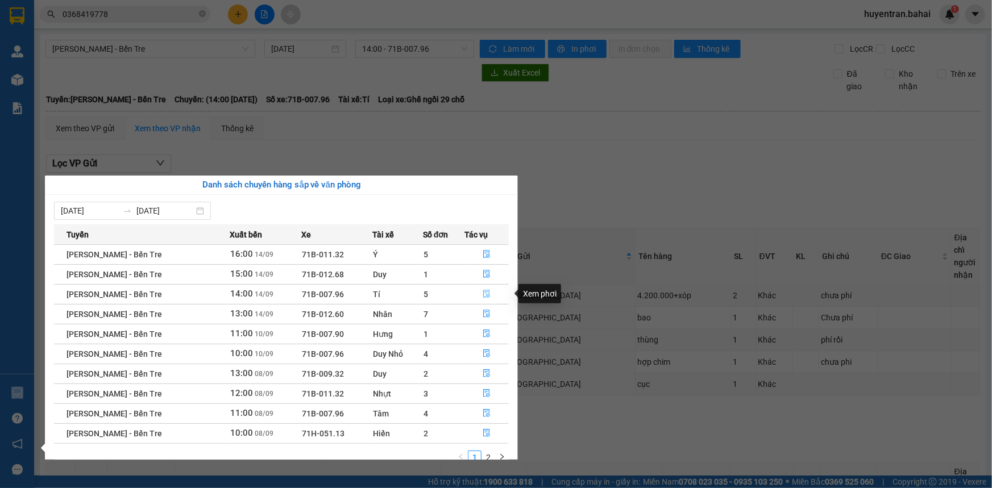
click at [484, 290] on icon "file-done" at bounding box center [487, 294] width 7 height 8
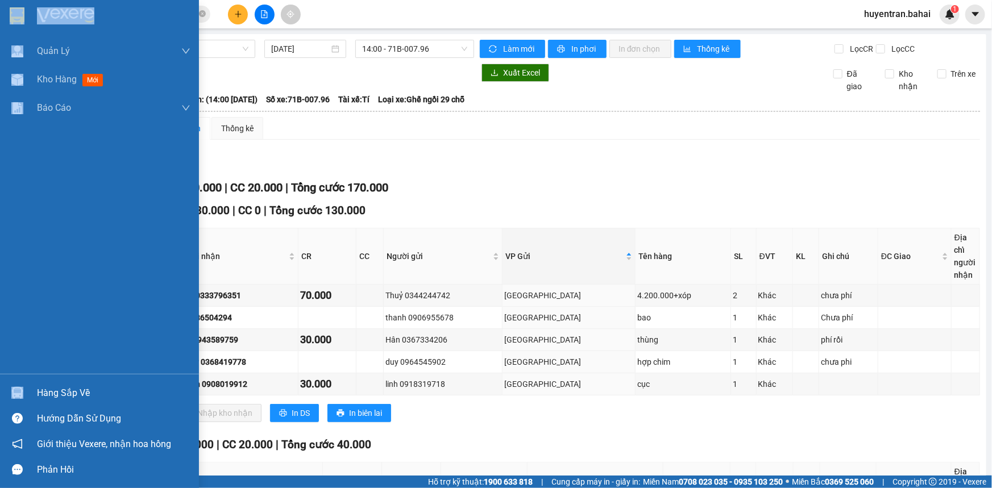
click at [42, 398] on div "Hàng sắp về" at bounding box center [113, 393] width 153 height 17
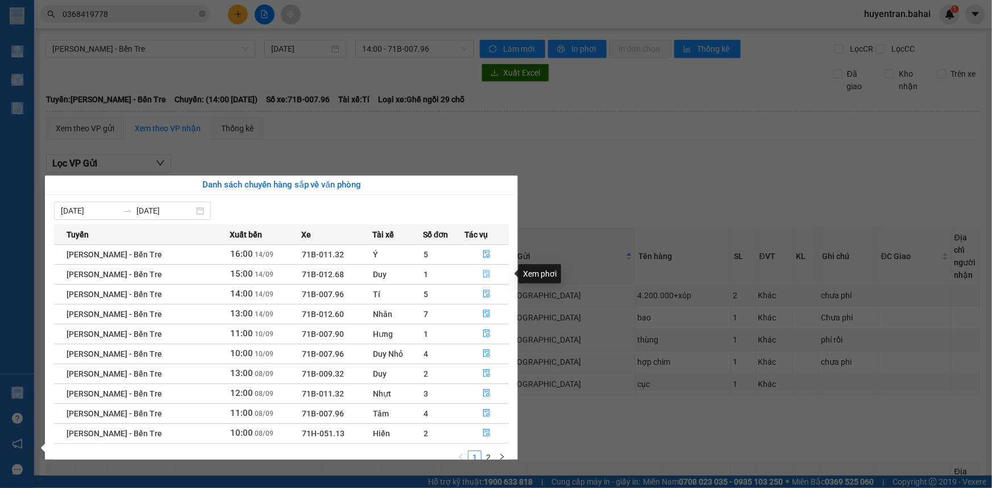
click at [489, 273] on icon "file-done" at bounding box center [487, 274] width 8 height 8
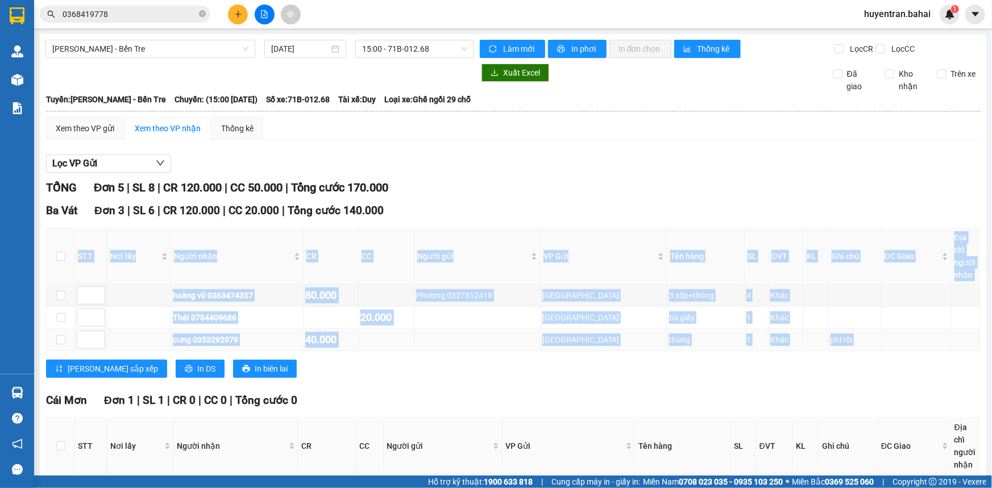
drag, startPoint x: 564, startPoint y: 362, endPoint x: 588, endPoint y: 344, distance: 29.6
click at [447, 235] on div "Ba Vát Đơn 3 | SL 6 | CR 120.000 | CC 20.000 | Tổng cước 140.000 STT Nơi lấy Ng…" at bounding box center [513, 294] width 934 height 184
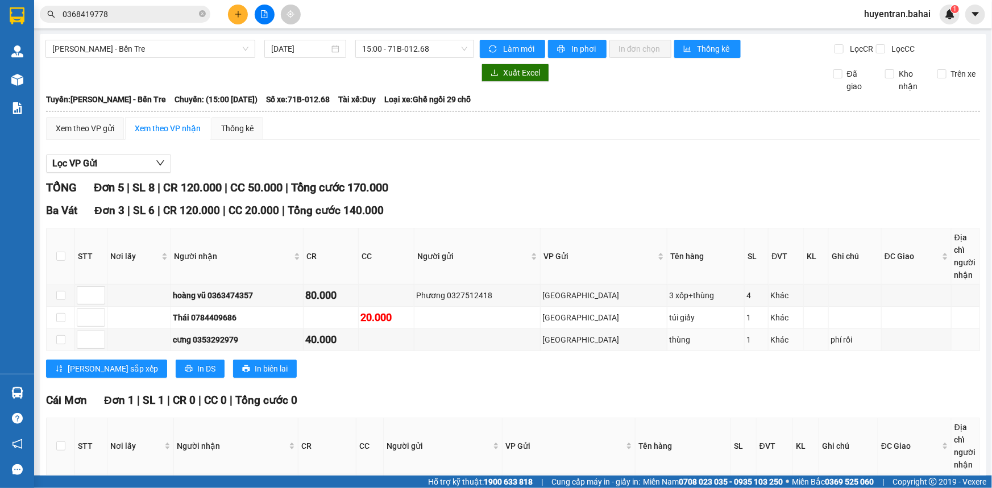
click at [653, 455] on th "Tên hàng" at bounding box center [683, 446] width 95 height 56
drag, startPoint x: 224, startPoint y: 15, endPoint x: 549, endPoint y: 193, distance: 370.6
click at [360, 102] on section "Kết quả tìm kiếm ( 3 ) Bộ lọc Mã ĐH Trạng thái Món hàng Thu hộ Tổng cước Chưa c…" at bounding box center [496, 244] width 992 height 488
